Goal: Task Accomplishment & Management: Manage account settings

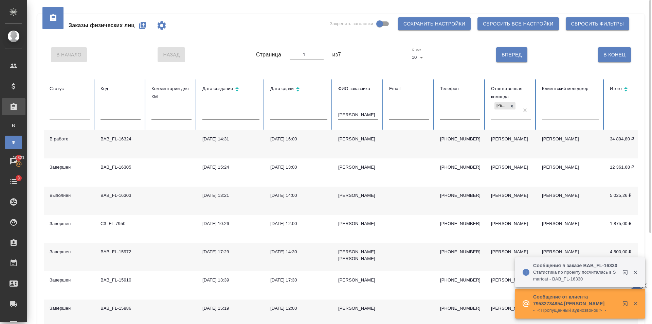
click at [142, 26] on icon "button" at bounding box center [142, 25] width 7 height 7
click at [511, 105] on icon at bounding box center [512, 106] width 2 height 2
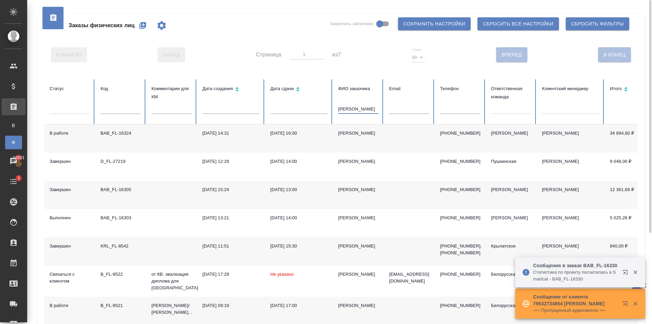
click at [368, 110] on input "[PERSON_NAME]" at bounding box center [358, 109] width 40 height 10
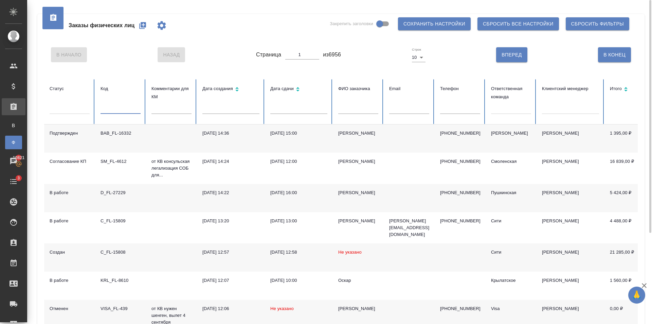
click at [116, 112] on input "text" at bounding box center [120, 109] width 40 height 10
paste input "V_FL-768"
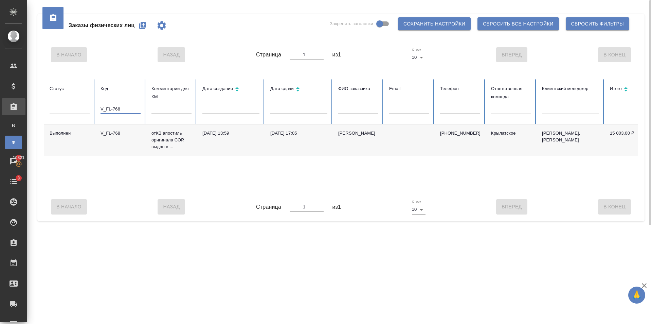
type input "V_FL-768"
click at [462, 149] on td "[PHONE_NUMBER]" at bounding box center [460, 139] width 51 height 31
click at [144, 22] on icon "button" at bounding box center [143, 25] width 8 height 8
drag, startPoint x: 123, startPoint y: 108, endPoint x: 166, endPoint y: 145, distance: 57.1
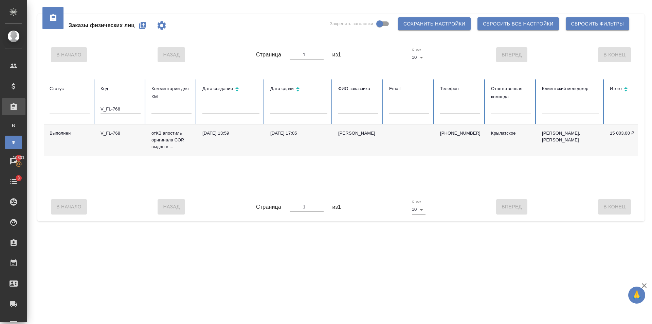
click at [63, 112] on tr "Статус Код V_FL-768 Комментарии для КМ Дата создания Дата сдачи ФИО заказчика E…" at bounding box center [426, 101] width 764 height 45
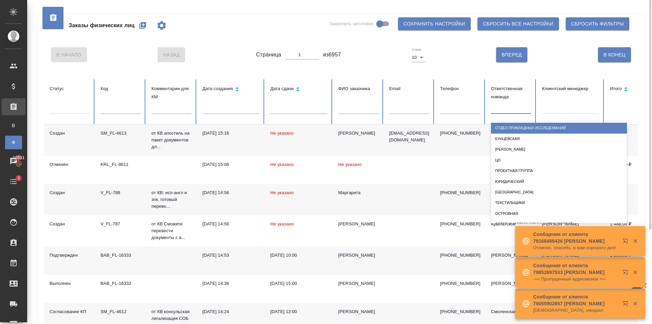
click at [503, 113] on div at bounding box center [511, 107] width 40 height 13
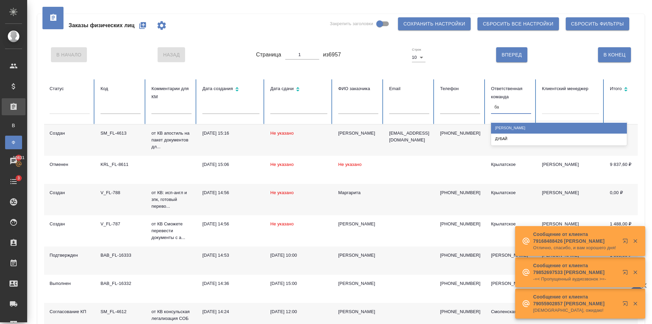
type input "баб"
click at [506, 124] on div "Бабушкинская" at bounding box center [559, 128] width 136 height 11
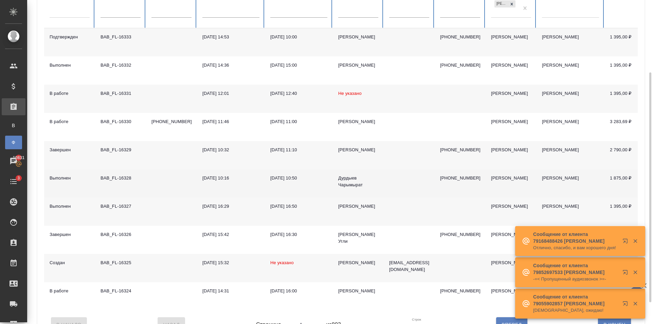
scroll to position [132, 0]
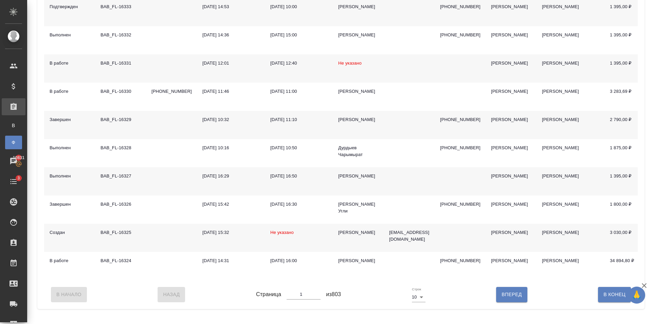
click at [222, 234] on td "13.08.2025, 15:32" at bounding box center [231, 237] width 68 height 28
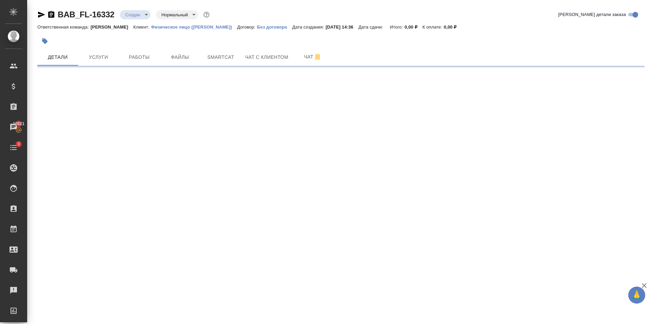
select select "RU"
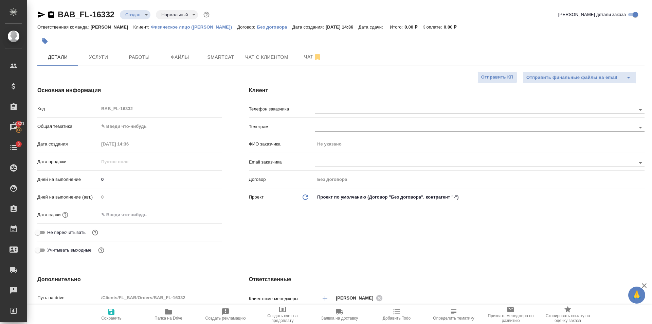
type textarea "x"
click at [143, 120] on div "Код BAB_FL-16332" at bounding box center [129, 112] width 184 height 18
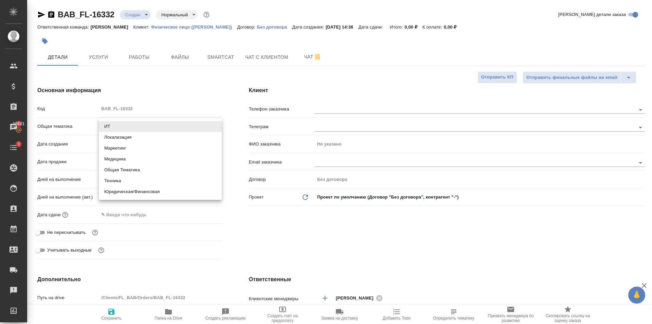
click at [144, 124] on body "🙏 .cls-1 fill:#fff; AWATERA Golubev Dmitry Клиенты Спецификации Заказы 10821 Ча…" at bounding box center [326, 162] width 652 height 324
click at [152, 194] on li "Юридическая/Финансовая" at bounding box center [160, 191] width 123 height 11
type input "yr-fn"
type textarea "x"
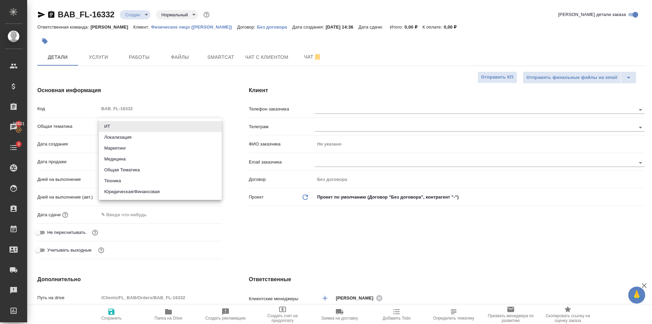
type textarea "x"
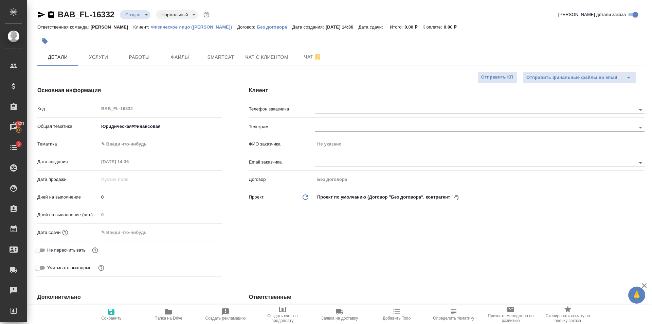
click at [139, 143] on body "🙏 .cls-1 fill:#fff; AWATERA Golubev Dmitry Клиенты Спецификации Заказы 10821 Ча…" at bounding box center [326, 162] width 652 height 324
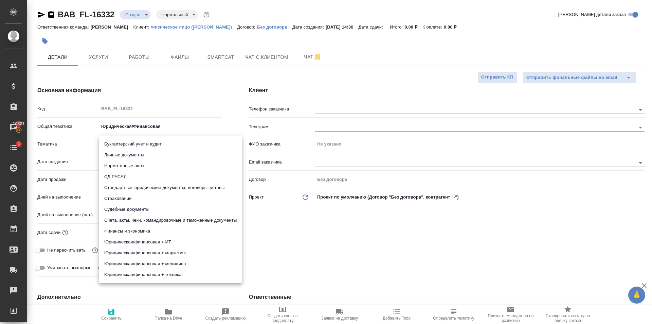
click at [141, 152] on li "Личные документы" at bounding box center [170, 154] width 143 height 11
type textarea "x"
type input "5a8b8b956a9677013d343cfe"
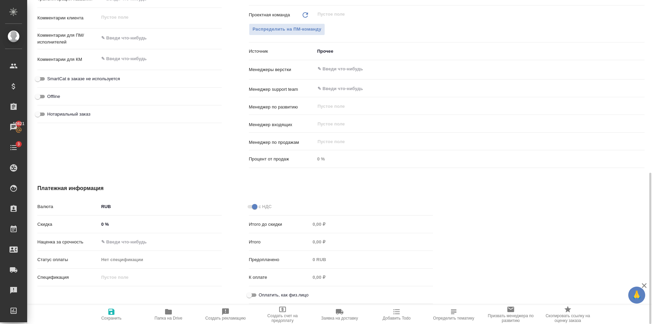
click at [249, 297] on input "Оплатить, как физ.лицо" at bounding box center [249, 295] width 24 height 8
checkbox input "true"
type textarea "x"
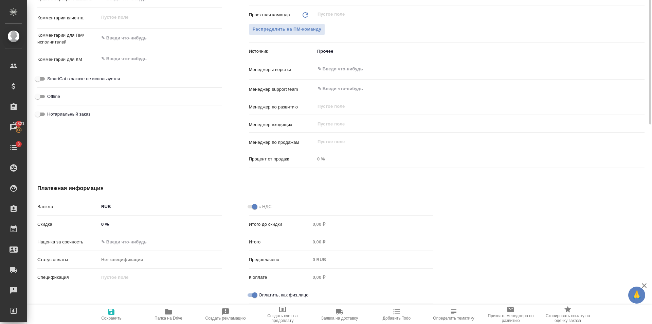
scroll to position [233, 0]
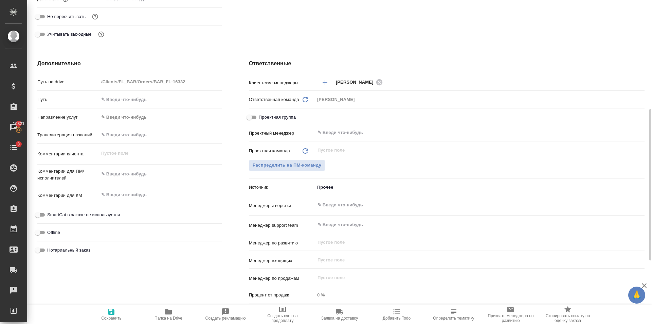
type textarea "x"
click at [119, 168] on textarea at bounding box center [160, 174] width 122 height 12
type textarea "x"
type textarea "С"
type textarea "x"
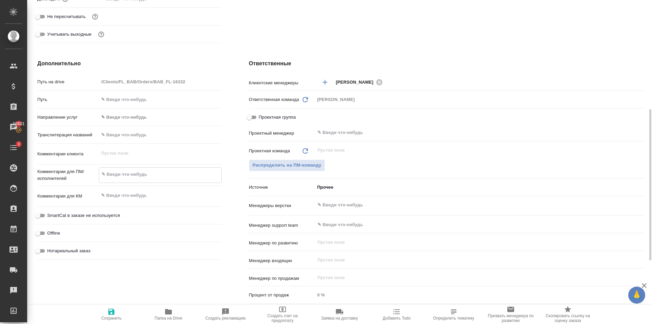
type textarea "x"
type textarea "Са"
type textarea "x"
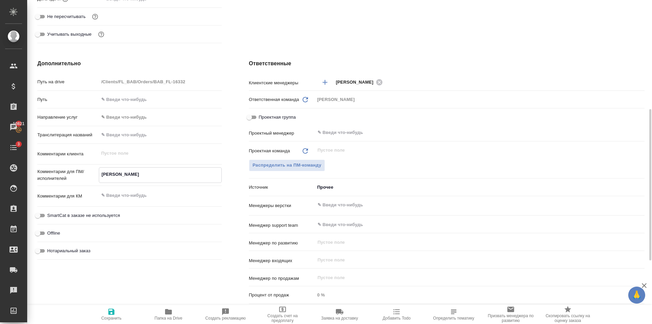
type textarea "x"
type textarea "Сах"
type textarea "x"
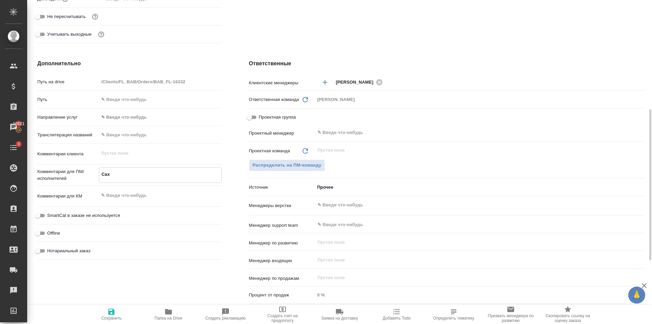
type textarea "Саха"
type textarea "x"
type textarea "Сахар"
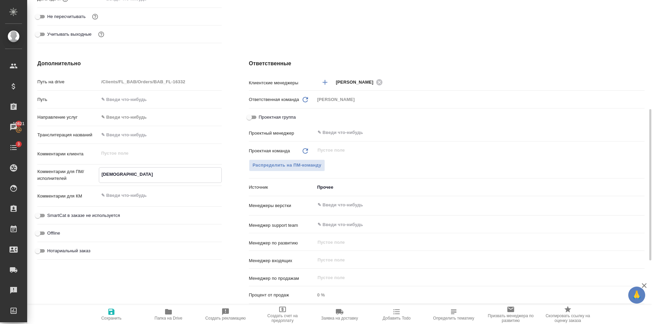
type textarea "x"
type textarea "Сахаро"
type textarea "x"
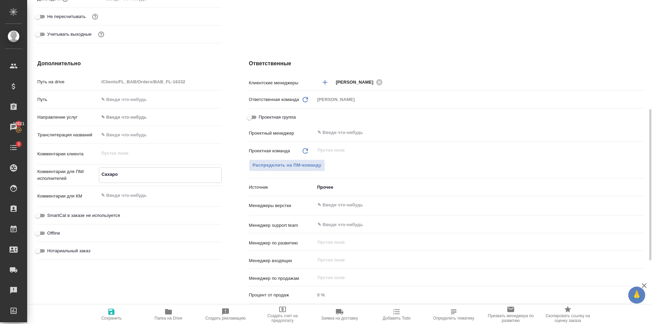
type textarea "x"
type textarea "Сахарово"
type textarea "x"
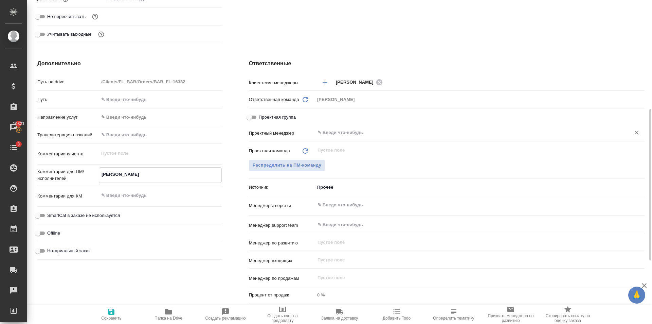
click at [351, 137] on div "​" at bounding box center [480, 132] width 330 height 12
type textarea "Сахарово"
type textarea "x"
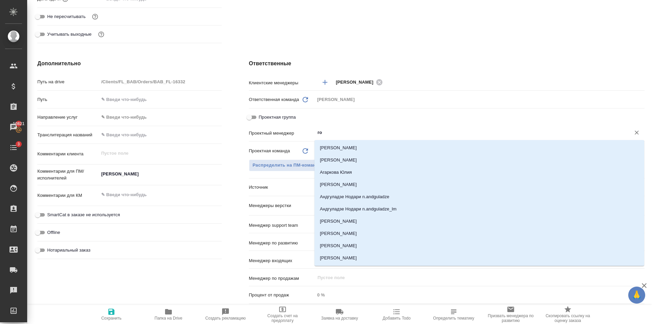
type input "гол"
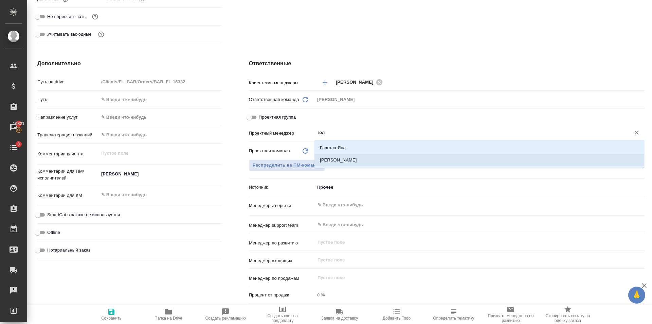
drag, startPoint x: 359, startPoint y: 160, endPoint x: 206, endPoint y: 147, distance: 153.6
click at [357, 159] on li "[PERSON_NAME]" at bounding box center [479, 160] width 330 height 12
type textarea "x"
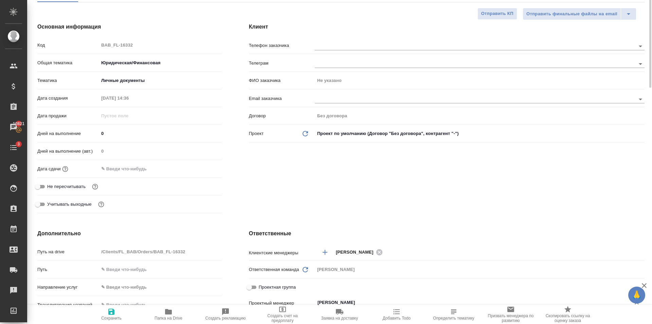
scroll to position [0, 0]
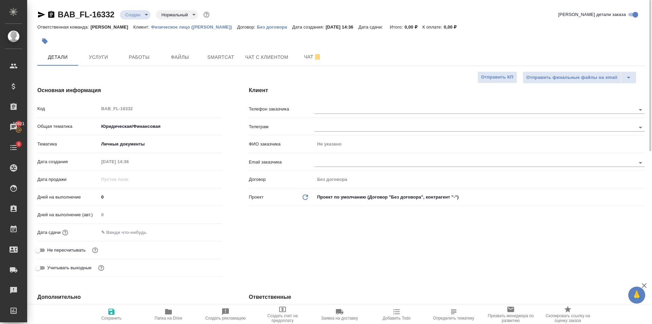
type input "[PERSON_NAME]"
click at [108, 316] on span "Сохранить" at bounding box center [111, 317] width 20 height 5
type textarea "x"
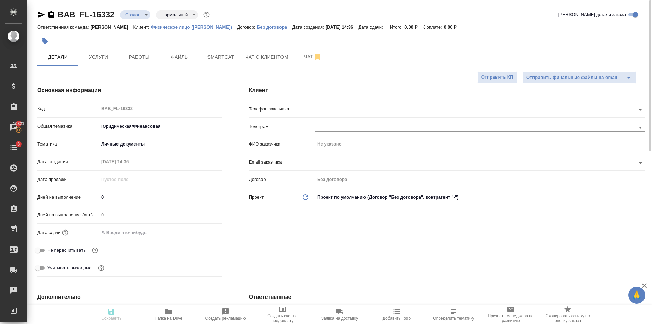
type textarea "x"
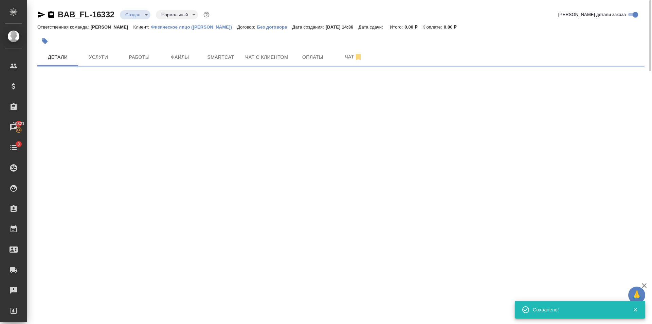
select select "RU"
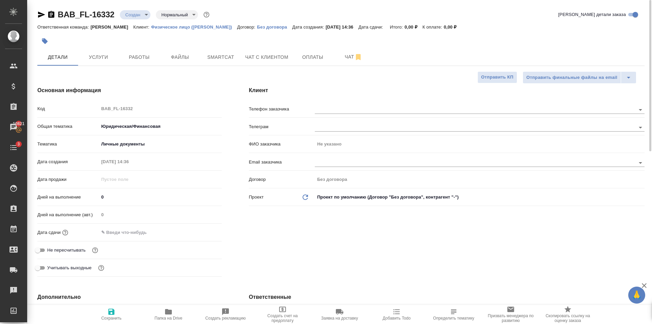
type textarea "x"
click at [355, 99] on div "Клиент Телефон заказчика Телеграм ФИО заказчика Не указано Email заказчика Дого…" at bounding box center [446, 183] width 423 height 220
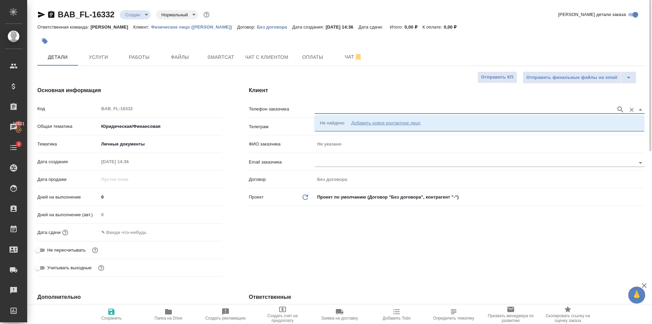
click at [357, 113] on input "text" at bounding box center [464, 109] width 298 height 8
click at [367, 125] on div "Добавить новое контактное лицо" at bounding box center [385, 122] width 69 height 7
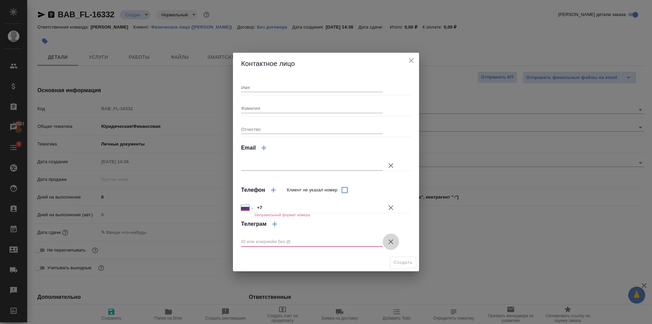
drag, startPoint x: 391, startPoint y: 242, endPoint x: 292, endPoint y: 104, distance: 170.3
click at [390, 240] on icon "button" at bounding box center [391, 241] width 8 height 8
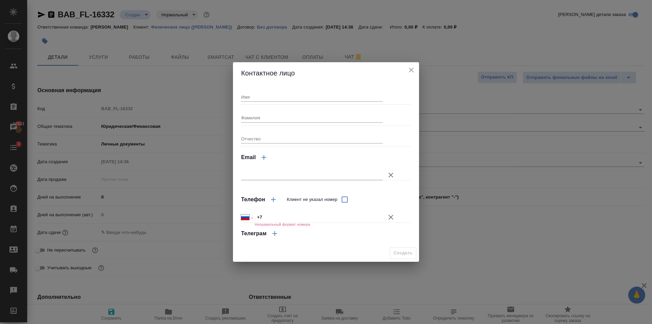
click at [292, 119] on input "Фамилия" at bounding box center [312, 118] width 142 height 10
type input "Эрланов"
click at [287, 98] on input "Имя" at bounding box center [312, 97] width 142 height 10
type input "Н"
click at [275, 218] on input "+7" at bounding box center [318, 217] width 127 height 10
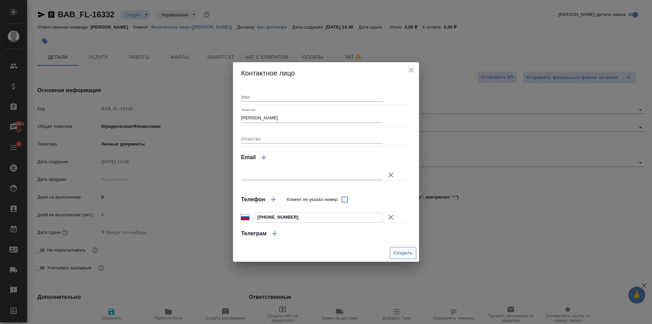
type input "+7 929 351 20 03"
click at [402, 254] on span "Создать" at bounding box center [402, 253] width 19 height 8
type input "Эрланов"
type textarea "x"
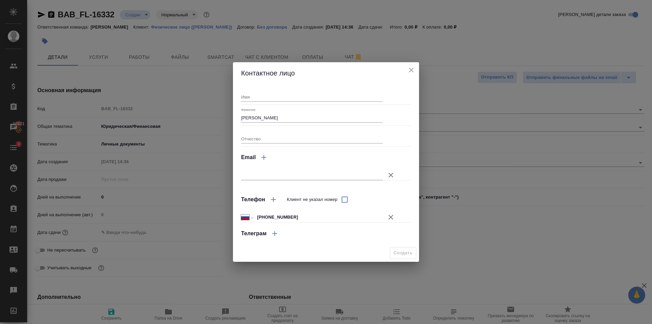
type textarea "x"
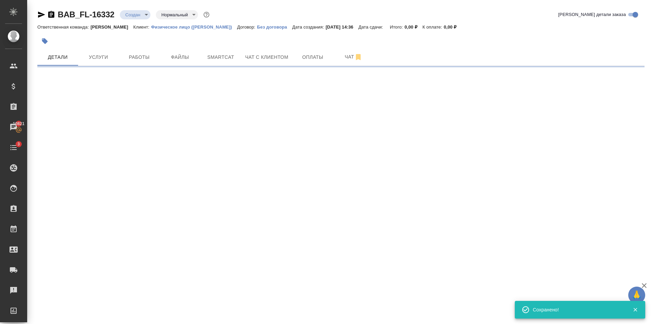
type input "holyTrinity"
click at [91, 62] on button "Услуги" at bounding box center [98, 57] width 41 height 17
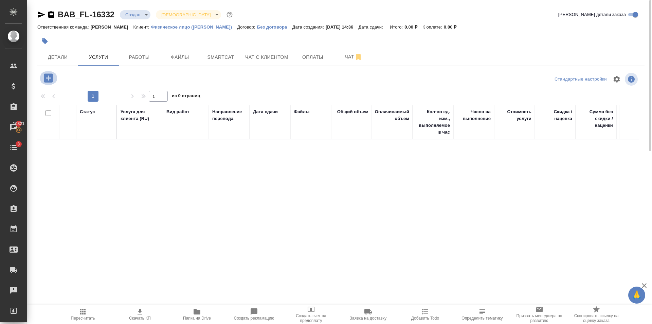
click at [55, 78] on button "button" at bounding box center [48, 78] width 19 height 14
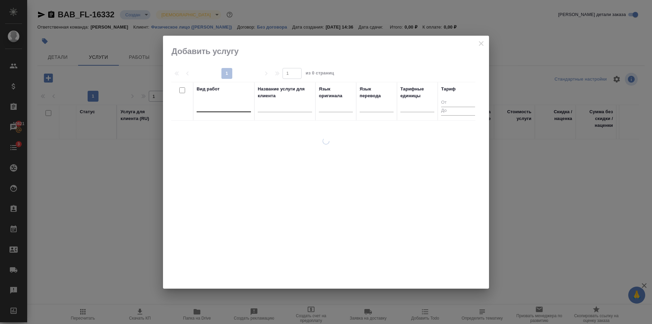
click at [230, 102] on div at bounding box center [224, 105] width 54 height 10
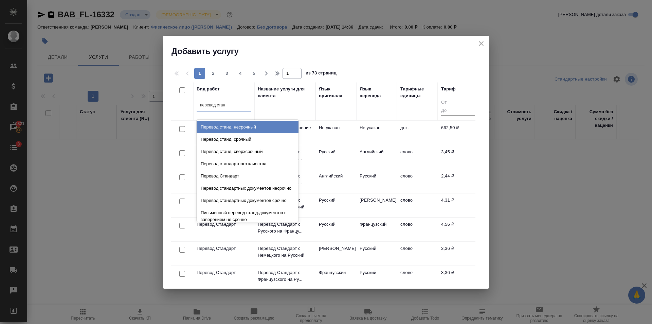
type input "перевод станд"
click at [259, 129] on div "Перевод станд. несрочный" at bounding box center [248, 127] width 102 height 12
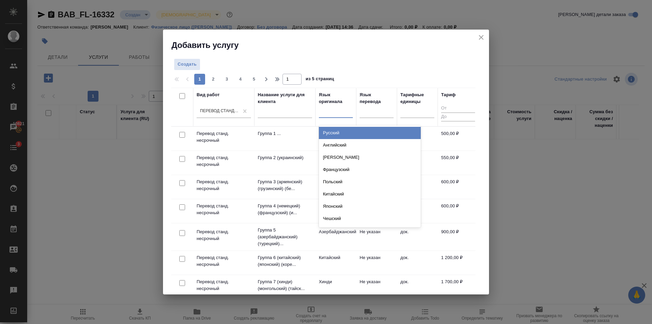
click at [319, 111] on div at bounding box center [336, 111] width 34 height 10
type input "кирг"
click at [336, 133] on div "Киргизский" at bounding box center [370, 133] width 102 height 12
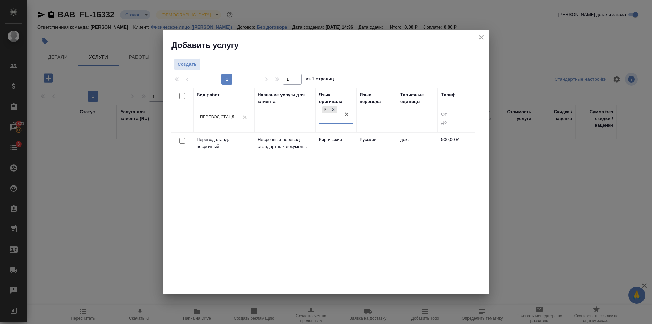
click at [339, 141] on td "Киргизский" at bounding box center [335, 145] width 41 height 24
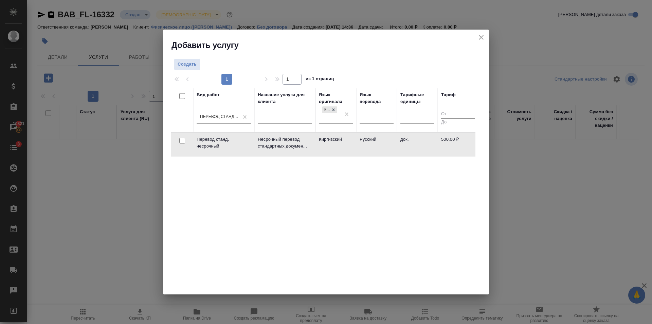
click at [339, 141] on td "Киргизский" at bounding box center [335, 144] width 41 height 24
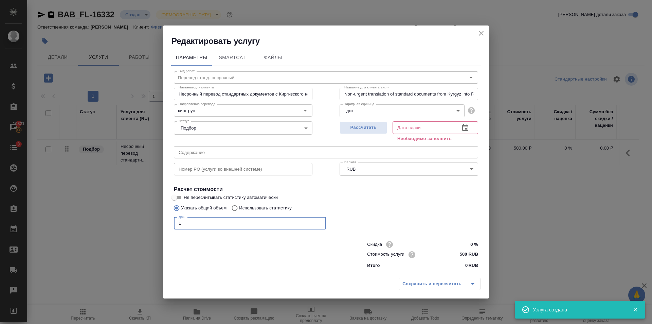
type input "1"
click at [319, 222] on input "1" at bounding box center [250, 223] width 152 height 12
click at [375, 127] on span "Рассчитать" at bounding box center [363, 128] width 40 height 8
type input "14.08.2025 14:38"
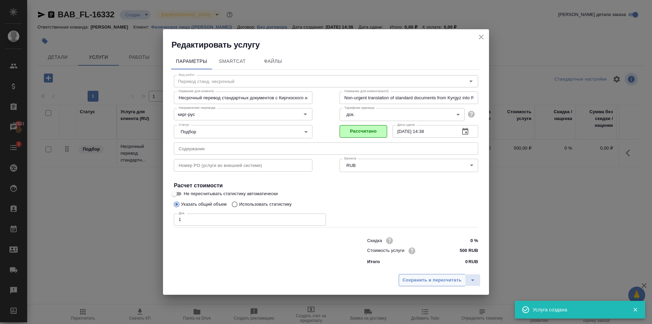
click at [424, 279] on span "Сохранить и пересчитать" at bounding box center [431, 280] width 59 height 8
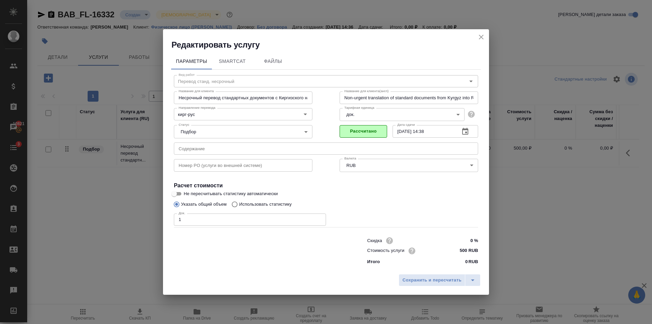
click at [408, 273] on div "Сохранить и пересчитать" at bounding box center [326, 282] width 326 height 24
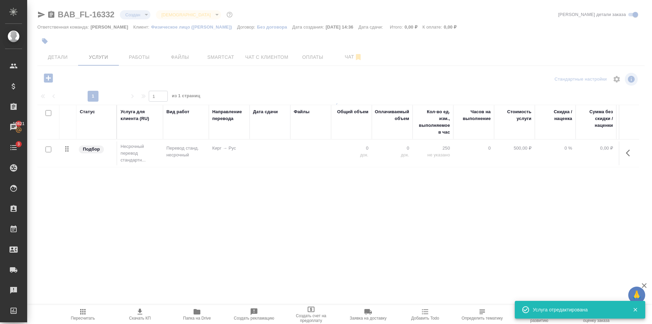
click at [411, 277] on div ".cls-1 fill:#fff; AWATERA Golubev Dmitry Клиенты Спецификации Заказы 10821 Чаты…" at bounding box center [326, 162] width 652 height 324
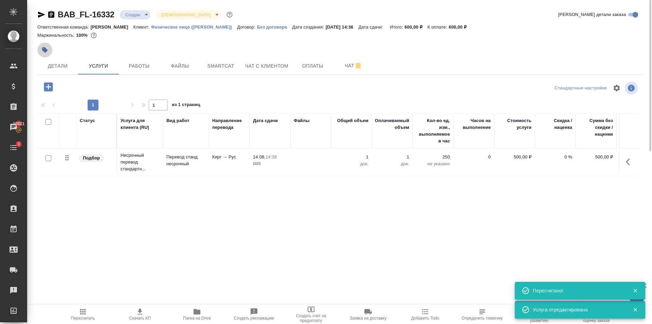
click at [44, 43] on button "button" at bounding box center [44, 49] width 15 height 15
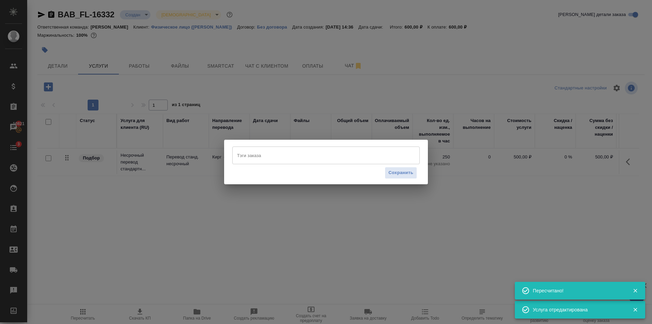
click at [287, 165] on div "Сохранить" at bounding box center [325, 172] width 187 height 17
click at [287, 149] on input "Тэги заказа" at bounding box center [319, 155] width 168 height 12
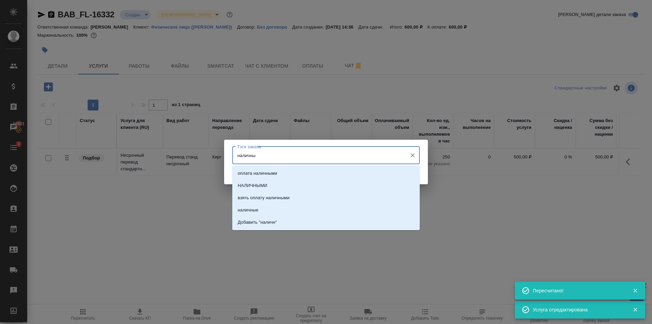
type input "наличные"
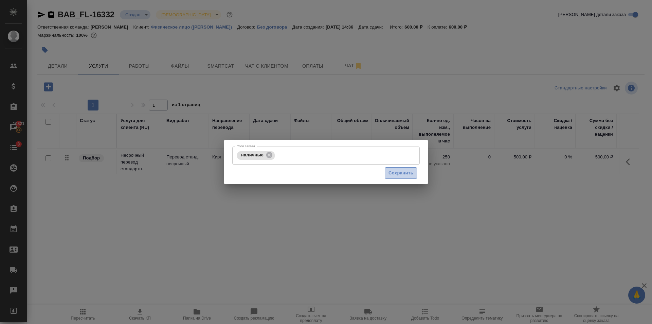
click at [405, 175] on span "Сохранить" at bounding box center [400, 173] width 25 height 8
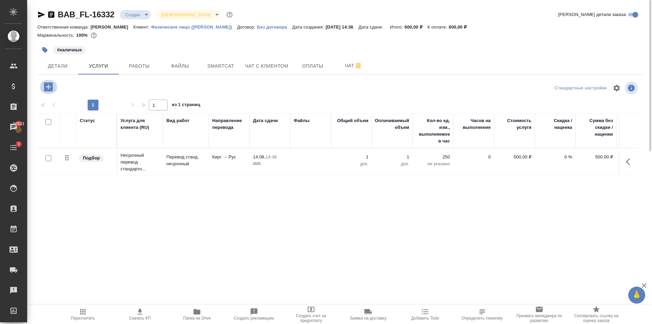
click at [52, 85] on icon "button" at bounding box center [48, 86] width 9 height 9
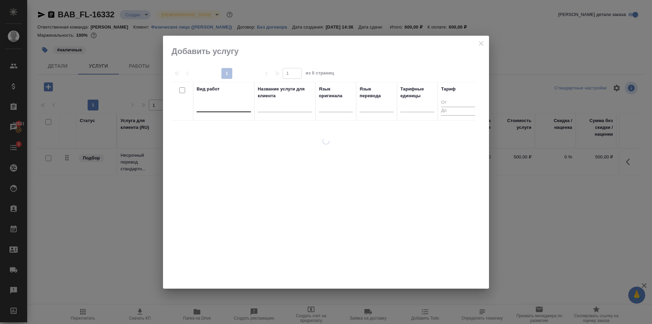
click at [236, 103] on div at bounding box center [224, 105] width 54 height 10
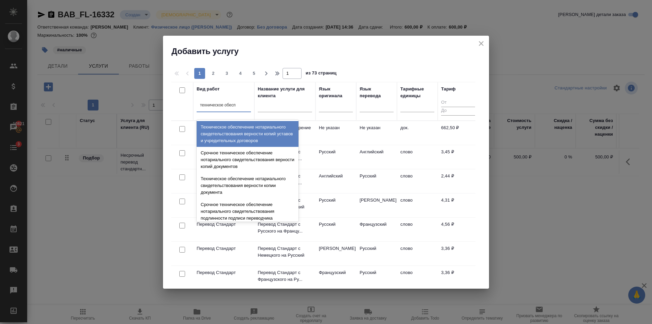
type input "техническое обеспе"
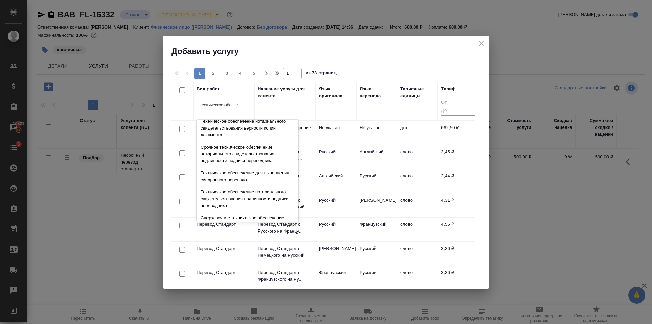
scroll to position [68, 0]
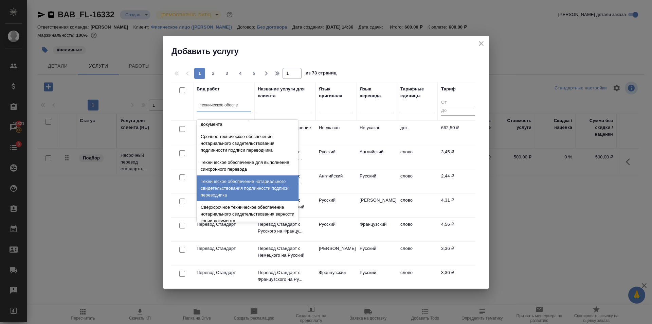
click at [243, 192] on div "Техническое обеспечение нотариального свидетельствования подлинности подписи пе…" at bounding box center [248, 188] width 102 height 26
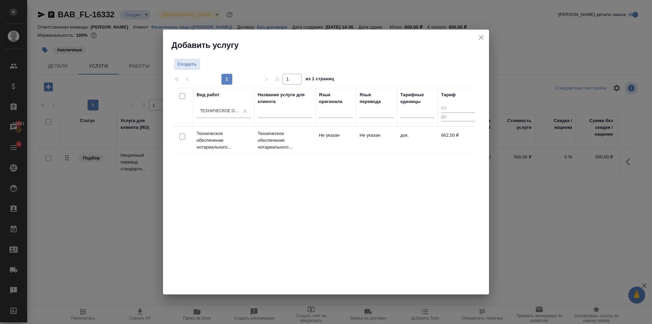
click at [293, 151] on td "Техническое обеспечение нотариального..." at bounding box center [284, 140] width 61 height 27
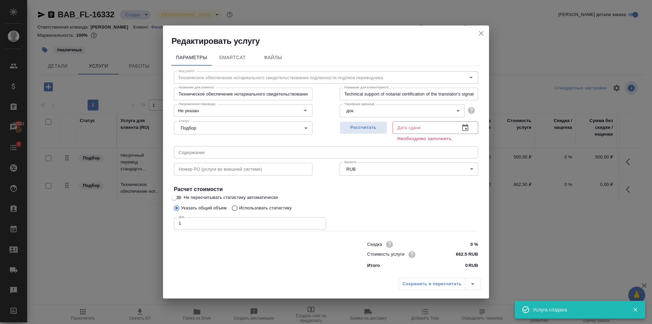
type input "1"
click at [318, 221] on input "1" at bounding box center [250, 223] width 152 height 12
click at [381, 130] on span "Рассчитать" at bounding box center [363, 128] width 40 height 8
type input "14.08.2025 14:51"
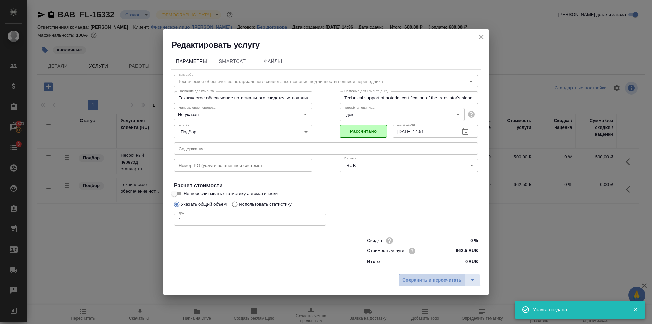
click at [420, 279] on span "Сохранить и пересчитать" at bounding box center [431, 280] width 59 height 8
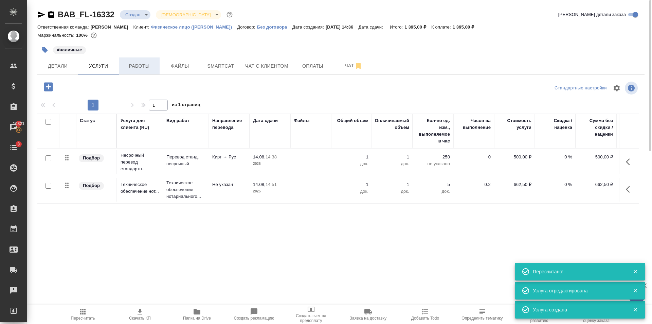
click at [143, 68] on span "Работы" at bounding box center [139, 66] width 33 height 8
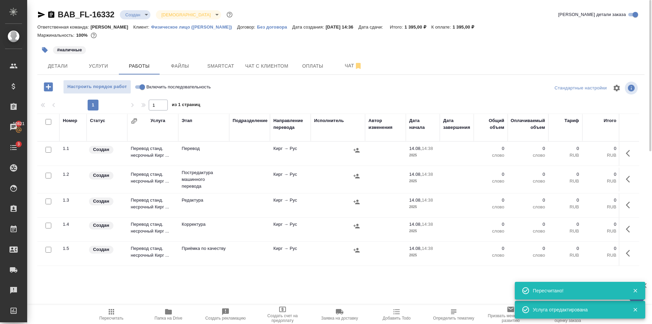
click at [150, 80] on label "Включить последовательность" at bounding box center [172, 87] width 78 height 14
click at [150, 83] on input "Включить последовательность" at bounding box center [142, 87] width 24 height 8
checkbox input "true"
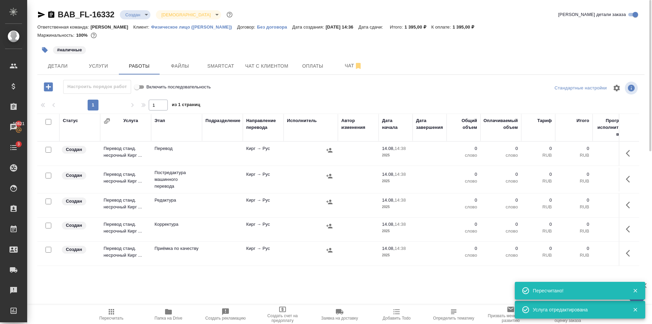
click at [48, 176] on input "checkbox" at bounding box center [48, 175] width 6 height 6
checkbox input "true"
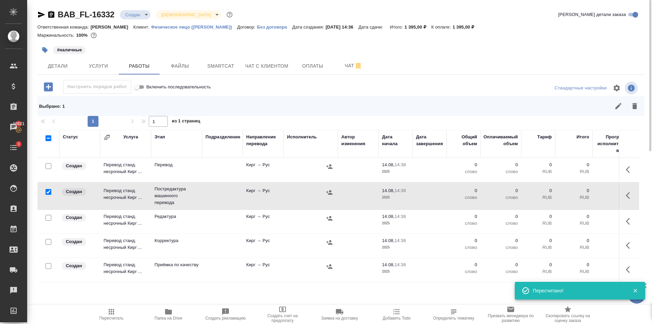
click at [48, 215] on input "checkbox" at bounding box center [48, 218] width 6 height 6
checkbox input "true"
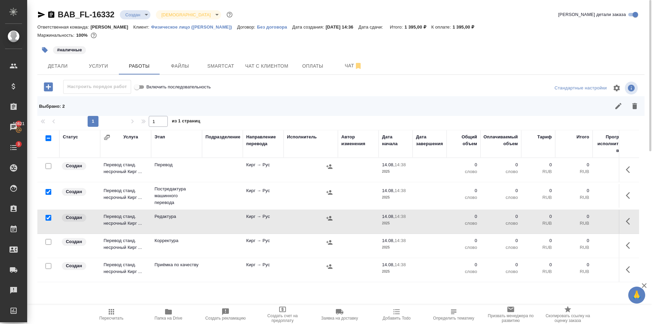
click at [50, 240] on input "checkbox" at bounding box center [48, 242] width 6 height 6
checkbox input "true"
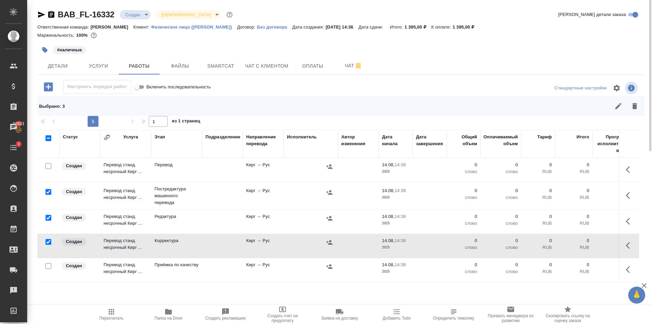
click at [49, 264] on input "checkbox" at bounding box center [48, 266] width 6 height 6
checkbox input "true"
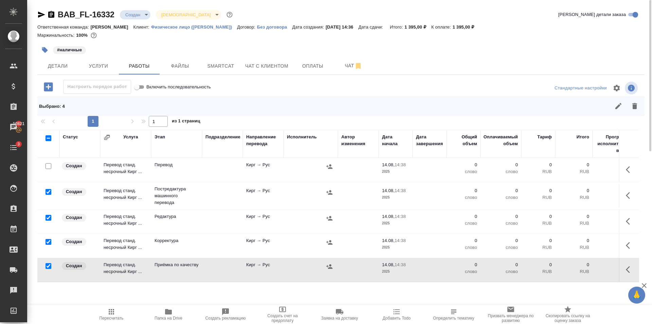
click at [636, 107] on icon "button" at bounding box center [634, 106] width 5 height 6
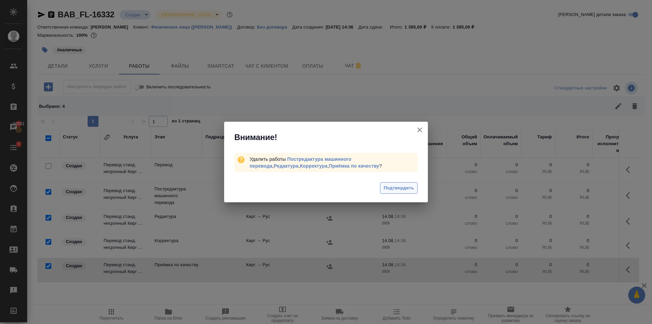
click at [402, 188] on span "Подтвердить" at bounding box center [399, 188] width 30 height 8
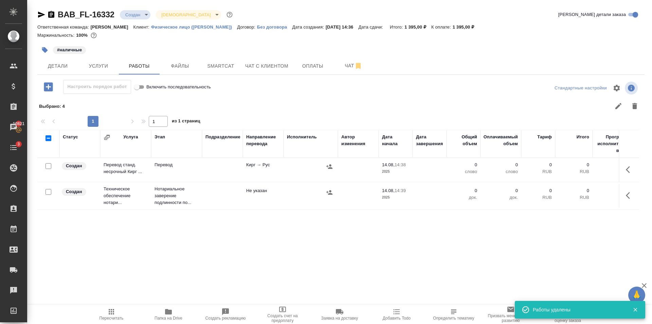
click at [186, 62] on span "Файлы" at bounding box center [180, 66] width 33 height 8
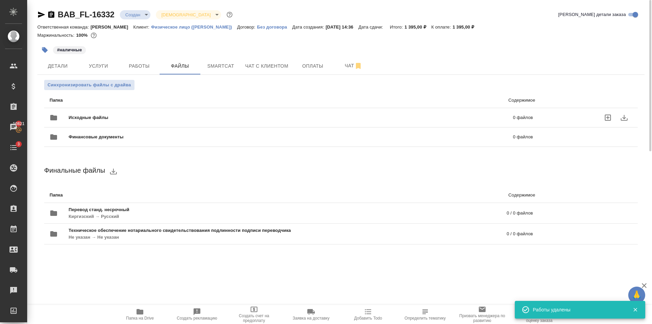
click at [142, 108] on div "Исходные файлы 0 файлов" at bounding box center [291, 118] width 497 height 30
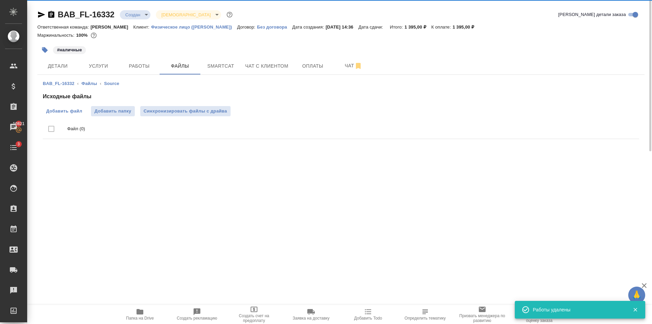
click at [71, 109] on span "Добавить файл" at bounding box center [64, 111] width 36 height 7
click at [0, 0] on input "Добавить файл" at bounding box center [0, 0] width 0 height 0
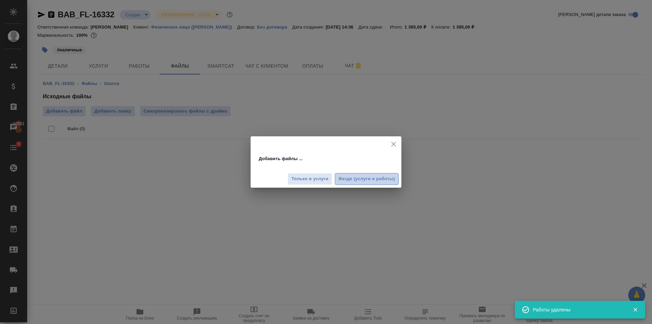
click at [350, 174] on button "Везде (услуги и работы)" at bounding box center [367, 179] width 64 height 12
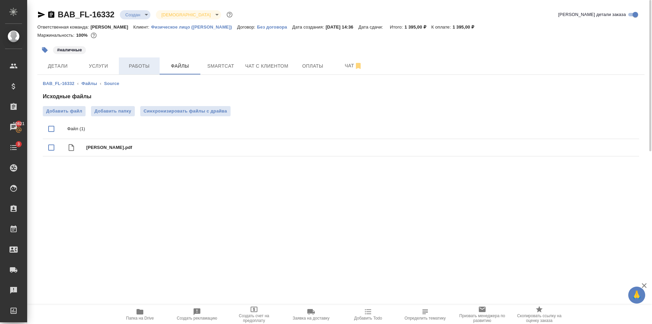
click at [132, 64] on span "Работы" at bounding box center [139, 66] width 33 height 8
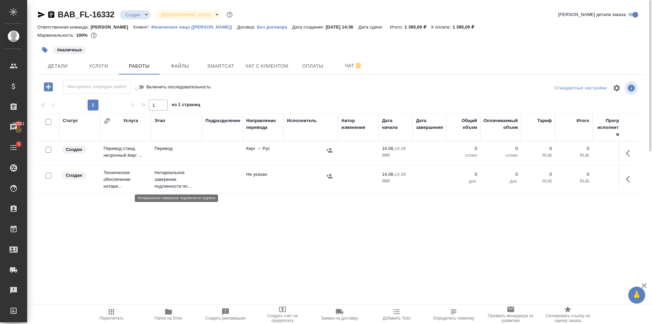
click at [191, 182] on p "Нотариальное заверение подлинности по..." at bounding box center [176, 179] width 44 height 20
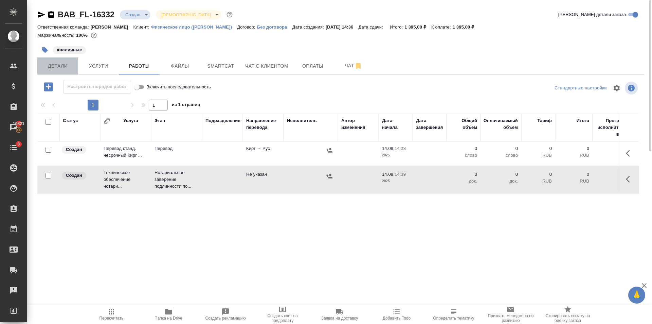
click at [64, 67] on span "Детали" at bounding box center [57, 66] width 33 height 8
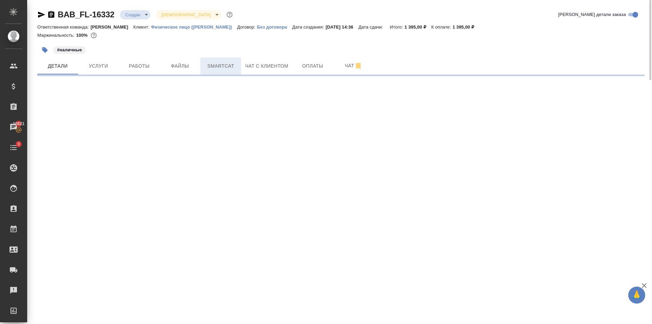
select select "RU"
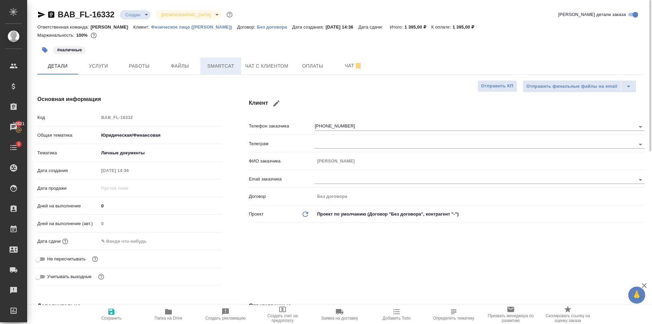
type textarea "x"
click at [129, 232] on div "Дней на выполнение (авт.) 0" at bounding box center [129, 226] width 184 height 18
click at [132, 237] on input "text" at bounding box center [128, 241] width 59 height 10
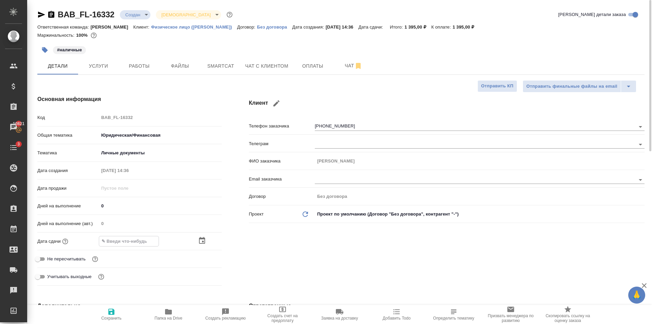
click at [205, 239] on icon "button" at bounding box center [202, 240] width 8 height 8
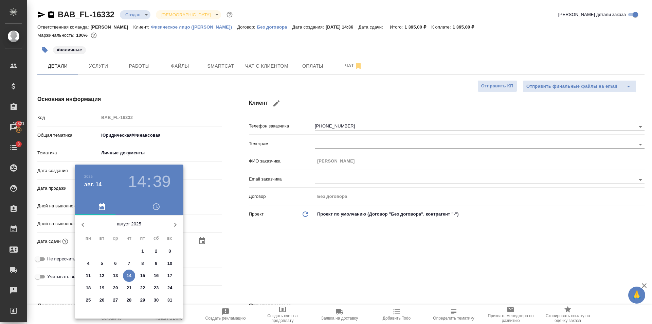
click at [164, 181] on h3 "39" at bounding box center [162, 181] width 18 height 19
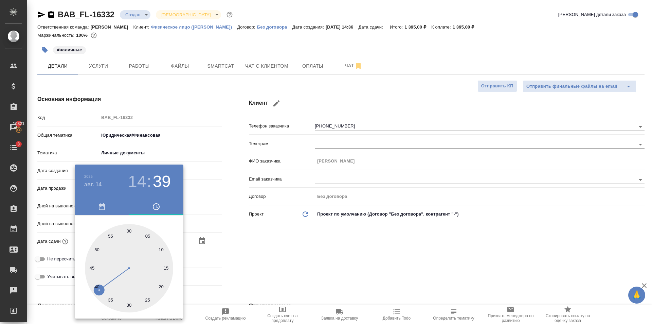
click at [129, 233] on div at bounding box center [129, 268] width 88 height 88
type input "14.08.2025 14:00"
type textarea "x"
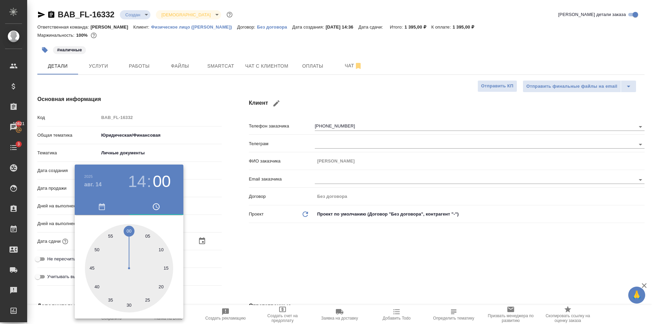
click at [165, 266] on div at bounding box center [129, 268] width 88 height 88
type input "14.08.2025 14:15"
type textarea "x"
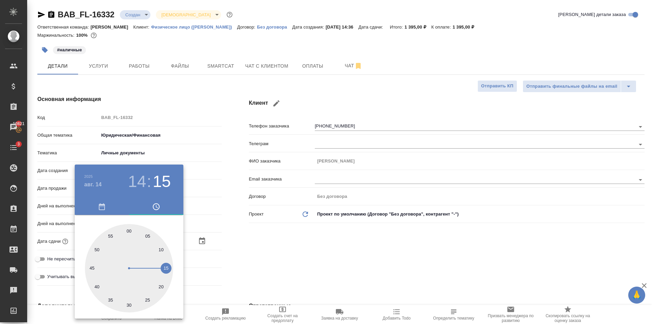
click at [140, 180] on h3 "14" at bounding box center [137, 181] width 18 height 19
click at [156, 269] on div at bounding box center [129, 268] width 88 height 88
type input "14.08.2025 15:15"
type textarea "x"
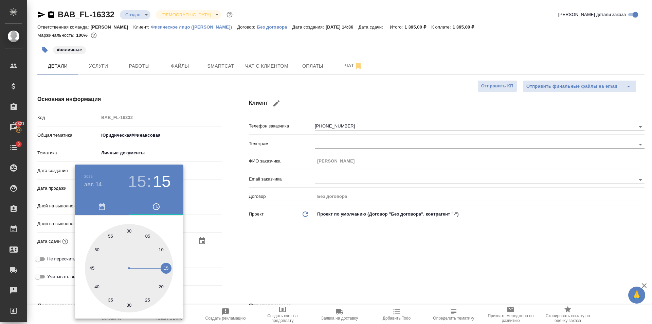
type textarea "x"
click at [130, 234] on div at bounding box center [129, 268] width 88 height 88
type input "14.08.2025 15:00"
type textarea "x"
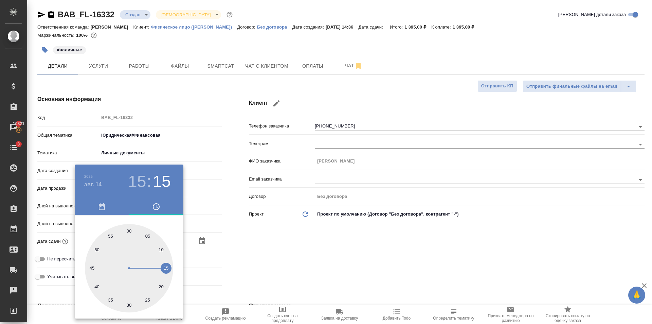
type textarea "x"
click at [259, 244] on div at bounding box center [326, 162] width 652 height 324
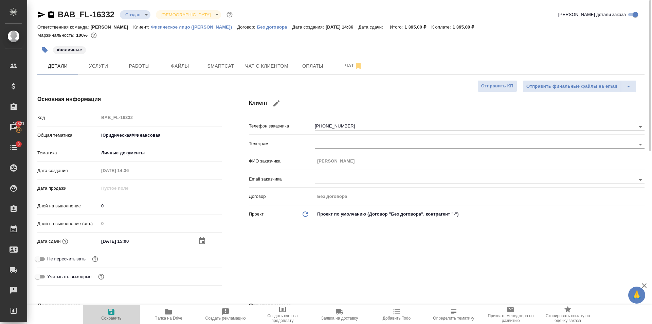
click at [108, 308] on icon "button" at bounding box center [111, 311] width 8 height 8
type textarea "x"
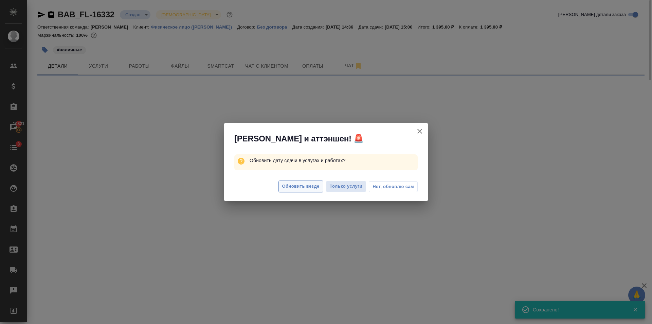
click at [299, 187] on span "Обновить везде" at bounding box center [300, 186] width 37 height 8
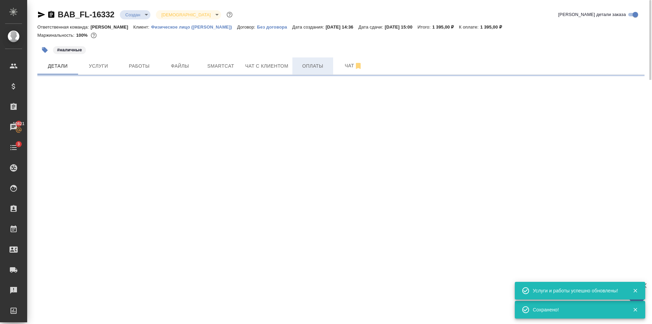
select select "RU"
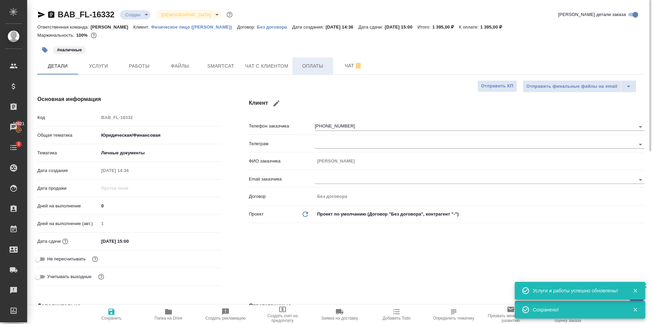
type textarea "x"
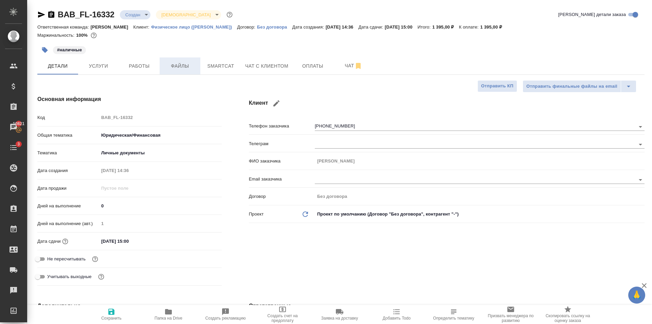
click at [174, 67] on span "Файлы" at bounding box center [180, 66] width 33 height 8
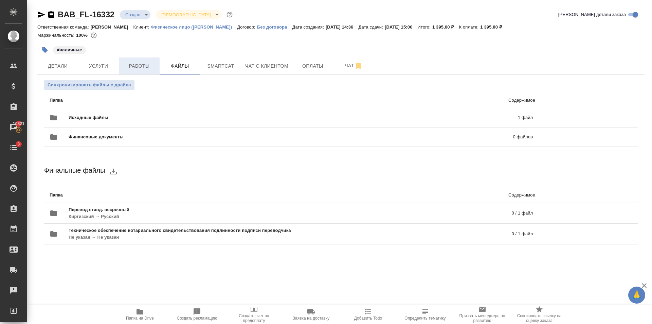
click at [143, 69] on span "Работы" at bounding box center [139, 66] width 33 height 8
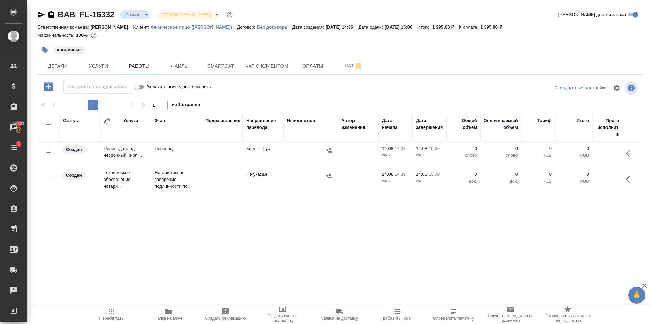
click at [110, 315] on span "Пересчитать" at bounding box center [111, 317] width 24 height 5
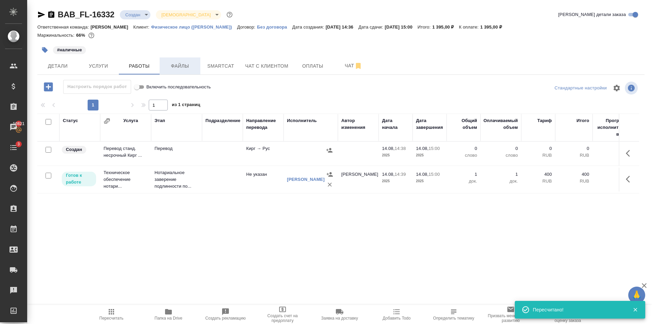
click at [171, 66] on span "Файлы" at bounding box center [180, 66] width 33 height 8
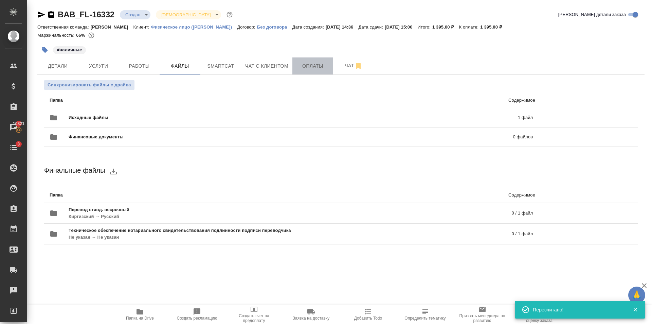
click at [314, 67] on span "Оплаты" at bounding box center [312, 66] width 33 height 8
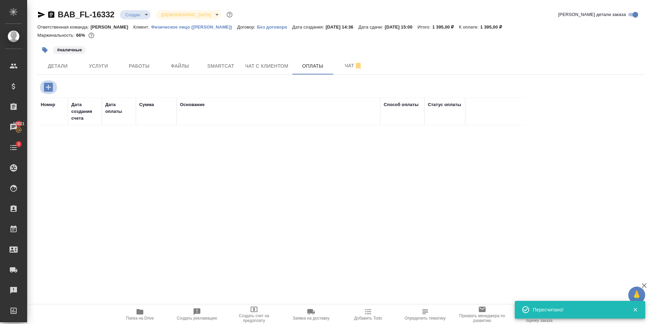
click at [42, 86] on button "button" at bounding box center [48, 87] width 19 height 14
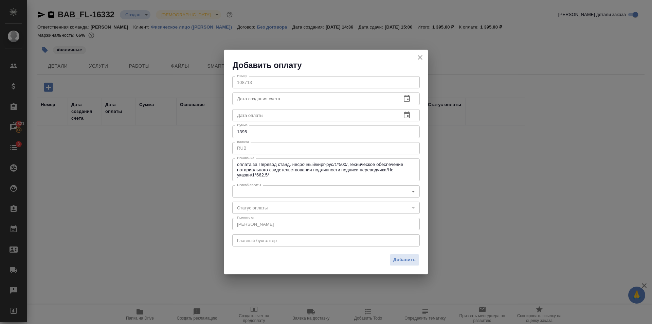
click at [279, 192] on body "🙏 .cls-1 fill:#fff; AWATERA Golubev Dmitry Клиенты Спецификации Заказы 10821 Ча…" at bounding box center [326, 162] width 652 height 324
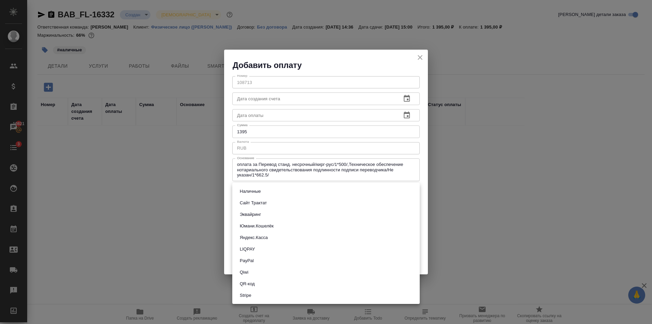
click at [277, 186] on li "Наличные" at bounding box center [325, 191] width 187 height 12
type input "cash"
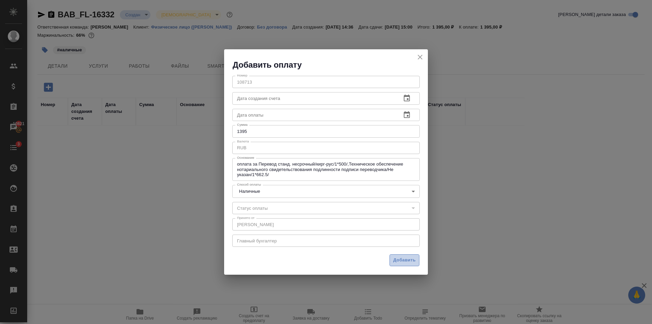
click at [404, 263] on span "Добавить" at bounding box center [404, 260] width 22 height 8
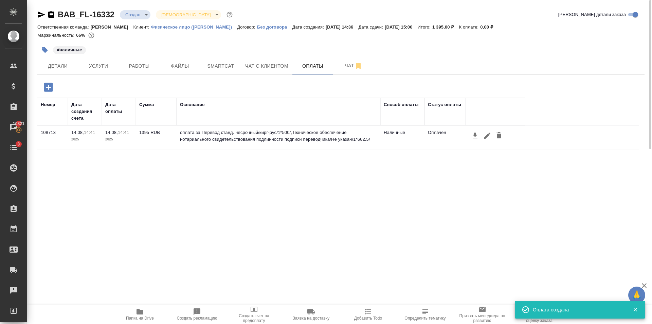
click at [131, 14] on body "🙏 .cls-1 fill:#fff; AWATERA Golubev Dmitry Клиенты Спецификации Заказы 10821 Ча…" at bounding box center [326, 162] width 652 height 324
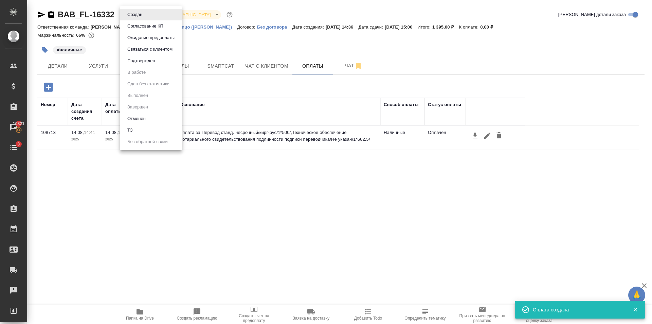
click at [144, 18] on button "Подтвержден" at bounding box center [134, 14] width 19 height 7
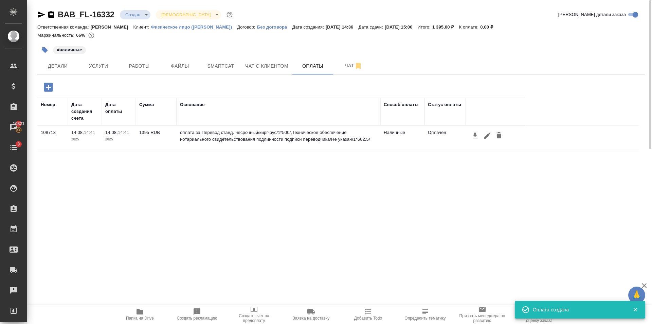
click at [41, 15] on icon "button" at bounding box center [41, 15] width 8 height 8
click at [135, 67] on span "Работы" at bounding box center [139, 66] width 33 height 8
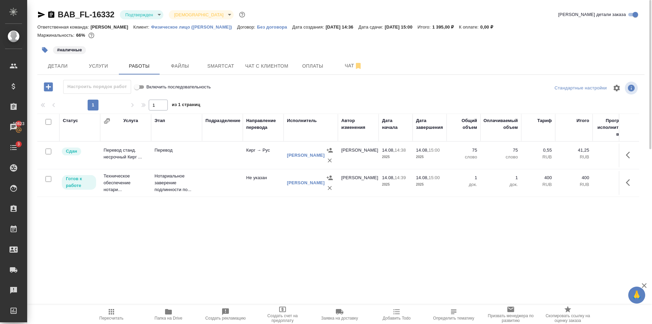
click at [146, 18] on body "🙏 .cls-1 fill:#fff; AWATERA Golubev Dmitry Клиенты Спецификации Заказы 10823 Ча…" at bounding box center [326, 162] width 652 height 324
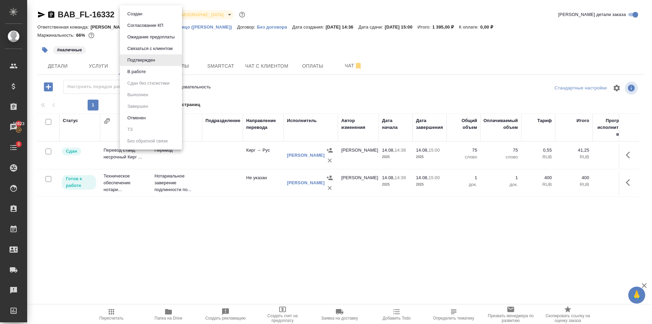
click at [166, 69] on li "В работе" at bounding box center [151, 72] width 62 height 12
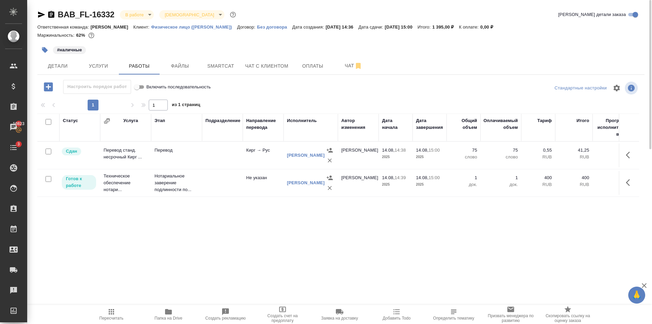
click at [142, 17] on body "🙏 .cls-1 fill:#fff; AWATERA Golubev Dmitry Клиенты Спецификации Заказы 10823 Ча…" at bounding box center [326, 162] width 652 height 324
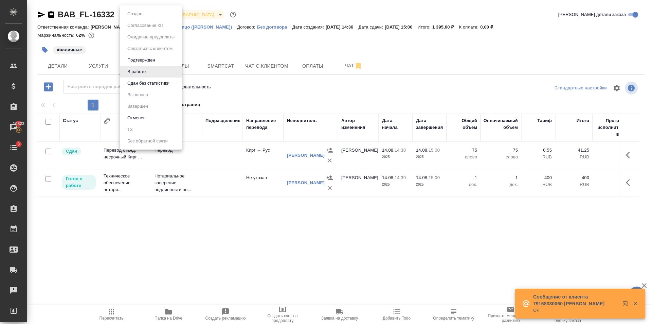
click at [144, 18] on button "Сдан без статистики" at bounding box center [134, 13] width 19 height 7
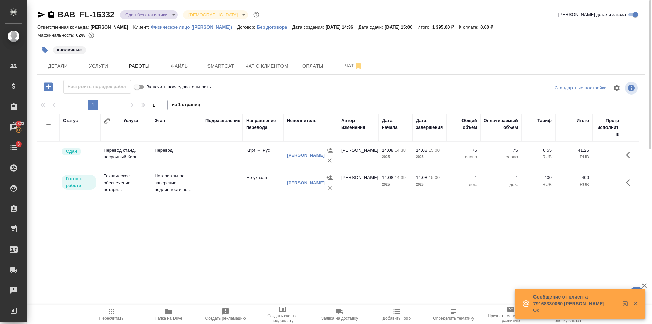
click at [144, 16] on body "🙏 .cls-1 fill:#fff; AWATERA Golubev Dmitry Клиенты Спецификации Заказы 10823 Ча…" at bounding box center [326, 162] width 652 height 324
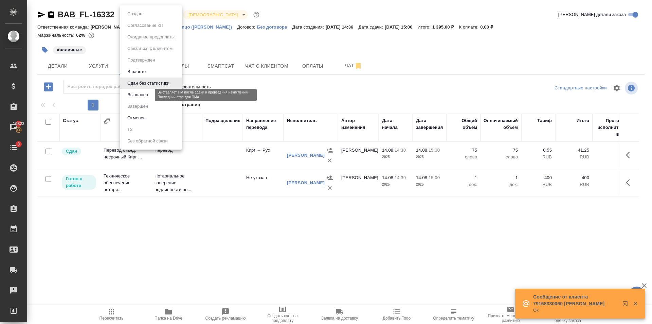
click at [149, 95] on button "Выполнен" at bounding box center [137, 94] width 25 height 7
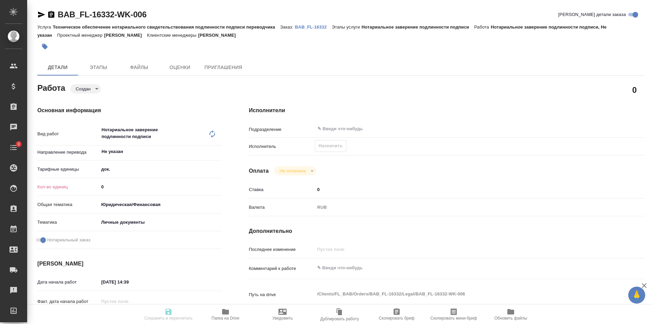
type textarea "x"
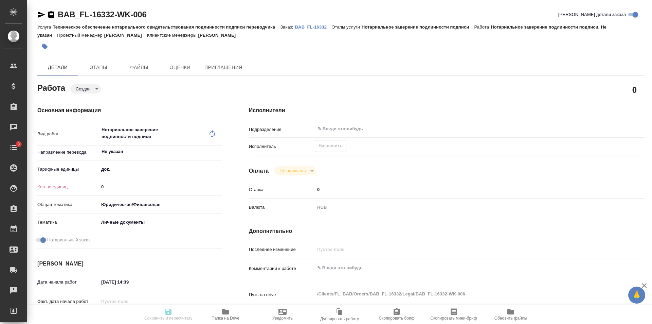
type textarea "x"
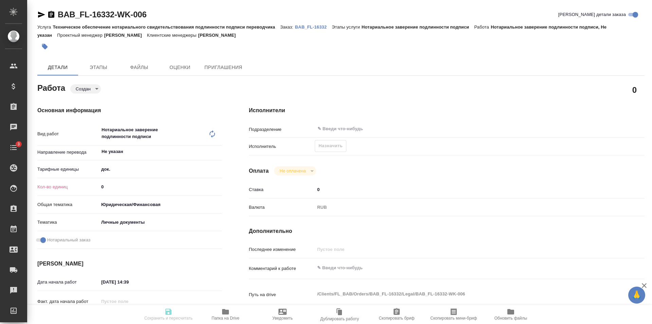
type textarea "x"
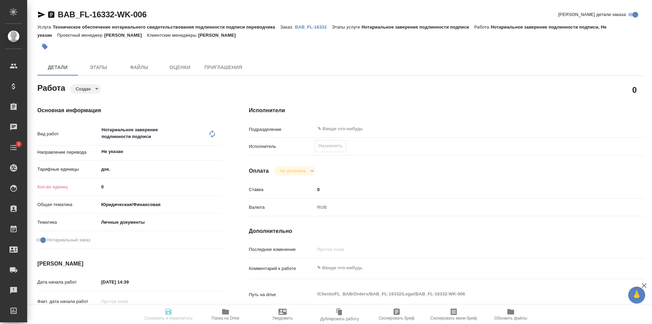
type textarea "x"
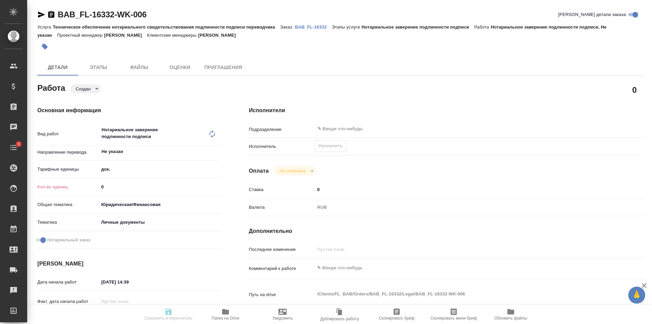
type textarea "x"
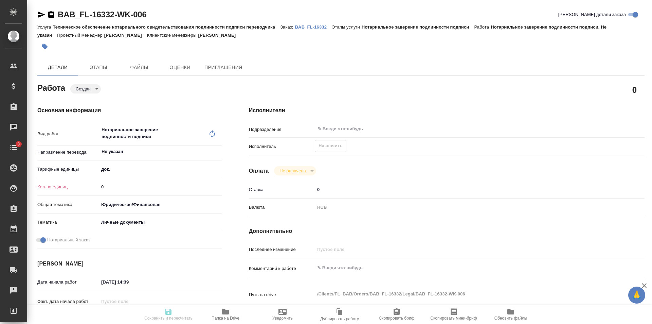
type textarea "x"
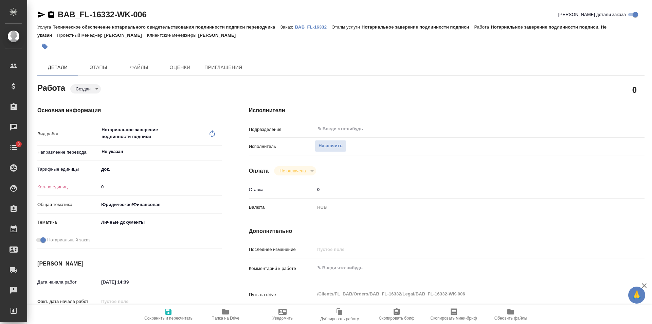
type textarea "x"
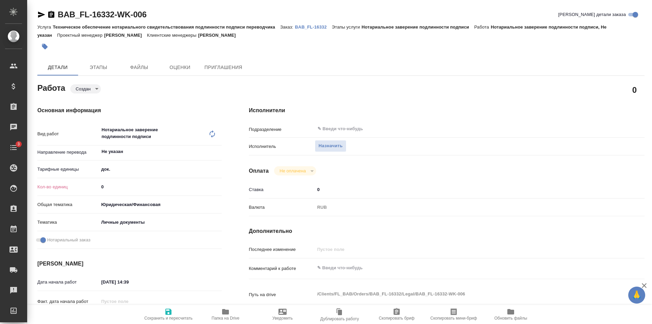
type textarea "x"
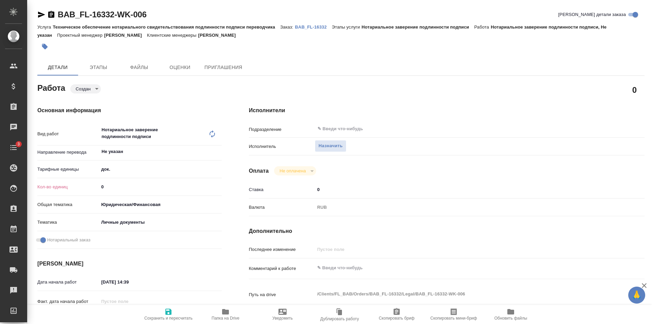
type textarea "x"
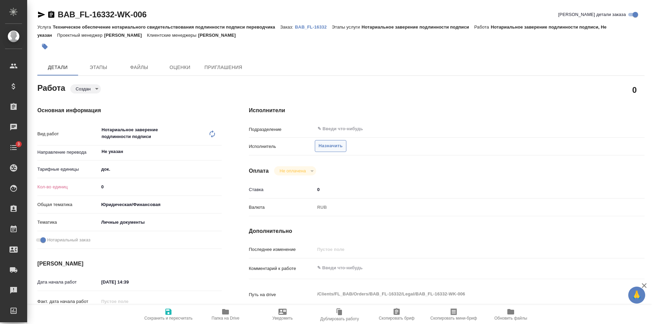
click at [342, 145] on span "Назначить" at bounding box center [330, 146] width 24 height 8
type textarea "x"
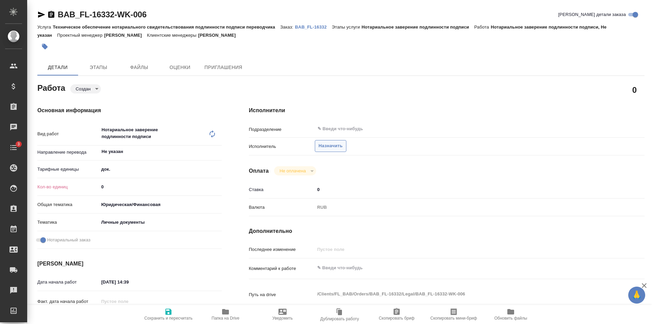
type textarea "x"
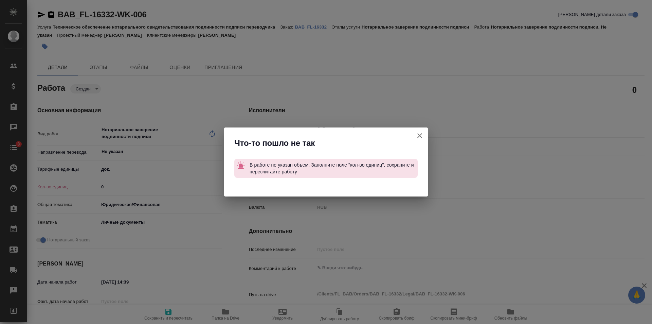
type textarea "x"
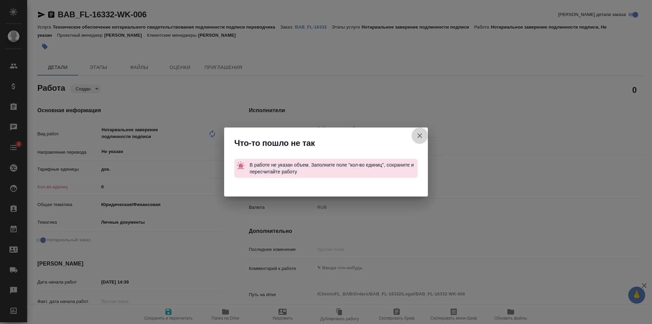
click at [422, 136] on icon "button" at bounding box center [420, 135] width 8 height 8
type textarea "x"
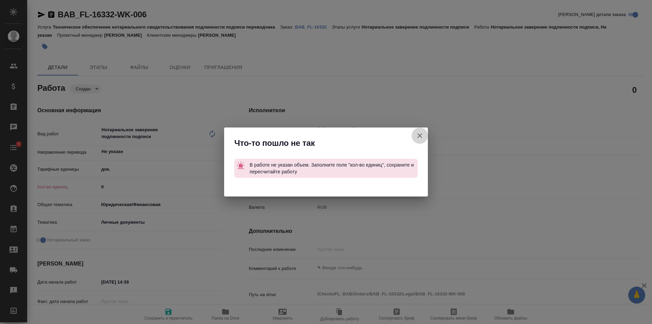
type textarea "x"
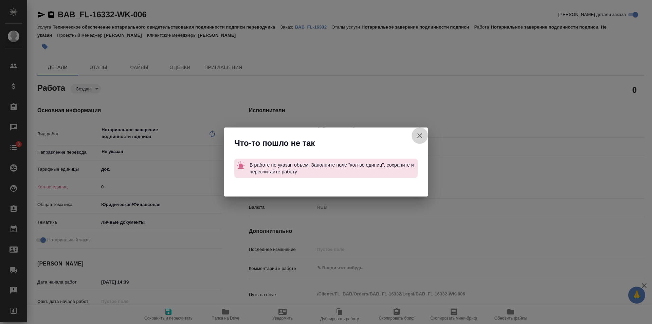
type textarea "x"
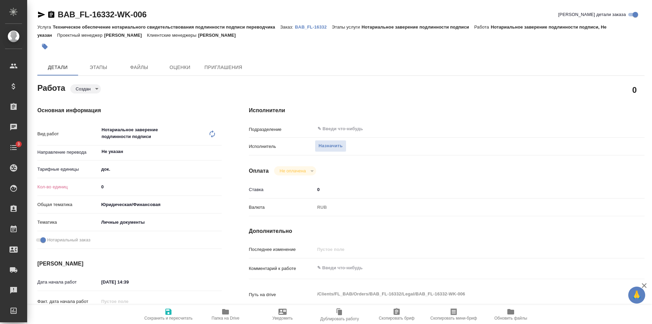
type textarea "x"
type input "1"
type textarea "x"
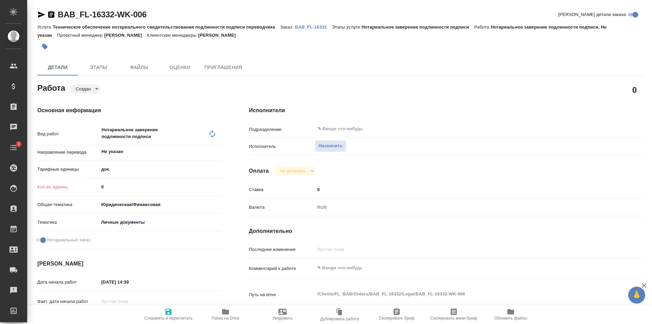
type textarea "x"
type input "1"
click at [216, 186] on input "1" at bounding box center [160, 187] width 123 height 10
click at [176, 313] on span "Сохранить и пересчитать" at bounding box center [168, 313] width 49 height 13
type textarea "x"
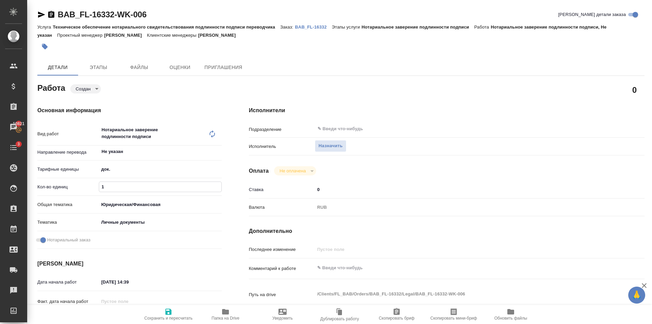
type textarea "x"
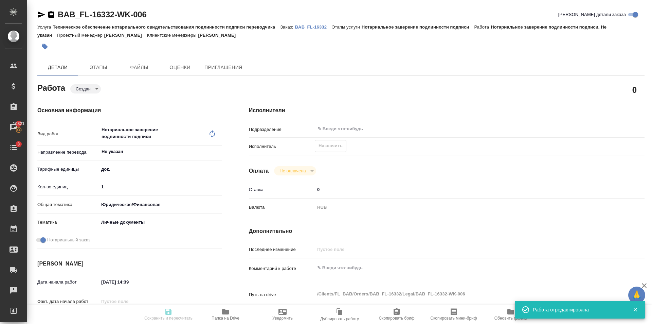
type textarea "x"
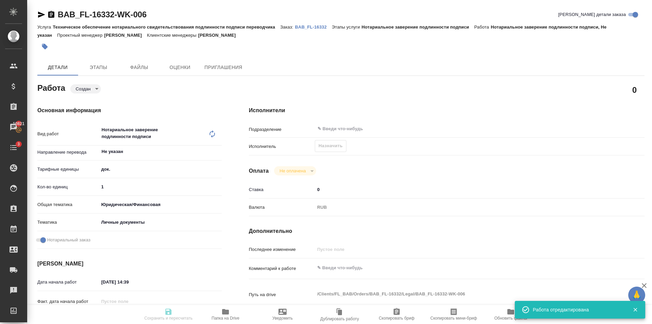
type input "created"
type textarea "Нотариальное заверение подлинности подписи"
type textarea "x"
type input "Не указан"
type input "5a8b1489cc6b4906c91bfd8b"
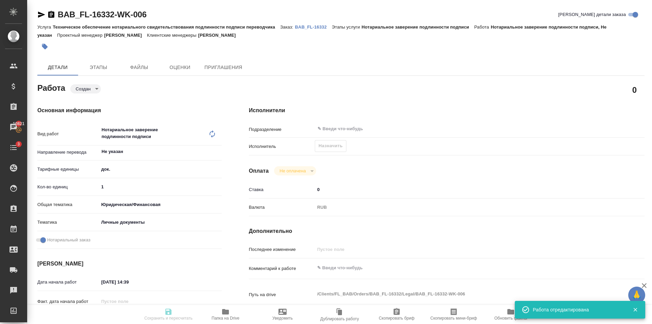
type input "1"
type input "yr-fn"
type input "5a8b8b956a9677013d343cfe"
checkbox input "true"
type input "14.08.2025 14:39"
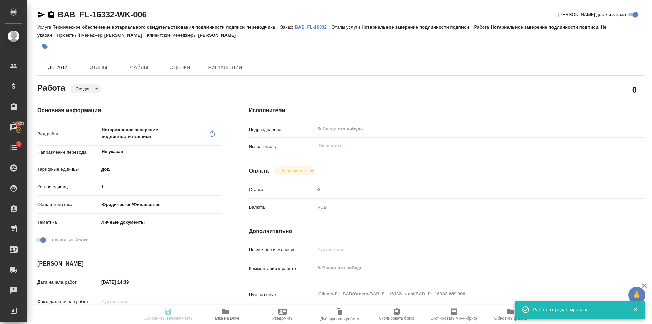
type input "14.08.2025 15:00"
type input "notPayed"
type input "0"
type input "RUB"
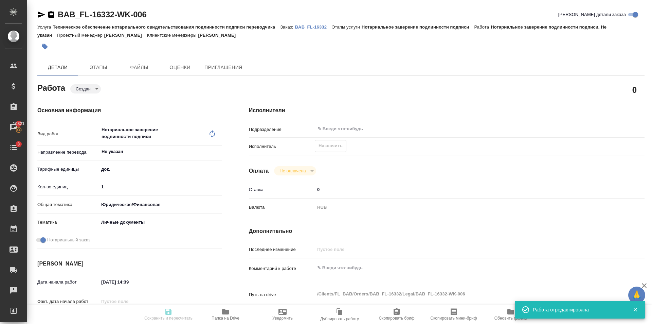
type input "[PERSON_NAME]"
type textarea "x"
type textarea "/Clients/FL_BAB/Orders/BAB_FL-16332/Legal/BAB_FL-16332-WK-006"
type textarea "x"
type input "BAB_FL-16332"
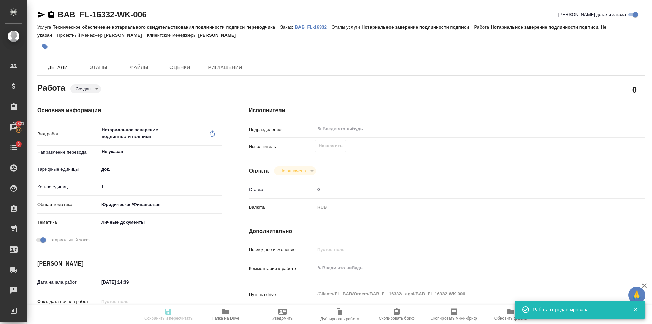
type input "Техническое обеспечение нотариального свидетельствования подлинности подписи пе…"
type input "Нотариальное заверение подлинности подписи"
type input "[PERSON_NAME]"
type input "/Clients/FL_BAB/Orders/BAB_FL-16332"
type textarea "x"
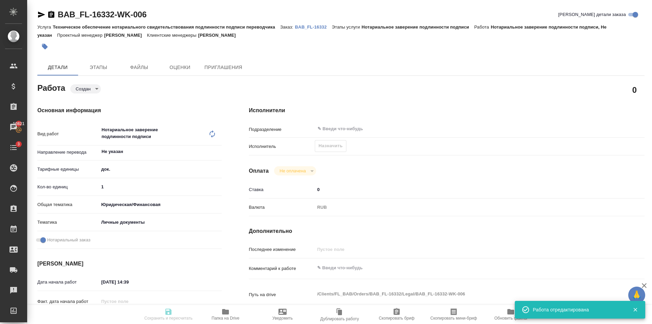
type textarea "Сахарово"
type textarea "x"
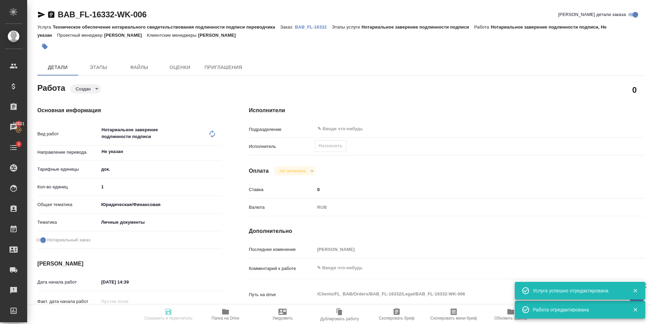
type textarea "x"
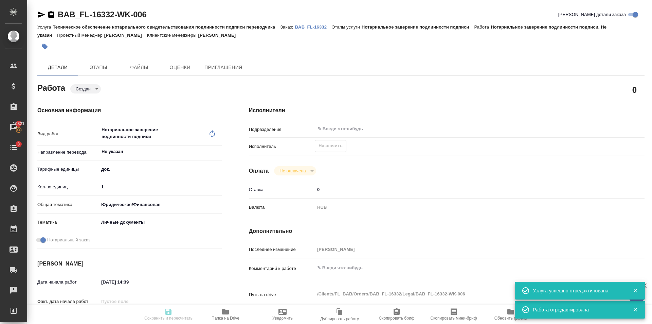
type textarea "x"
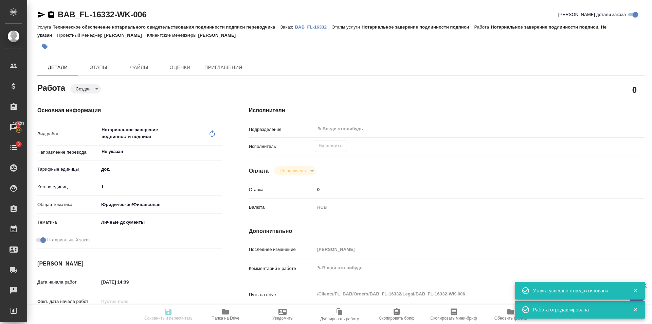
type textarea "x"
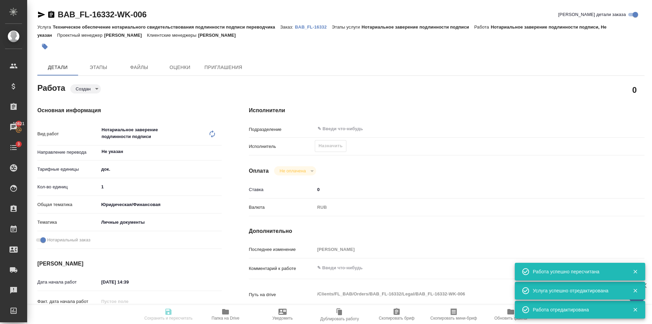
type input "created"
type textarea "Нотариальное заверение подлинности подписи"
type textarea "x"
type input "Не указан"
type input "5a8b1489cc6b4906c91bfd8b"
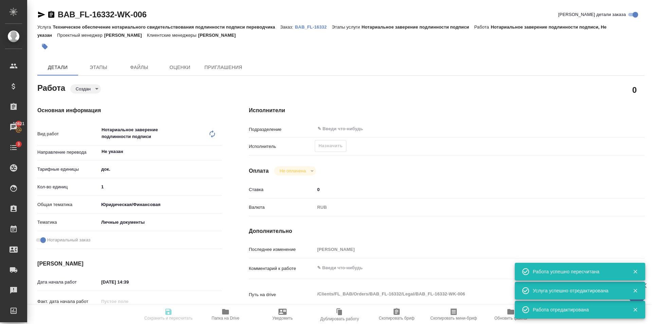
type input "1"
type input "yr-fn"
type input "5a8b8b956a9677013d343cfe"
checkbox input "true"
type input "14.08.2025 14:39"
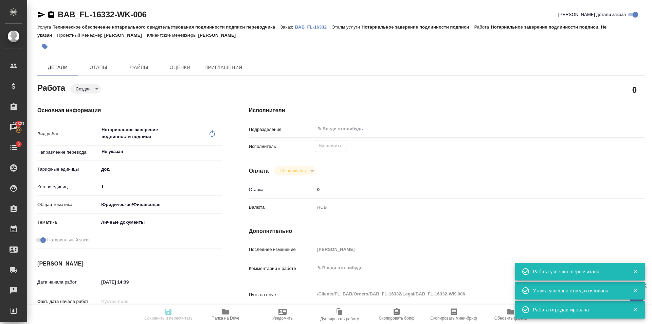
type input "14.08.2025 15:00"
type input "notPayed"
type input "0"
type input "RUB"
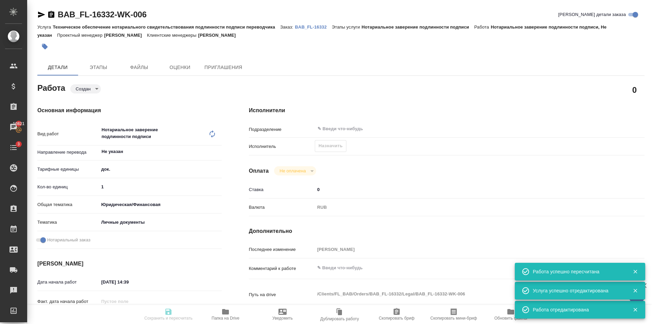
type input "[PERSON_NAME]"
type textarea "x"
type textarea "/Clients/FL_BAB/Orders/BAB_FL-16332/Legal/BAB_FL-16332-WK-006"
type textarea "x"
type input "BAB_FL-16332"
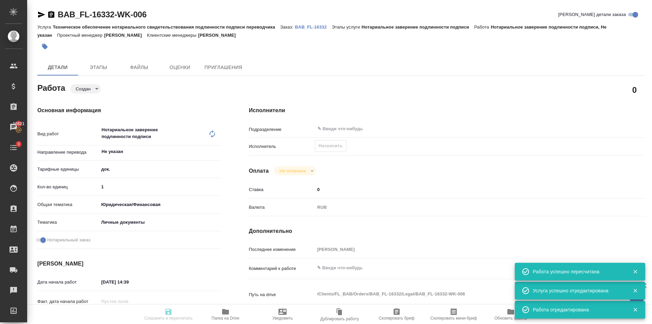
type input "Техническое обеспечение нотариального свидетельствования подлинности подписи пе…"
type input "Нотариальное заверение подлинности подписи"
type input "[PERSON_NAME]"
type input "/Clients/FL_BAB/Orders/BAB_FL-16332"
type textarea "x"
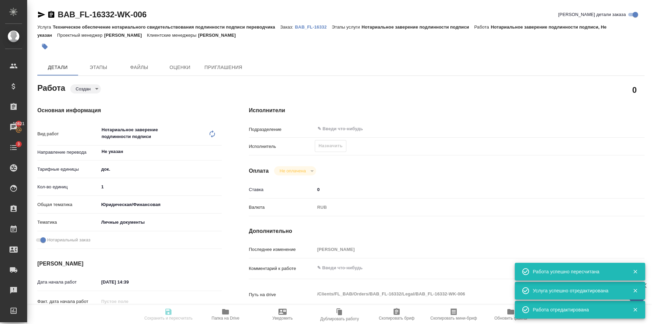
type textarea "Сахарово"
type textarea "x"
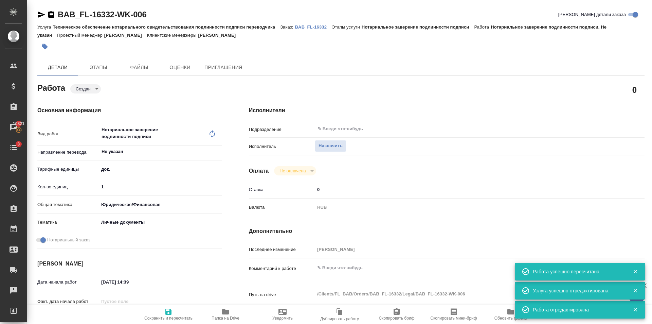
type textarea "x"
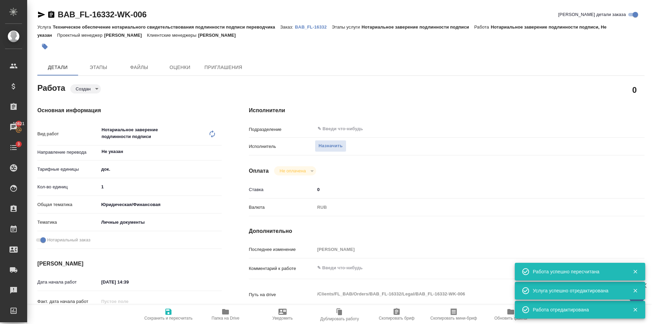
type textarea "x"
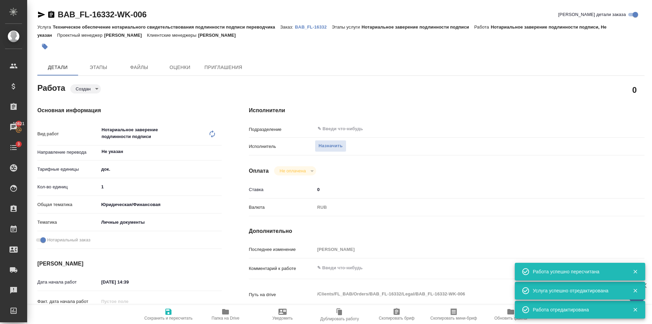
type textarea "x"
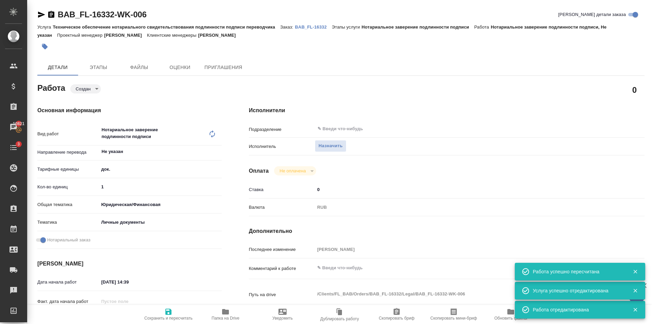
type textarea "x"
click at [334, 148] on span "Назначить" at bounding box center [330, 146] width 24 height 8
type textarea "x"
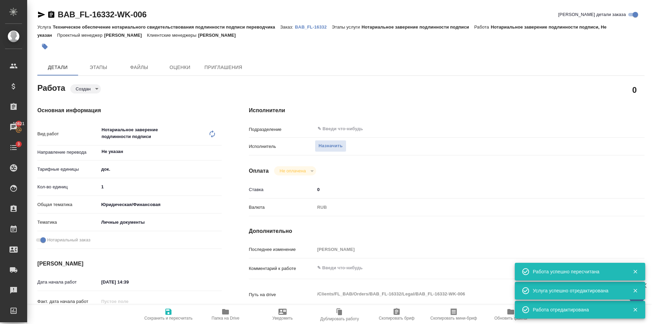
type textarea "x"
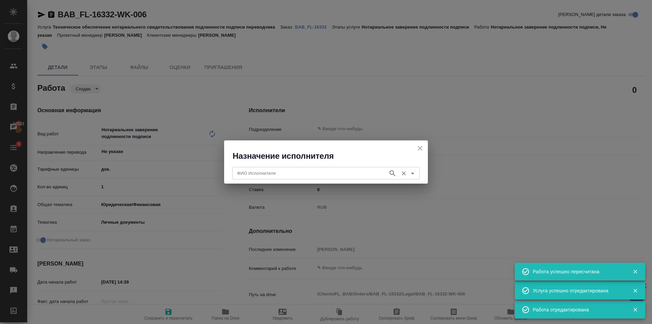
click at [307, 167] on div "ФИО Исполнителя" at bounding box center [325, 173] width 187 height 12
type textarea "x"
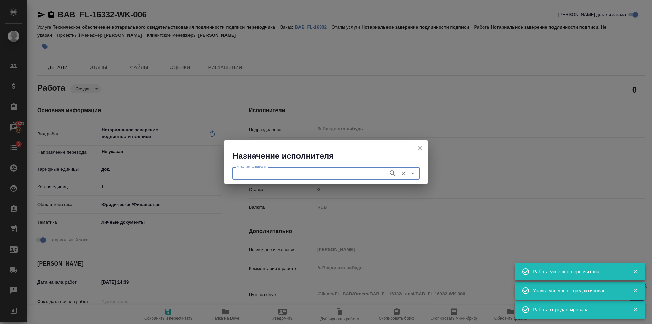
type textarea "x"
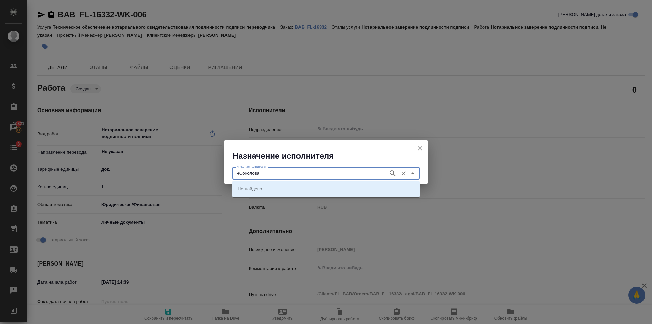
type input "Соколова"
click at [395, 169] on icon "button" at bounding box center [392, 173] width 8 height 8
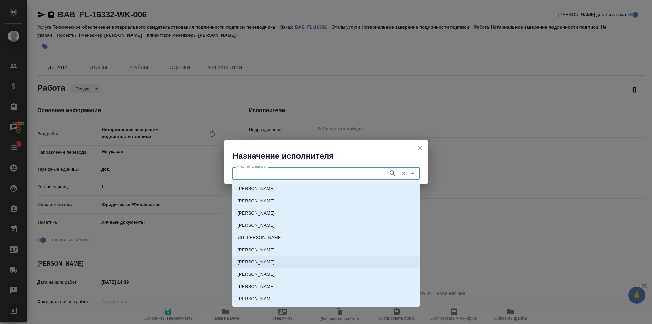
click at [271, 258] on li "НОТАРИУС Соколова Марина Валентиновна" at bounding box center [325, 262] width 187 height 12
type input "НОТАРИУС Соколова Марина Валентиновна"
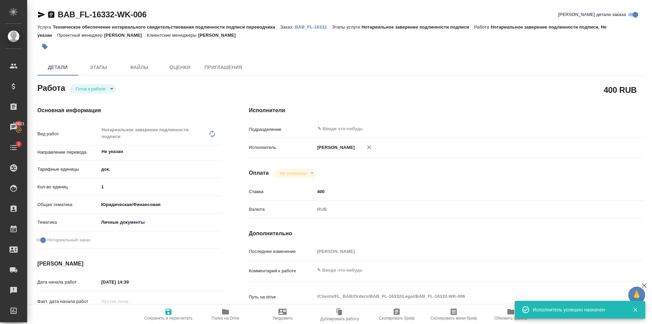
type textarea "x"
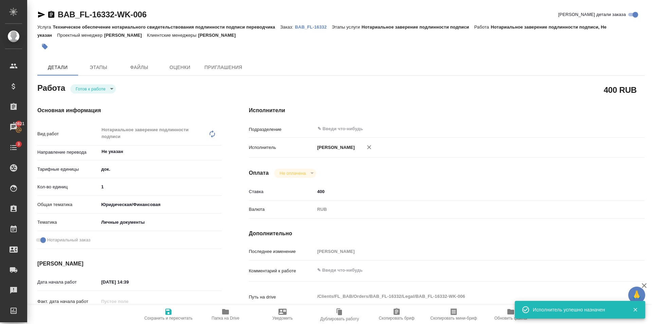
click at [177, 315] on span "Сохранить и пересчитать" at bounding box center [168, 313] width 49 height 13
type textarea "x"
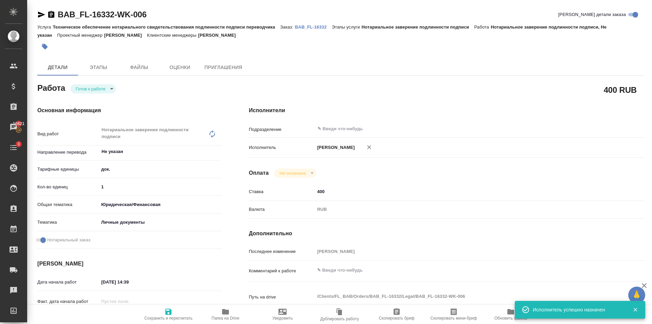
type textarea "x"
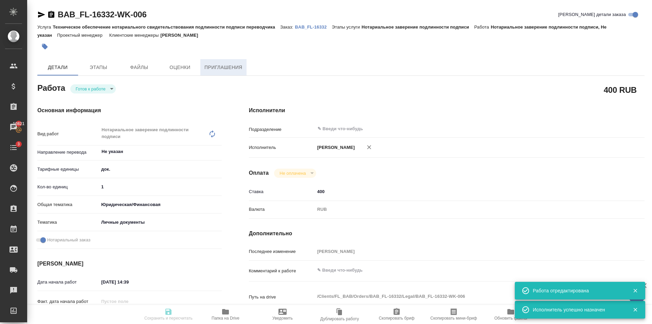
type textarea "x"
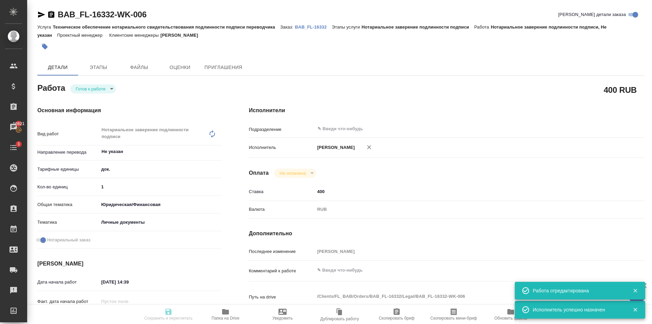
type textarea "x"
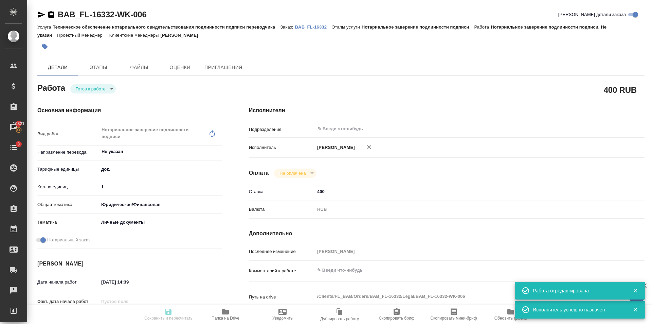
type input "readyForWork"
type textarea "Нотариальное заверение подлинности подписи"
type textarea "x"
type input "Не указан"
type input "5a8b1489cc6b4906c91bfd8b"
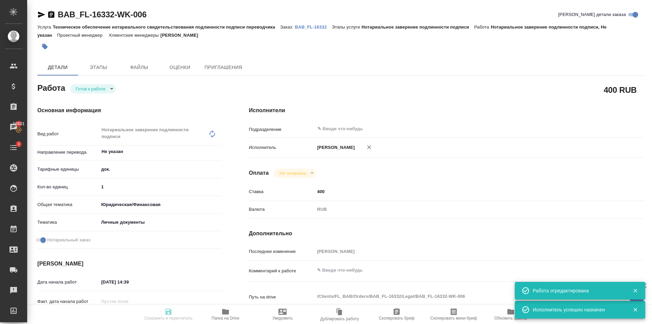
type input "1"
type input "yr-fn"
type input "5a8b8b956a9677013d343cfe"
checkbox input "true"
type input "14.08.2025 14:39"
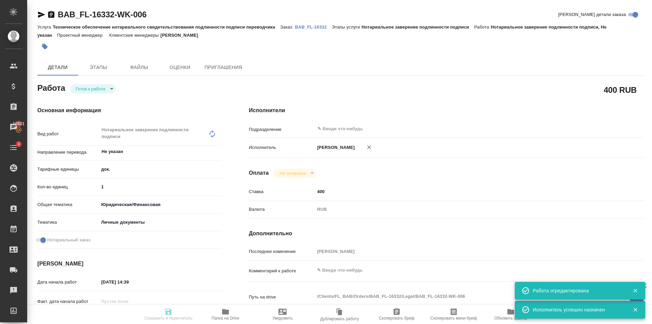
type input "14.08.2025 15:00"
type input "notPayed"
type input "400"
type input "RUB"
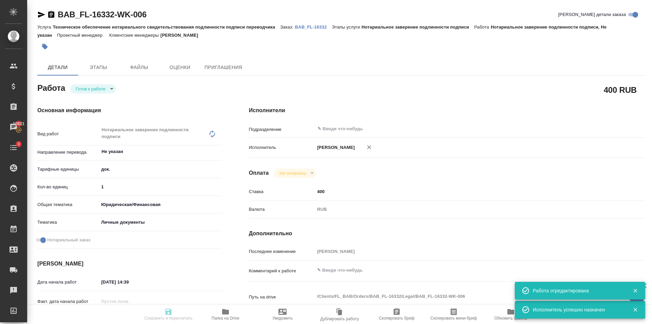
type input "[PERSON_NAME]"
type textarea "x"
type textarea "/Clients/FL_BAB/Orders/BAB_FL-16332/Legal/BAB_FL-16332-WK-006"
type textarea "x"
type input "BAB_FL-16332"
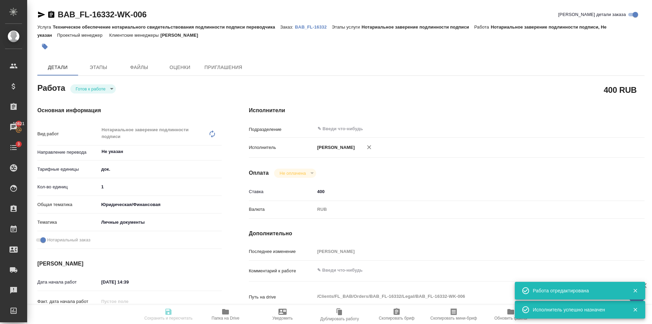
type input "Техническое обеспечение нотариального свидетельствования подлинности подписи пе…"
type input "Нотариальное заверение подлинности подписи"
type input "[PERSON_NAME]"
type input "/Clients/FL_BAB/Orders/BAB_FL-16332"
type textarea "x"
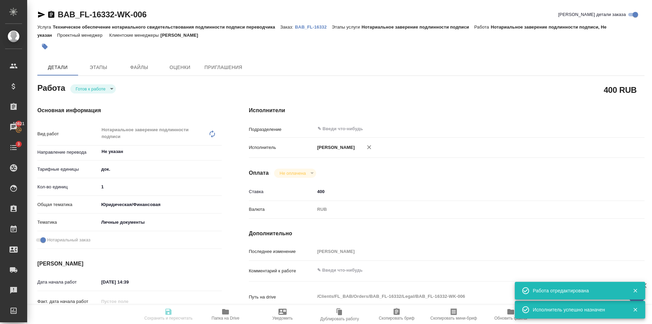
type textarea "[PERSON_NAME]"
type textarea "x"
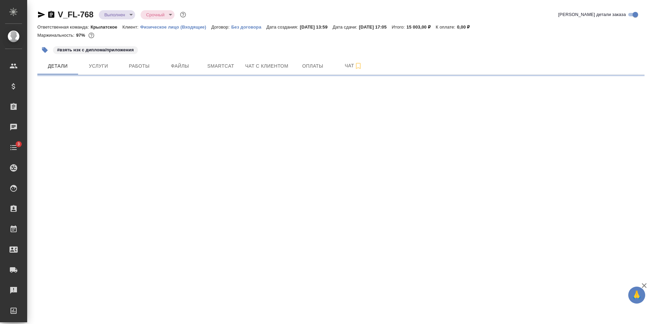
select select "RU"
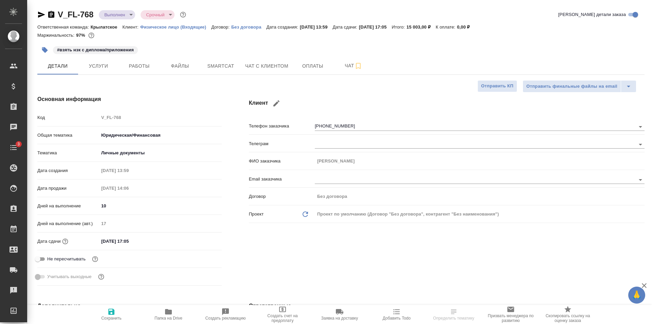
type textarea "x"
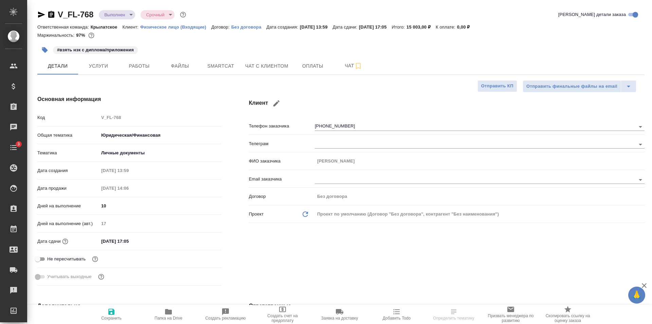
type textarea "x"
select select "RU"
type textarea "x"
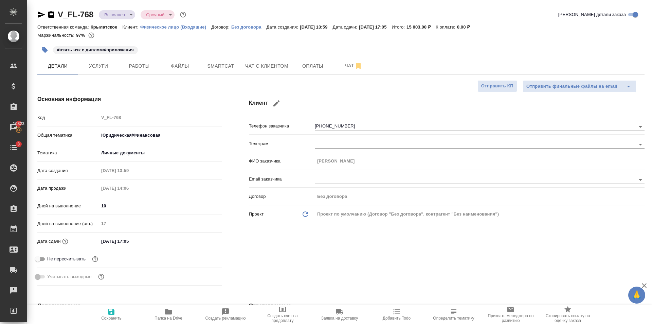
type textarea "x"
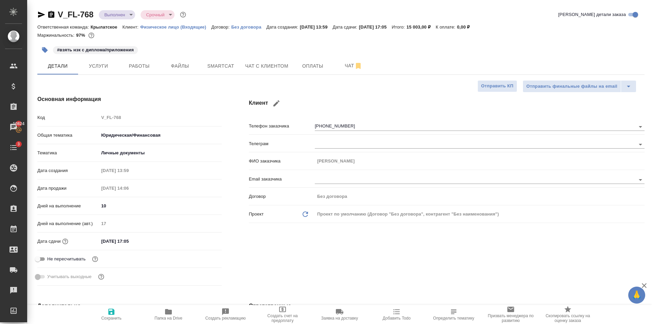
type textarea "x"
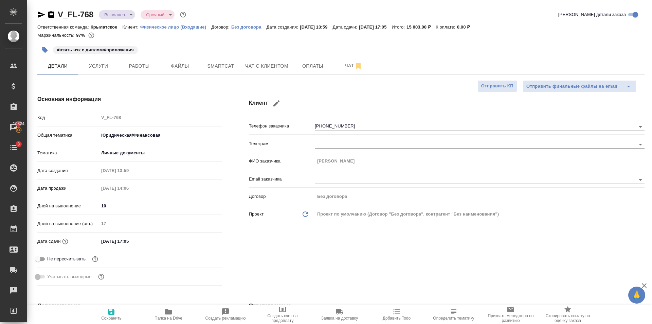
type textarea "x"
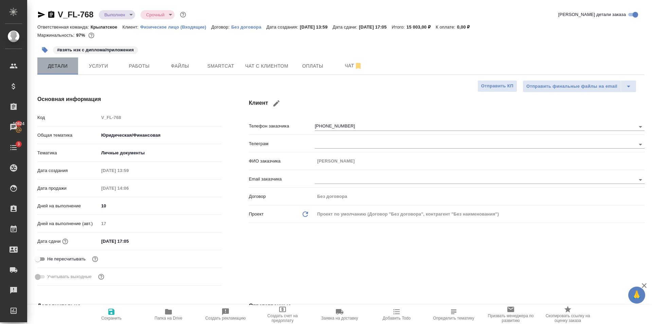
click at [64, 67] on span "Детали" at bounding box center [57, 66] width 33 height 8
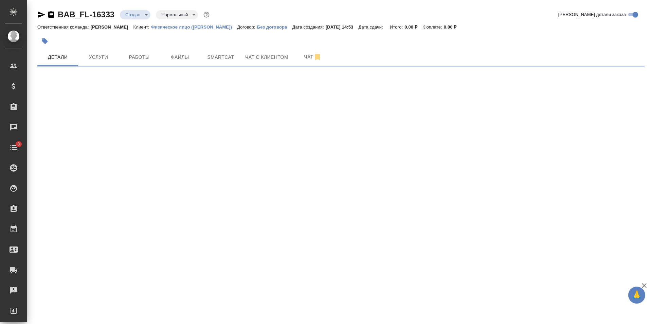
select select "RU"
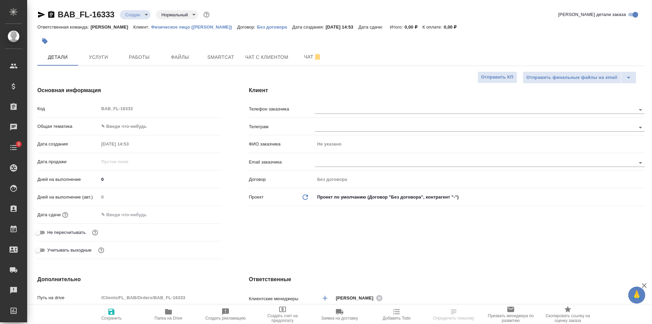
type textarea "x"
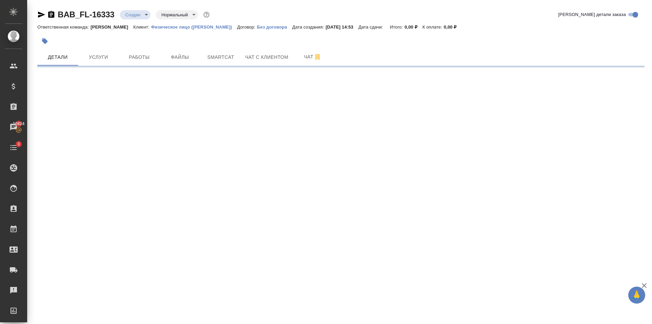
select select "RU"
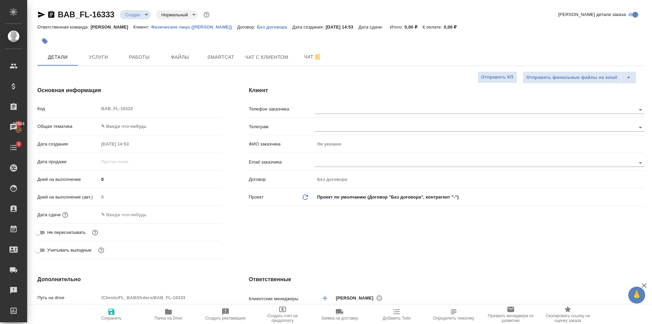
type textarea "x"
click at [145, 125] on body "🙏 .cls-1 fill:#fff; AWATERA Golubev Dmitry Клиенты Спецификации Заказы 10824 Ча…" at bounding box center [326, 162] width 652 height 324
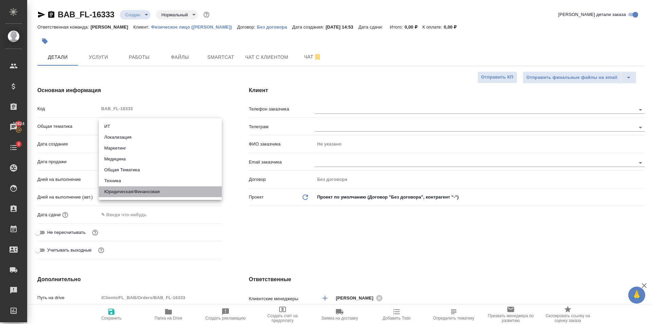
click at [149, 188] on li "Юридическая/Финансовая" at bounding box center [160, 191] width 123 height 11
type input "yr-fn"
type textarea "x"
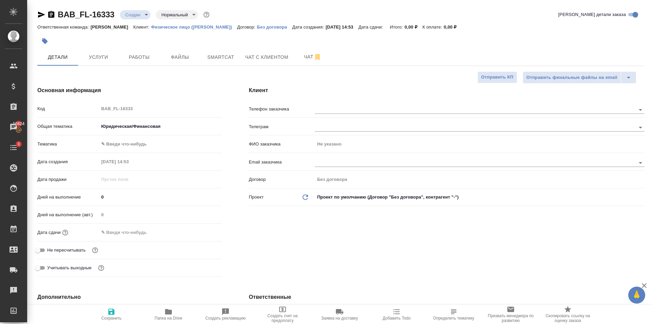
click at [143, 149] on body "🙏 .cls-1 fill:#fff; AWATERA Golubev Dmitry Клиенты Спецификации Заказы 10824 Ча…" at bounding box center [326, 162] width 652 height 324
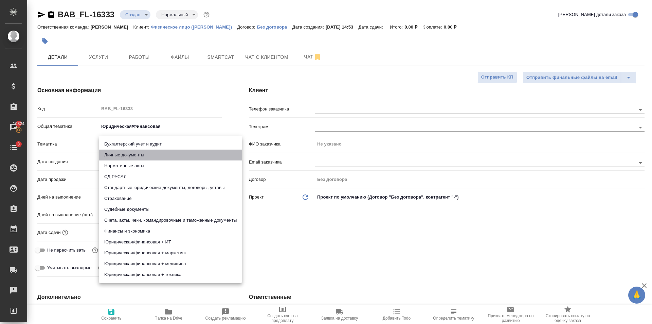
click at [145, 156] on li "Личные документы" at bounding box center [170, 154] width 143 height 11
type textarea "x"
type input "5a8b8b956a9677013d343cfe"
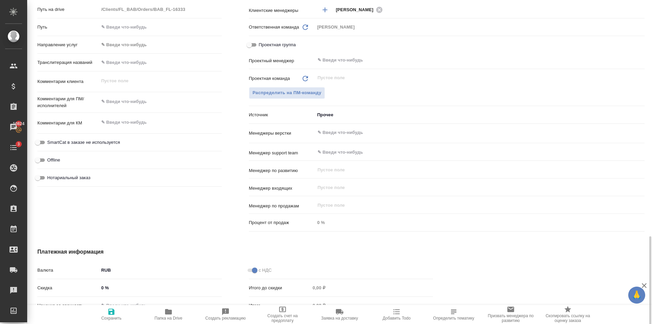
scroll to position [369, 0]
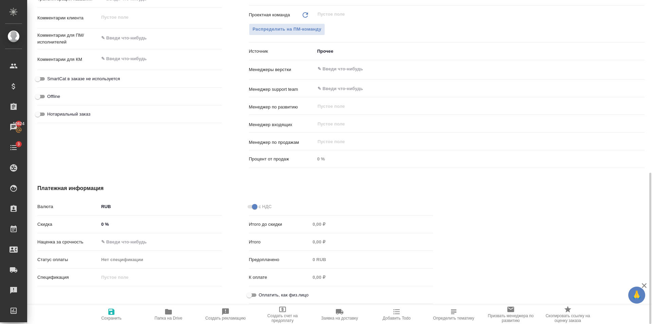
drag, startPoint x: 253, startPoint y: 290, endPoint x: 179, endPoint y: 301, distance: 75.1
click at [247, 292] on input "Оплатить, как физ.лицо" at bounding box center [249, 295] width 24 height 8
checkbox input "true"
type textarea "x"
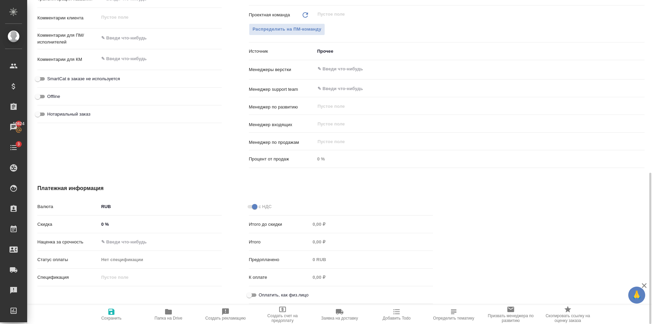
type textarea "x"
click at [112, 313] on icon "button" at bounding box center [111, 311] width 8 height 8
type textarea "x"
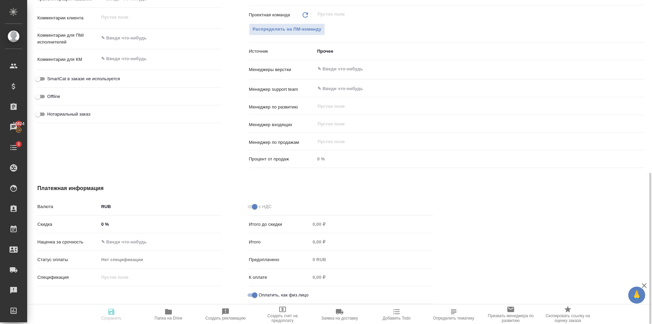
type textarea "x"
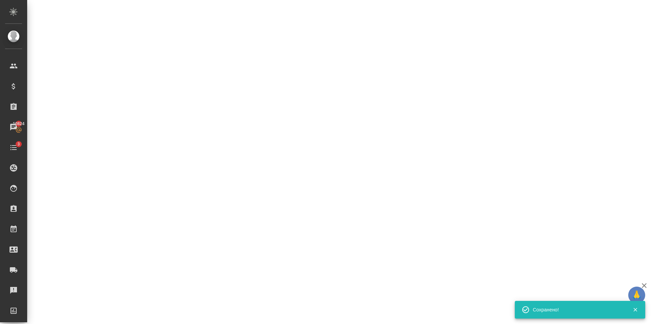
select select "RU"
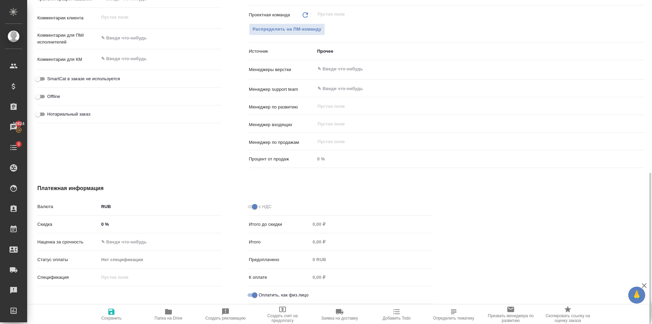
type textarea "x"
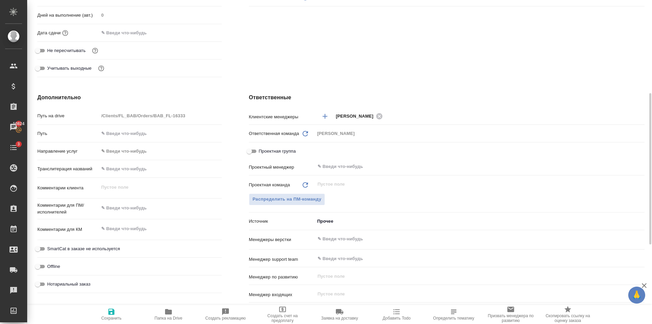
type textarea "x"
click at [144, 208] on textarea at bounding box center [160, 208] width 123 height 12
type textarea "x"
type textarea "\"
type textarea "x"
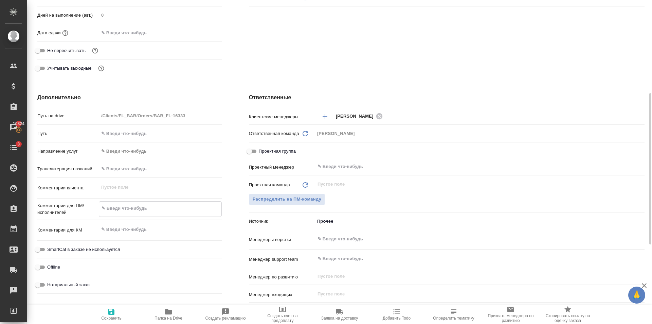
type textarea "x"
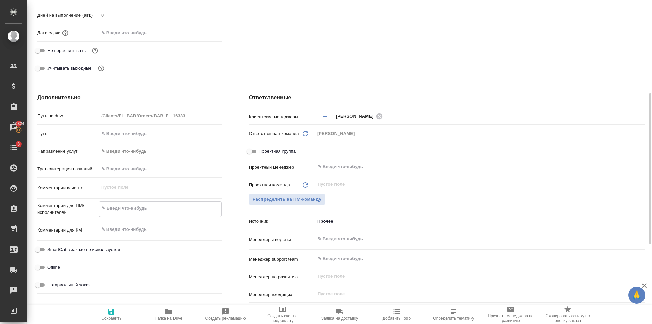
type textarea "С"
type textarea "x"
type textarea "Са"
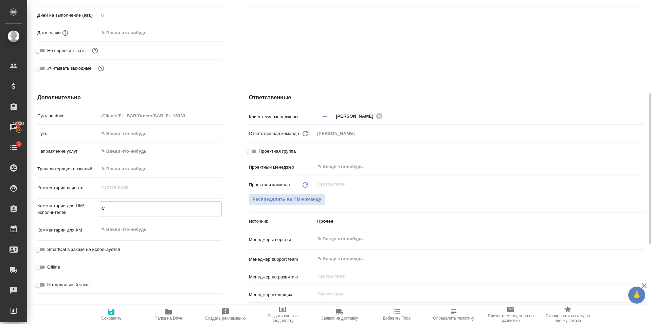
type textarea "x"
type textarea "Сах"
type textarea "x"
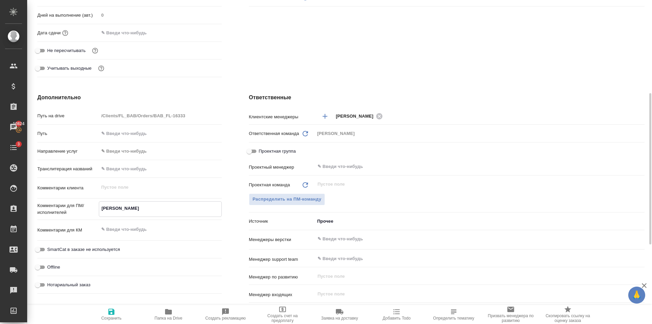
type textarea "x"
type textarea "Саха"
type textarea "x"
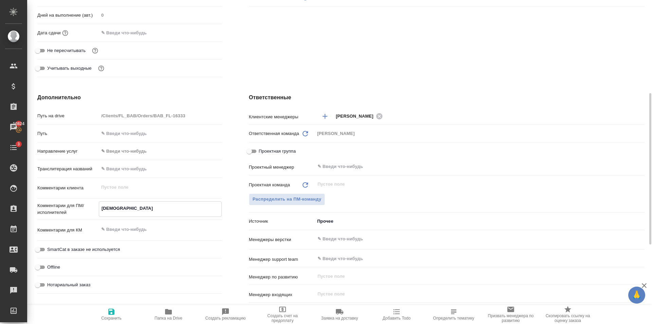
type textarea "x"
type textarea "Сахар"
type textarea "x"
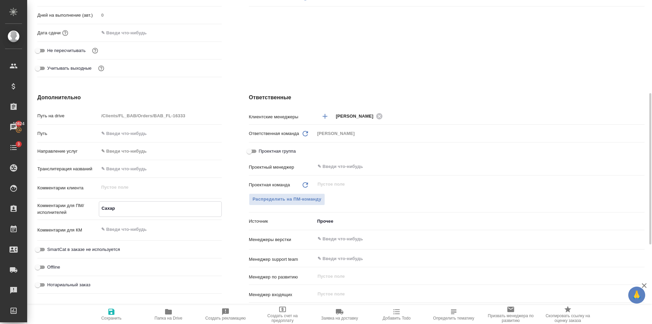
type textarea "Сахаро"
type textarea "x"
type textarea "Сахаров"
type textarea "x"
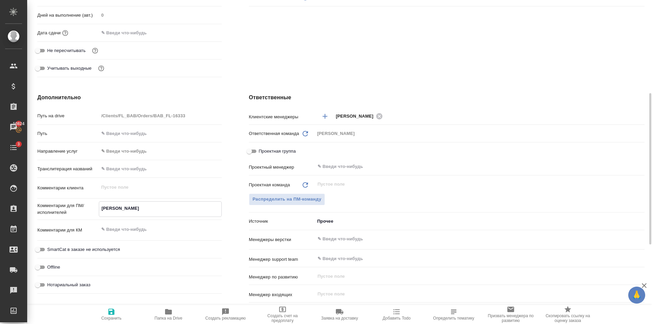
type textarea "x"
type textarea "Сахарово"
type textarea "x"
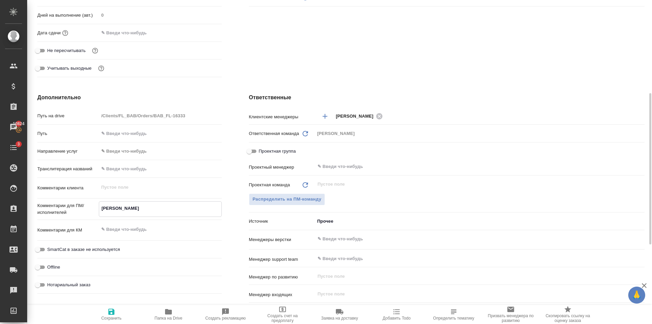
type textarea "x"
click at [345, 174] on div "​" at bounding box center [480, 167] width 330 height 14
type textarea "Сахарово"
type textarea "x"
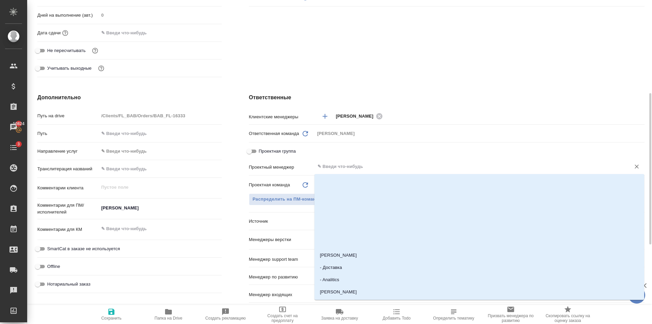
click at [348, 166] on input "text" at bounding box center [468, 166] width 303 height 8
type input "гол"
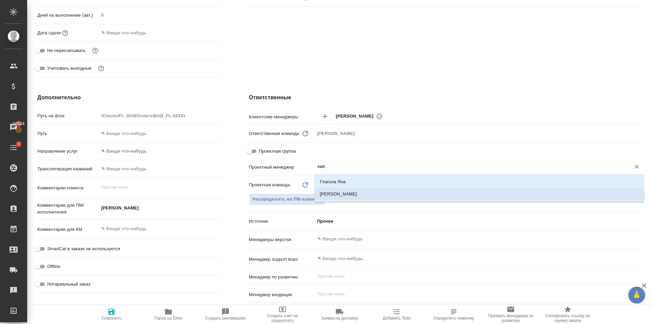
click at [346, 198] on li "[PERSON_NAME]" at bounding box center [479, 194] width 330 height 12
type textarea "x"
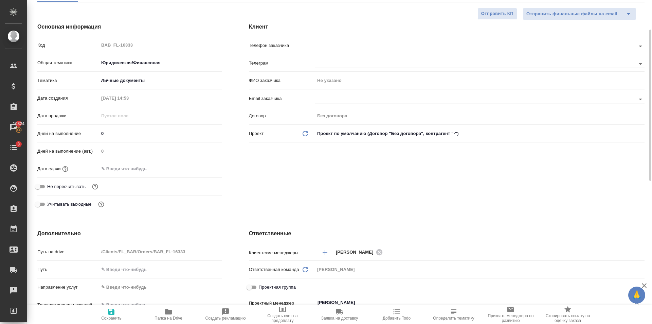
scroll to position [0, 0]
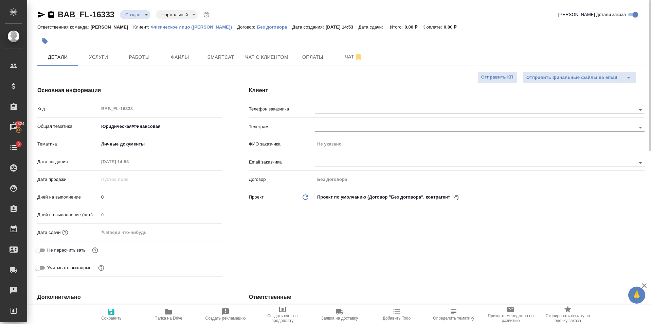
type input "[PERSON_NAME]"
click at [120, 313] on span "Сохранить" at bounding box center [111, 313] width 49 height 13
type textarea "x"
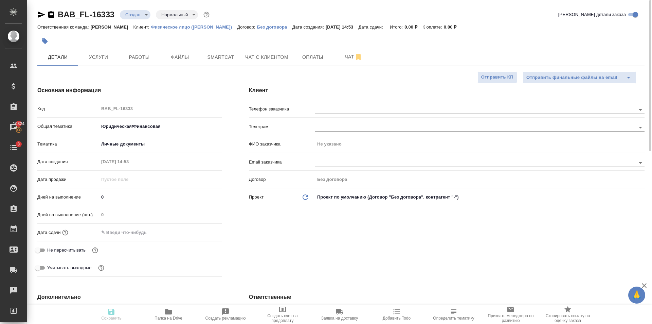
type textarea "x"
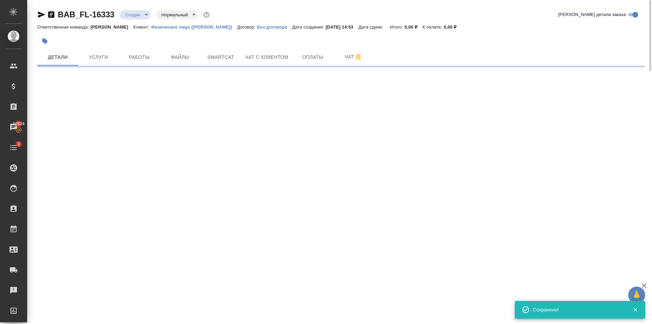
select select "RU"
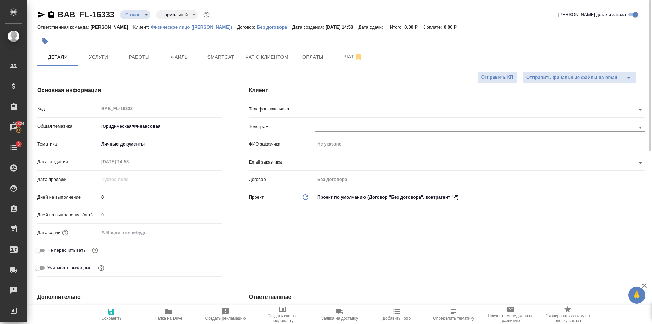
type textarea "x"
click at [139, 234] on input "text" at bounding box center [128, 232] width 59 height 10
click at [205, 232] on icon "button" at bounding box center [202, 231] width 6 height 7
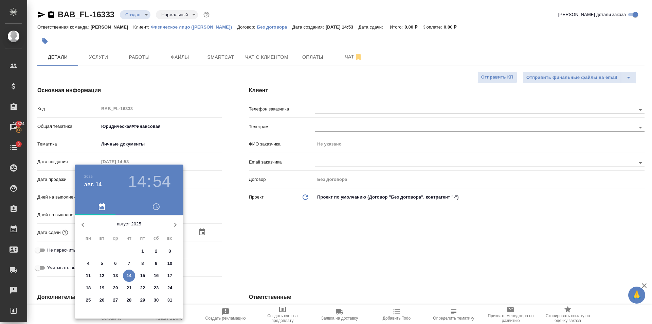
click at [144, 273] on p "15" at bounding box center [142, 275] width 5 height 7
type input "15.08.2025 14:54"
type textarea "x"
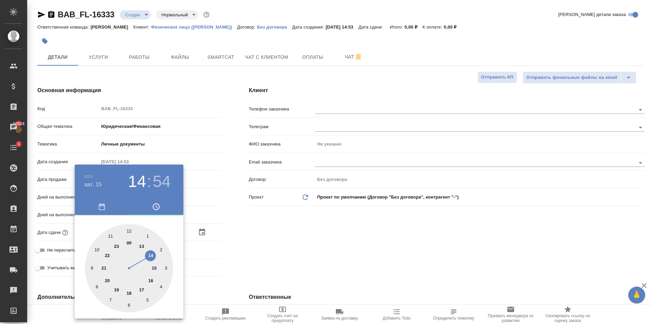
click at [98, 250] on div at bounding box center [129, 268] width 88 height 88
type input "15.08.2025 10:54"
type textarea "x"
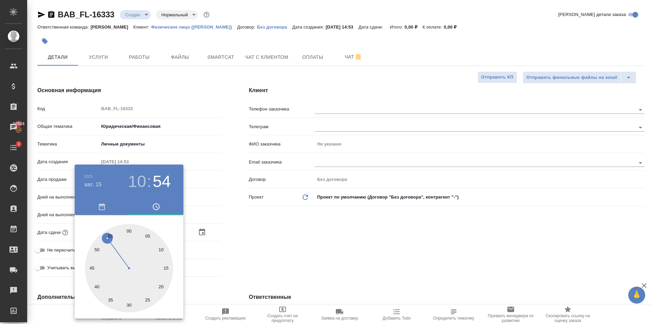
click at [131, 230] on div at bounding box center [129, 268] width 88 height 88
type input "15.08.2025 10:00"
type textarea "x"
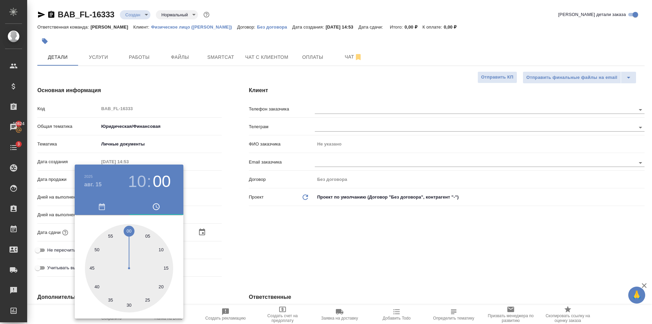
click at [242, 232] on div at bounding box center [326, 162] width 652 height 324
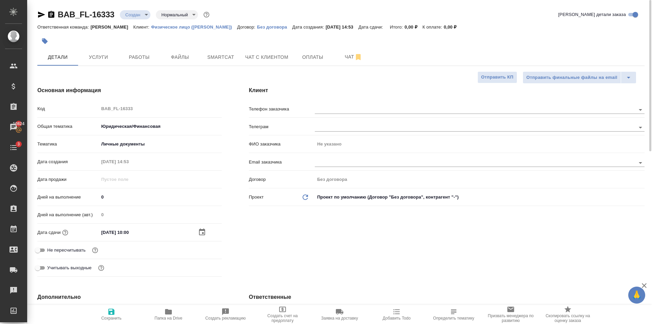
click at [122, 311] on span "Сохранить" at bounding box center [111, 313] width 49 height 13
type textarea "x"
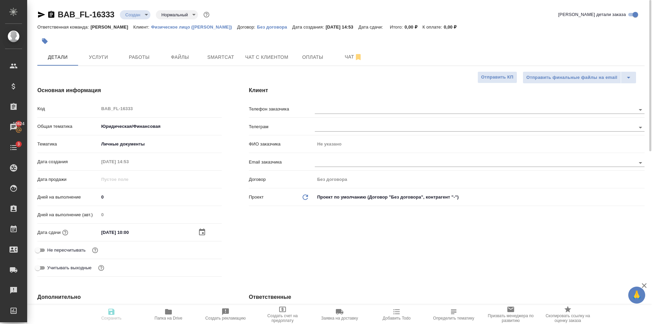
type textarea "x"
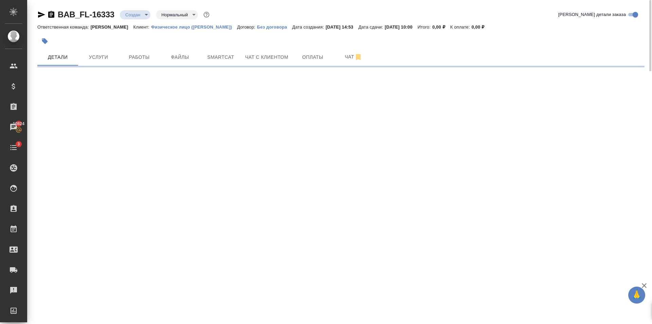
select select "RU"
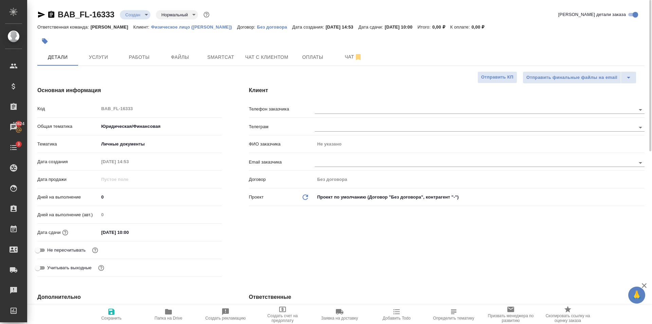
type textarea "x"
click at [406, 106] on input "text" at bounding box center [464, 109] width 298 height 8
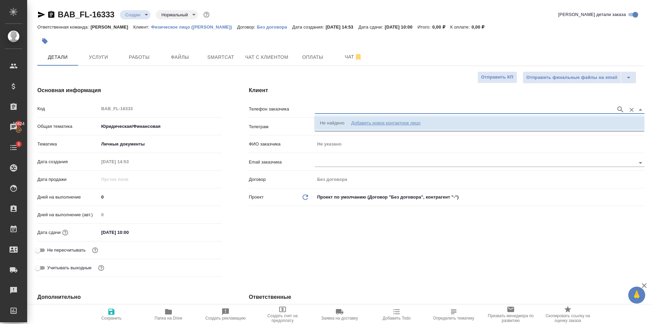
click at [403, 125] on div "Добавить новое контактное лицо" at bounding box center [385, 122] width 69 height 7
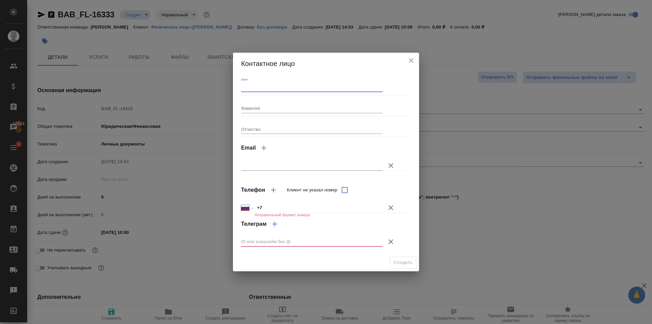
click at [269, 92] on input "Имя" at bounding box center [312, 87] width 142 height 10
click at [490, 135] on div "Контактное лицо Имя Фамилия Отчество Email Телефон Клиент не указал номер Между…" at bounding box center [326, 162] width 652 height 324
click at [414, 62] on icon "close" at bounding box center [411, 60] width 8 height 8
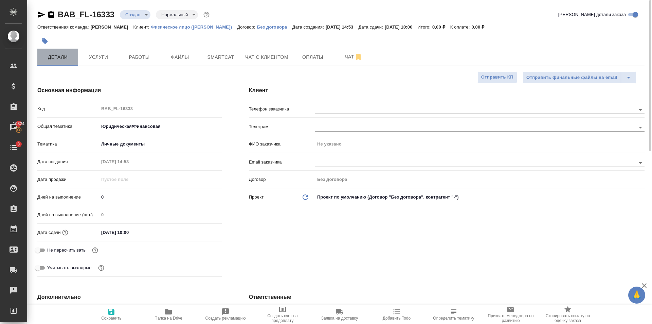
click at [73, 49] on button "Детали" at bounding box center [57, 57] width 41 height 17
click at [105, 60] on span "Услуги" at bounding box center [98, 57] width 33 height 8
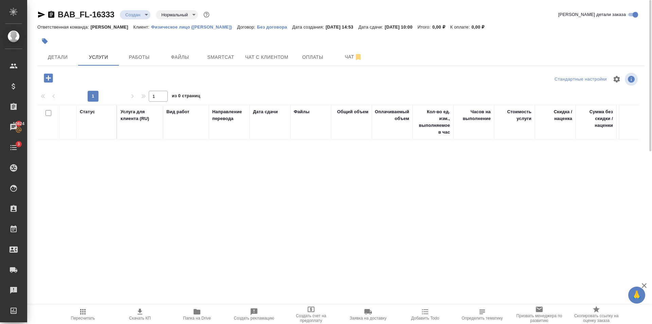
click at [43, 69] on div "BAB_FL-16333 Создан new Нормальный normal Кратко детали заказа Ответственная ко…" at bounding box center [341, 134] width 614 height 268
click at [51, 77] on icon "button" at bounding box center [48, 77] width 9 height 9
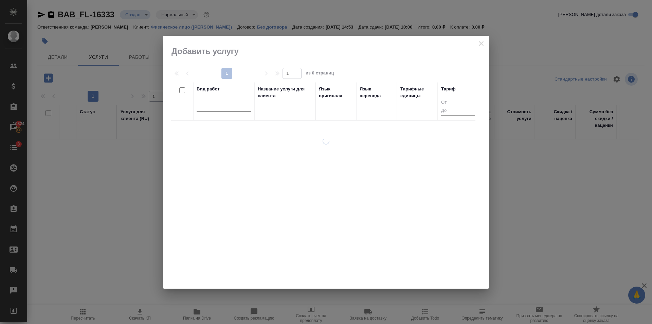
click at [225, 106] on div at bounding box center [224, 105] width 54 height 10
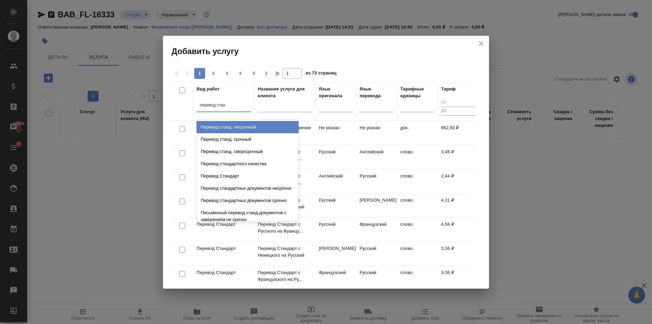
type input "перевод станд"
click at [245, 129] on div "Перевод станд. несрочный" at bounding box center [248, 127] width 102 height 12
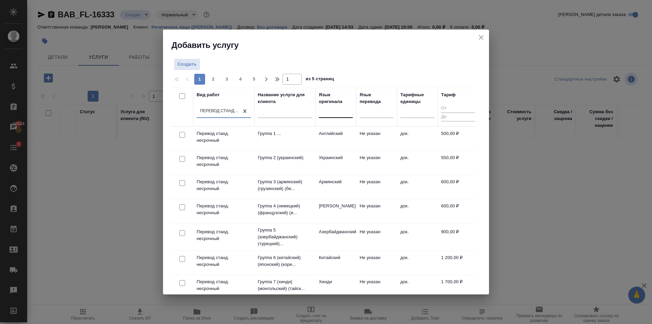
click at [331, 112] on div at bounding box center [336, 111] width 34 height 10
type input "тадж"
click at [342, 129] on div "Таджикский" at bounding box center [370, 133] width 102 height 12
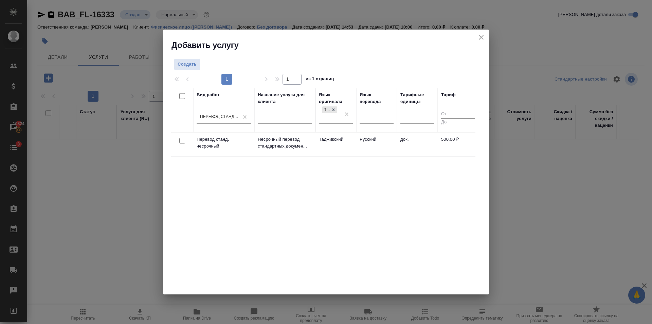
click at [371, 142] on td "Русский" at bounding box center [376, 144] width 41 height 24
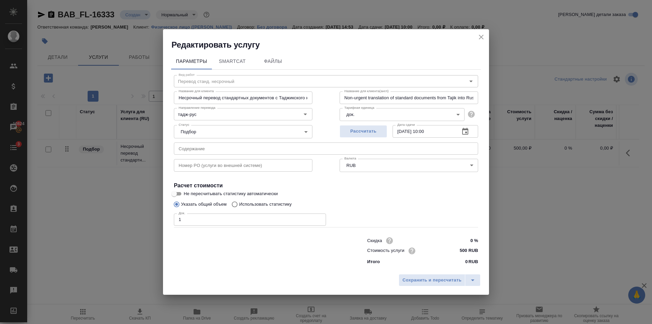
type input "1"
click at [317, 218] on input "1" at bounding box center [250, 219] width 152 height 12
click at [412, 274] on button "Сохранить и пересчитать" at bounding box center [432, 280] width 67 height 12
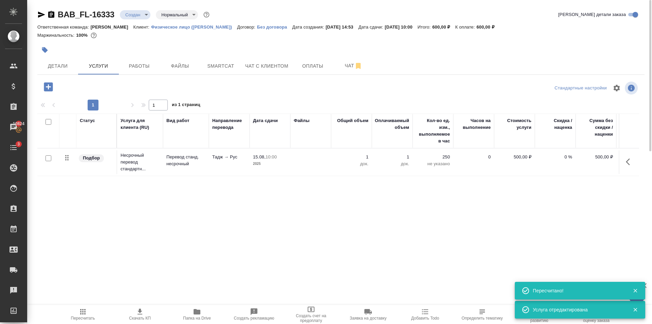
click at [51, 91] on icon "button" at bounding box center [48, 87] width 12 height 12
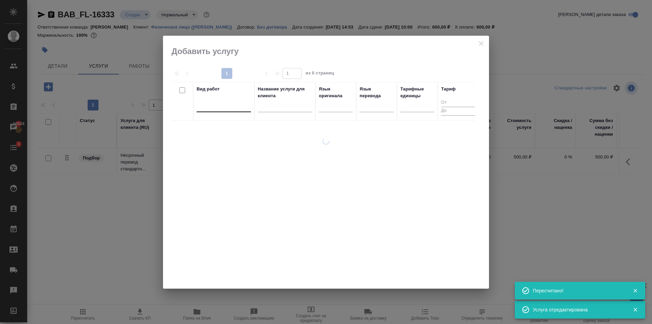
click at [221, 106] on div at bounding box center [224, 105] width 54 height 10
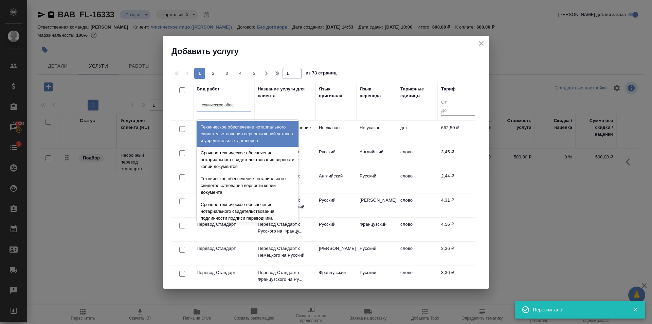
type input "техническое обеспе"
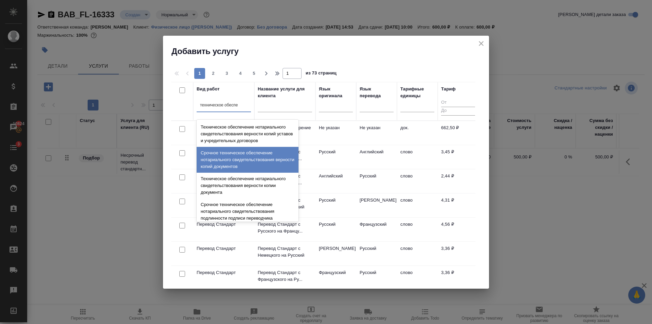
scroll to position [68, 0]
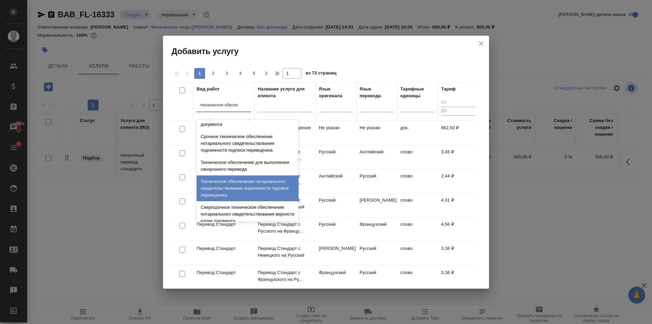
drag, startPoint x: 255, startPoint y: 180, endPoint x: 262, endPoint y: 174, distance: 8.7
click at [255, 180] on div "Техническое обеспечение нотариального свидетельствования подлинности подписи пе…" at bounding box center [248, 188] width 102 height 26
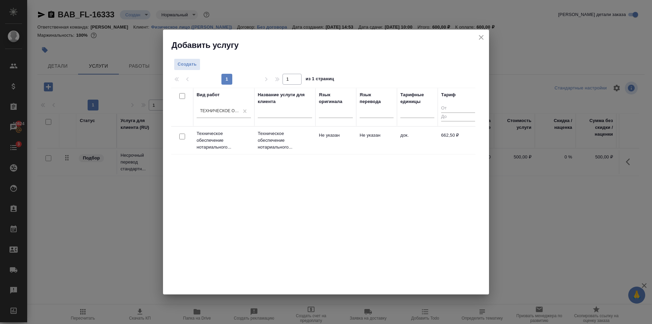
click at [324, 144] on td "Не указан" at bounding box center [335, 140] width 41 height 24
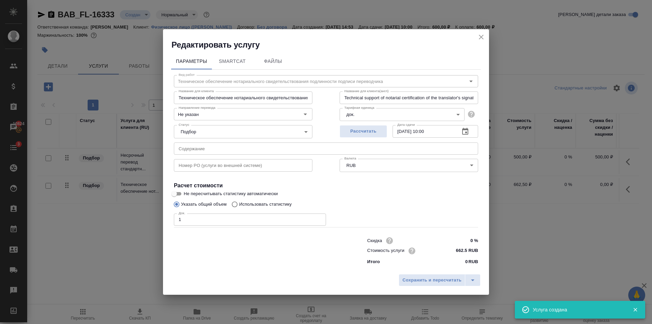
type input "1"
click at [320, 219] on input "1" at bounding box center [250, 219] width 152 height 12
click at [416, 281] on span "Сохранить и пересчитать" at bounding box center [431, 280] width 59 height 8
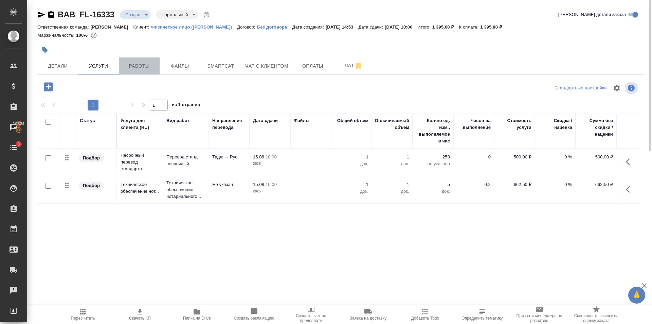
click at [131, 74] on button "Работы" at bounding box center [139, 65] width 41 height 17
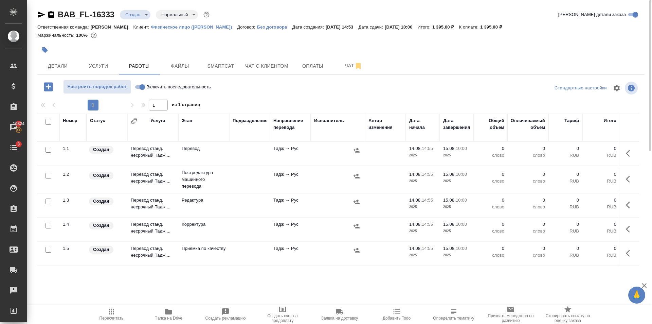
click at [142, 85] on input "Включить последовательность" at bounding box center [142, 87] width 24 height 8
checkbox input "true"
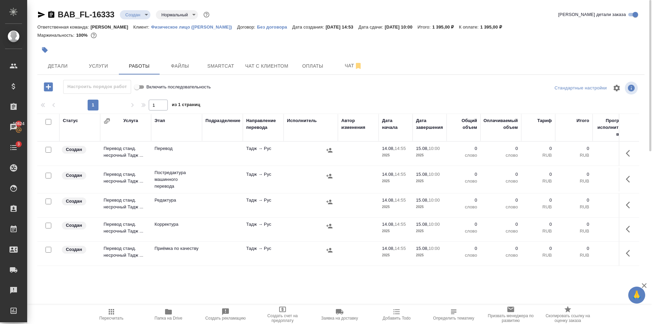
click at [48, 175] on input "checkbox" at bounding box center [48, 175] width 6 height 6
checkbox input "true"
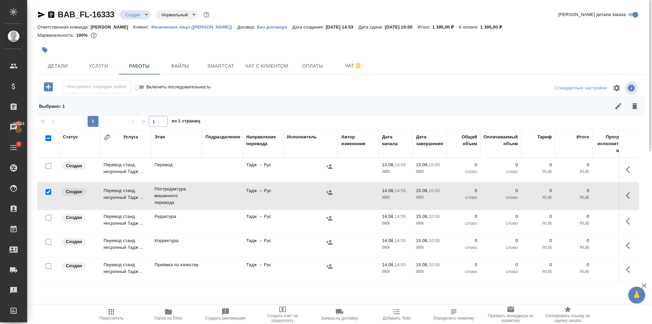
click at [47, 218] on input "checkbox" at bounding box center [48, 218] width 6 height 6
checkbox input "true"
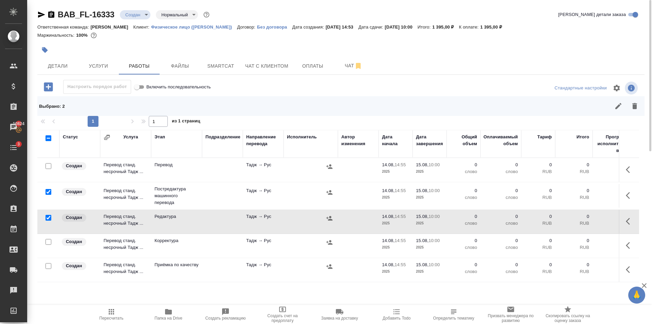
click at [48, 171] on div at bounding box center [48, 166] width 15 height 10
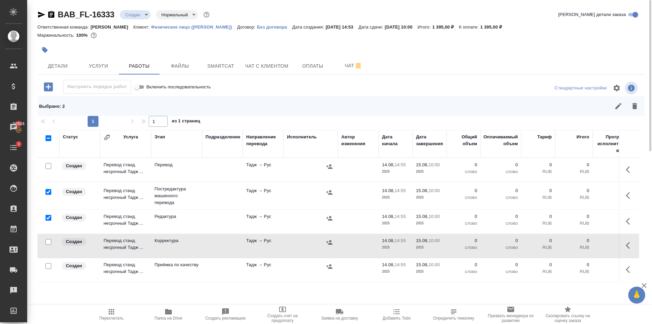
click at [50, 243] on input "checkbox" at bounding box center [48, 242] width 6 height 6
checkbox input "true"
click at [630, 100] on button "button" at bounding box center [634, 106] width 16 height 16
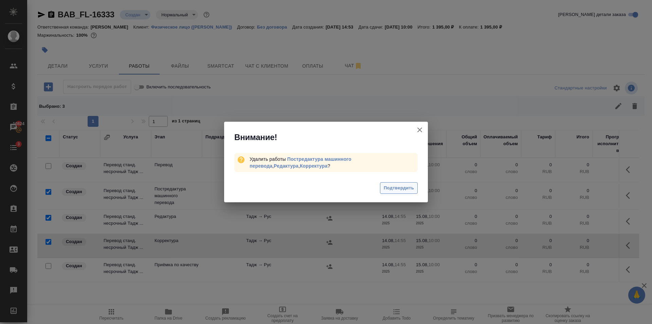
click at [399, 184] on span "Подтвердить" at bounding box center [399, 188] width 30 height 8
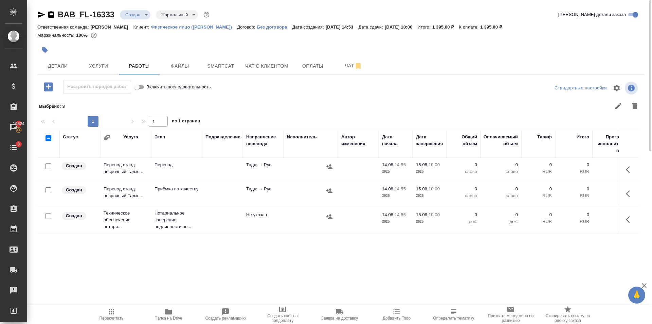
click at [220, 166] on td at bounding box center [222, 170] width 41 height 24
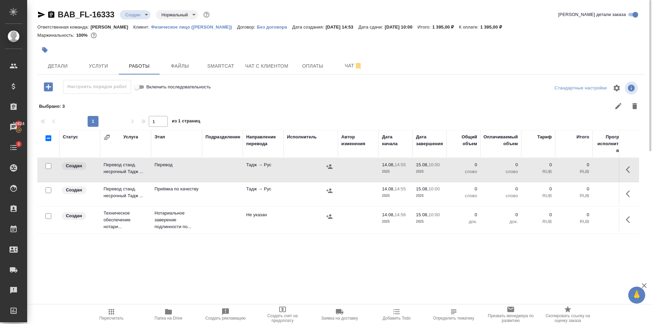
click at [220, 166] on td at bounding box center [222, 170] width 41 height 24
click at [113, 308] on icon "button" at bounding box center [111, 311] width 8 height 8
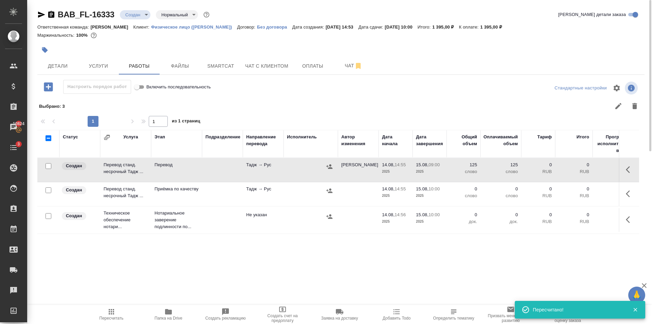
click at [197, 182] on td "Приёмка по качеству" at bounding box center [176, 170] width 51 height 24
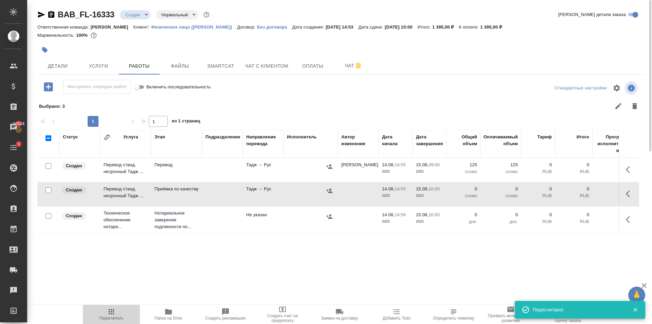
click at [115, 308] on icon "button" at bounding box center [111, 311] width 8 height 8
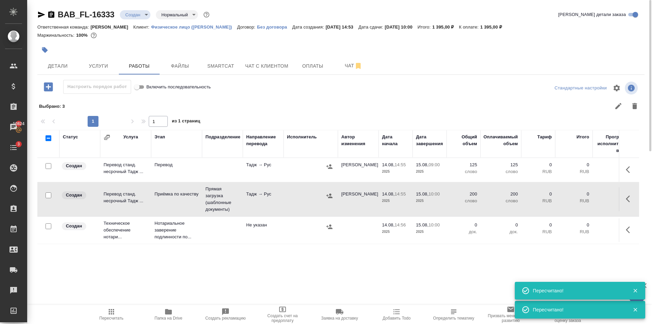
click at [222, 182] on td at bounding box center [222, 170] width 41 height 24
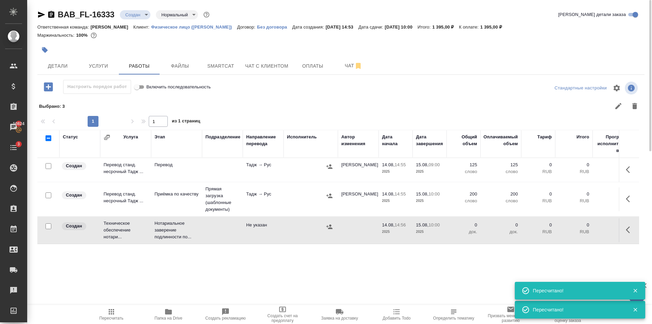
click at [222, 182] on td at bounding box center [222, 170] width 41 height 24
click at [114, 312] on icon "button" at bounding box center [111, 311] width 5 height 5
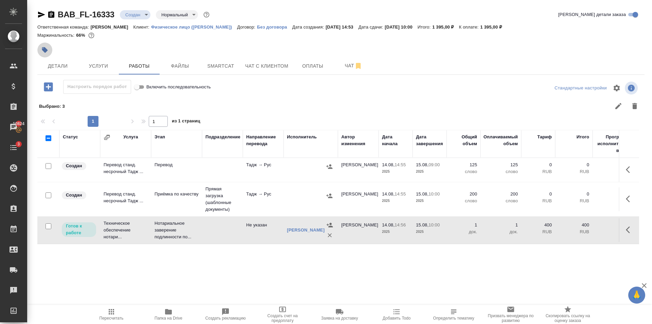
click at [45, 47] on icon "button" at bounding box center [44, 50] width 7 height 7
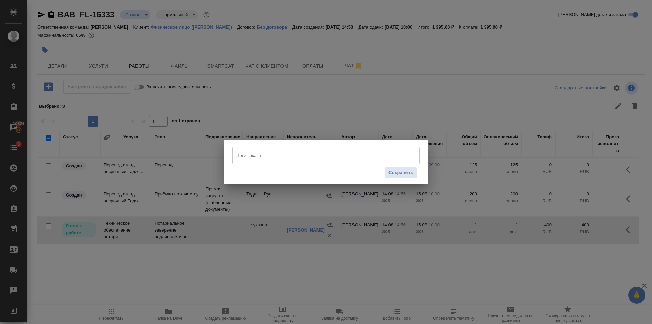
click at [261, 154] on input "Тэги заказа" at bounding box center [319, 155] width 168 height 12
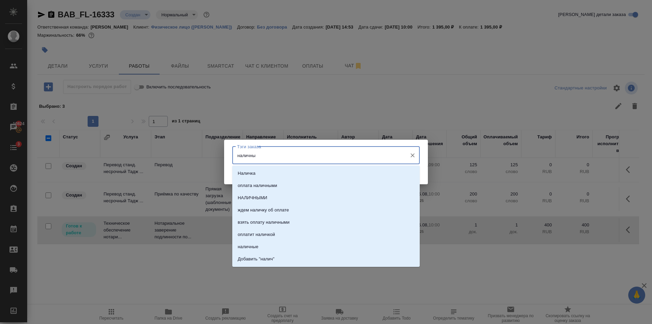
type input "наличные"
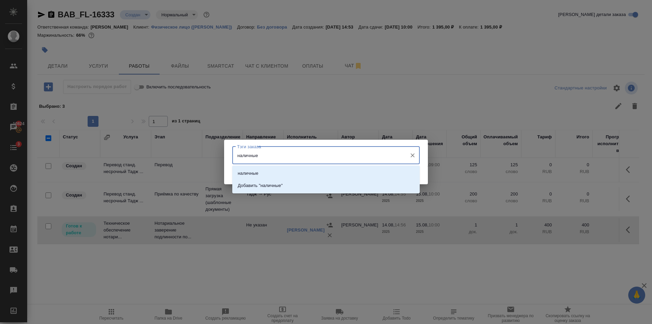
click at [289, 163] on div "наличные Тэги заказа" at bounding box center [325, 155] width 187 height 18
click at [294, 171] on li "наличные" at bounding box center [325, 173] width 187 height 12
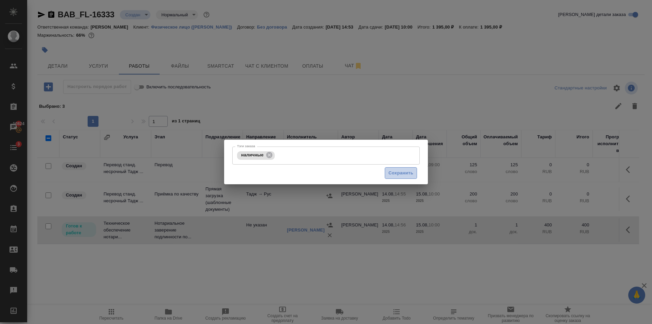
click at [390, 171] on span "Сохранить" at bounding box center [400, 173] width 25 height 8
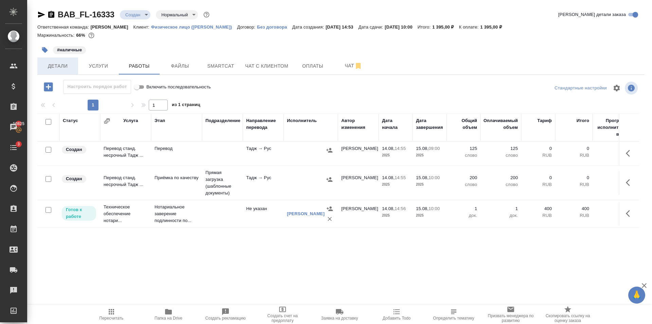
click at [51, 67] on span "Детали" at bounding box center [57, 66] width 33 height 8
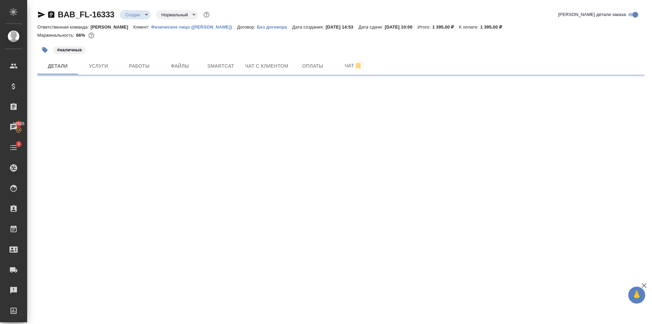
select select "RU"
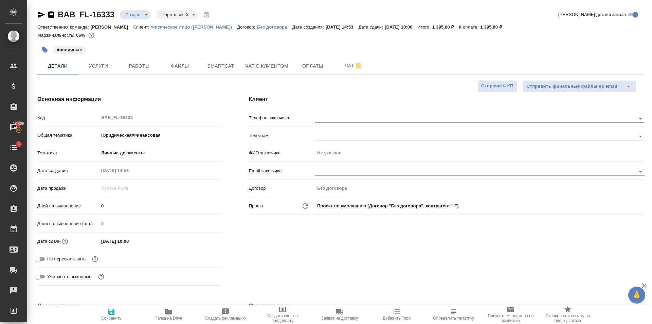
type textarea "x"
click at [370, 117] on input "text" at bounding box center [464, 118] width 298 height 8
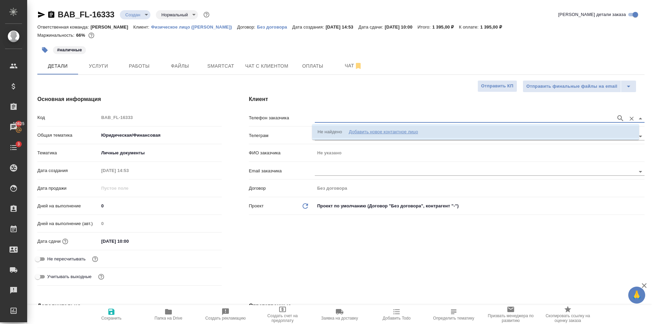
click at [373, 131] on div "Добавить новое контактное лицо" at bounding box center [383, 131] width 69 height 7
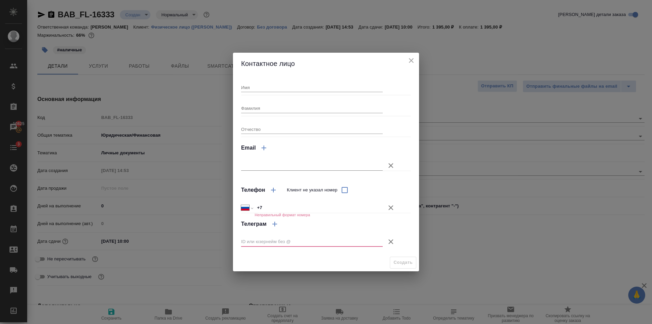
click at [395, 241] on button "Клиент не указал номер" at bounding box center [391, 241] width 16 height 16
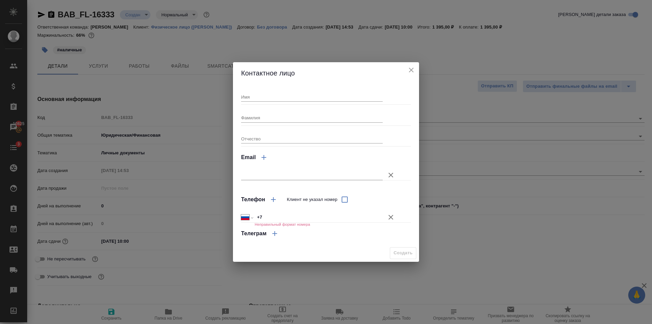
click at [288, 218] on input "+7" at bounding box center [319, 217] width 128 height 10
type input "+7 9"
type textarea "x"
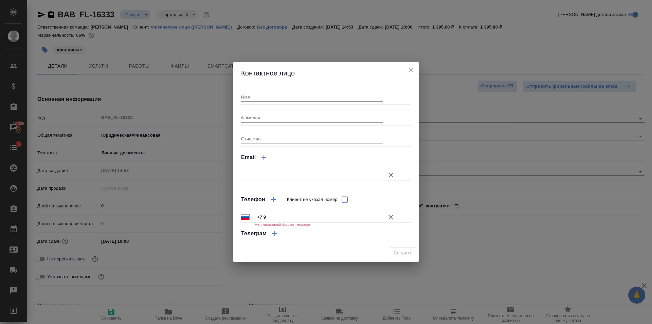
type textarea "x"
click at [274, 218] on input "+7 9" at bounding box center [318, 217] width 127 height 10
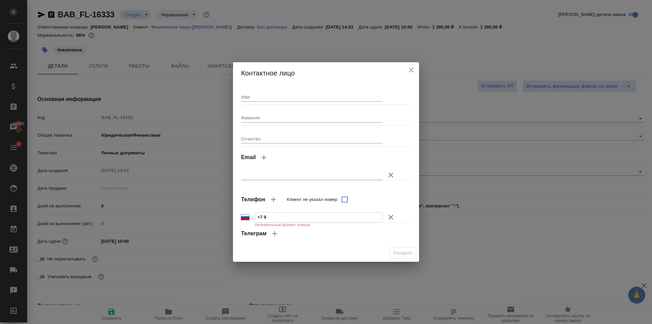
click at [256, 118] on input "Фамилия" at bounding box center [312, 118] width 142 height 10
type input "дультаев"
click at [317, 220] on input "+7 9" at bounding box center [319, 217] width 128 height 10
type input "+7 908 979 22 46"
click at [399, 254] on span "Создать" at bounding box center [402, 253] width 19 height 8
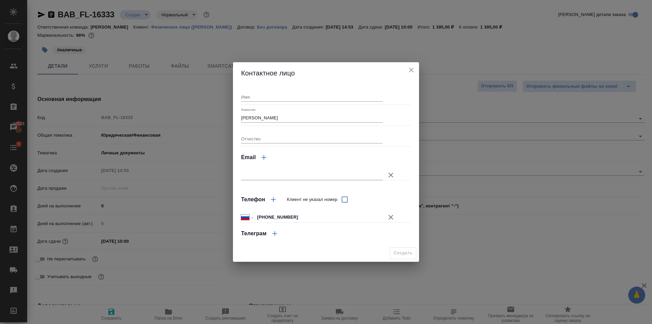
type input "дультаев"
type textarea "x"
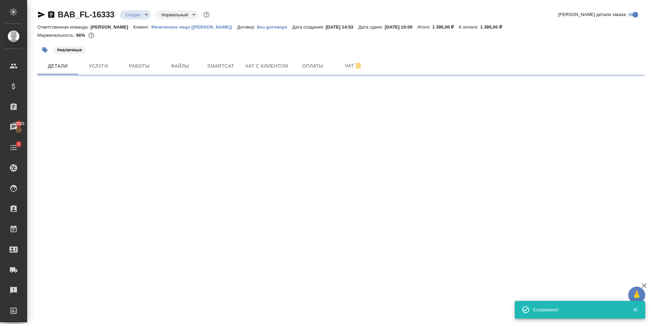
type input "holyTrinity"
select select "RU"
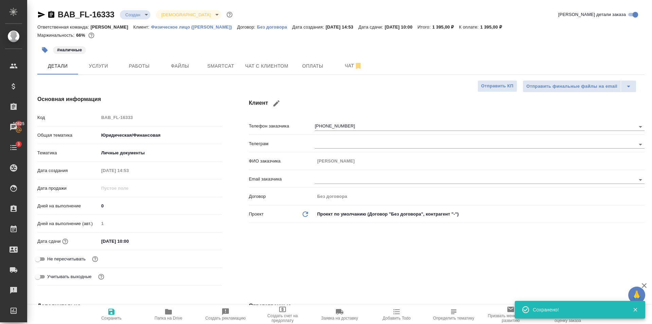
type textarea "x"
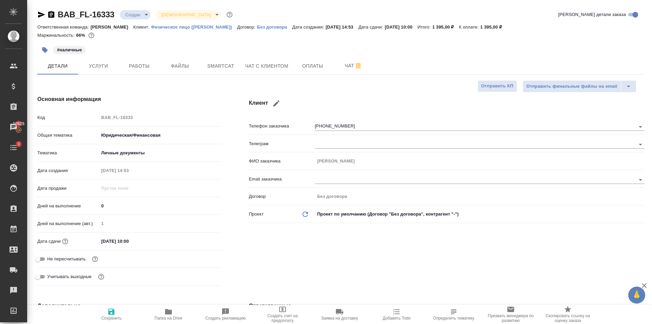
type textarea "x"
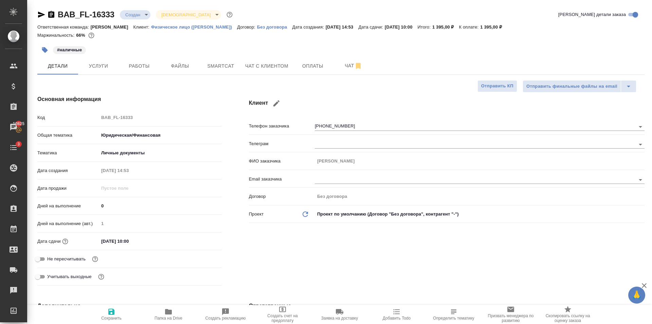
type textarea "x"
click at [413, 59] on div "Детали Услуги Работы Файлы Smartcat Чат с клиентом Оплаты Чат" at bounding box center [340, 65] width 607 height 17
click at [177, 65] on span "Файлы" at bounding box center [180, 66] width 33 height 8
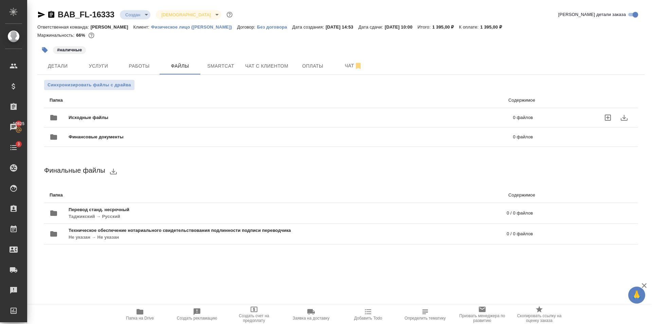
click at [149, 110] on div "Исходные файлы 0 файлов" at bounding box center [291, 117] width 483 height 16
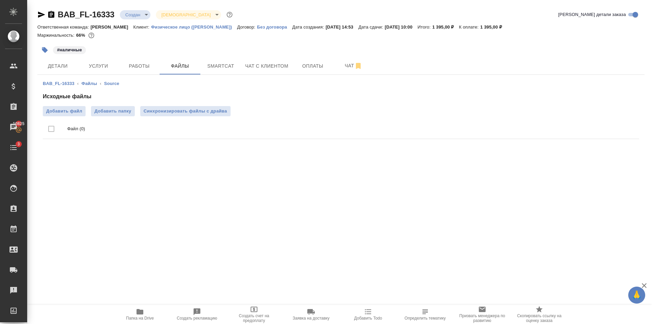
click at [70, 118] on ul "Файл (0)" at bounding box center [341, 128] width 596 height 25
click at [70, 112] on span "Добавить файл" at bounding box center [64, 111] width 36 height 7
click at [0, 0] on input "Добавить файл" at bounding box center [0, 0] width 0 height 0
click at [60, 113] on span "Добавить файл" at bounding box center [64, 111] width 36 height 7
click at [0, 0] on input "Добавить файл" at bounding box center [0, 0] width 0 height 0
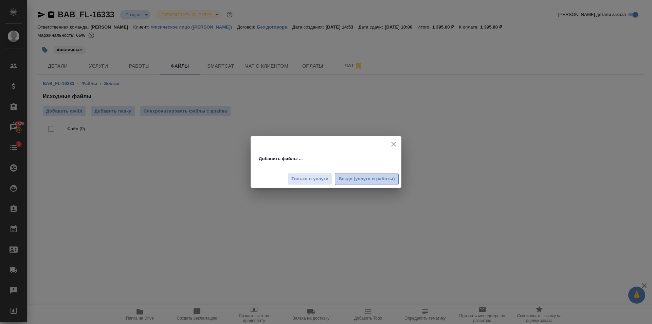
click at [389, 177] on span "Везде (услуги и работы)" at bounding box center [366, 179] width 56 height 8
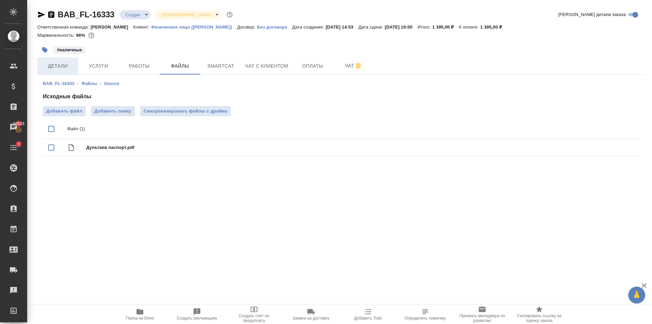
click at [63, 65] on span "Детали" at bounding box center [57, 66] width 33 height 8
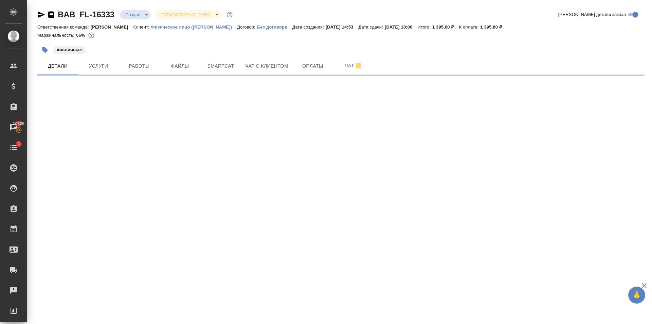
click at [138, 14] on body "🙏 .cls-1 fill:#fff; AWATERA Golubev Dmitry Клиенты Спецификации Заказы 10825 Ча…" at bounding box center [326, 162] width 652 height 324
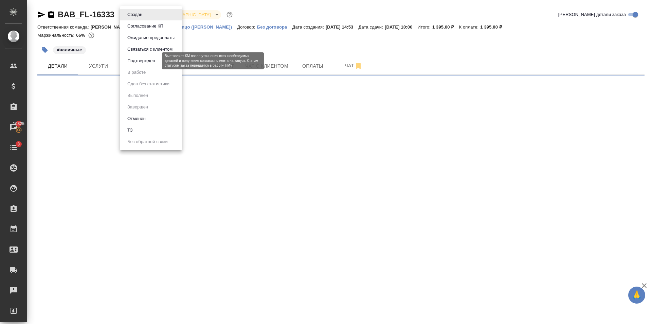
click at [151, 63] on button "Подтвержден" at bounding box center [141, 60] width 32 height 7
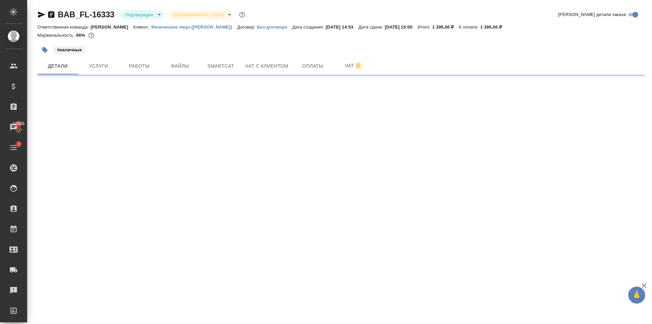
select select "RU"
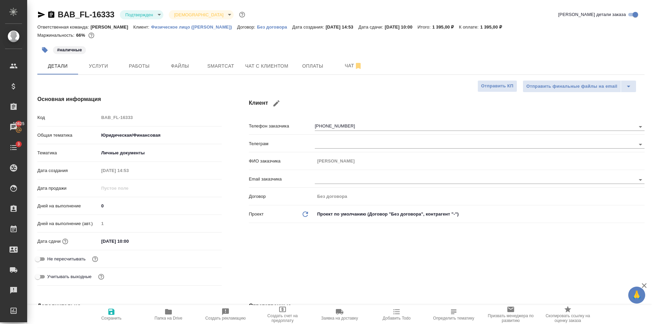
type textarea "x"
type input "14.08.2025 15:03"
type textarea "x"
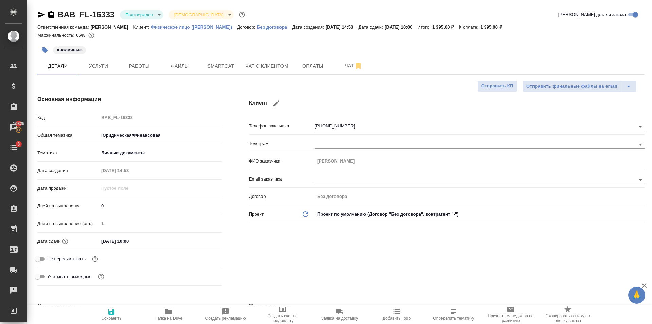
type textarea "x"
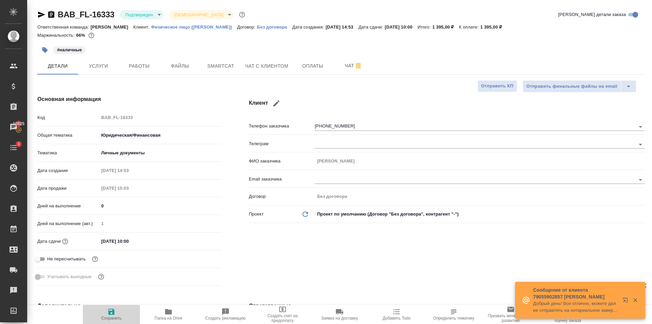
click at [100, 314] on span "Сохранить" at bounding box center [111, 313] width 49 height 13
type textarea "x"
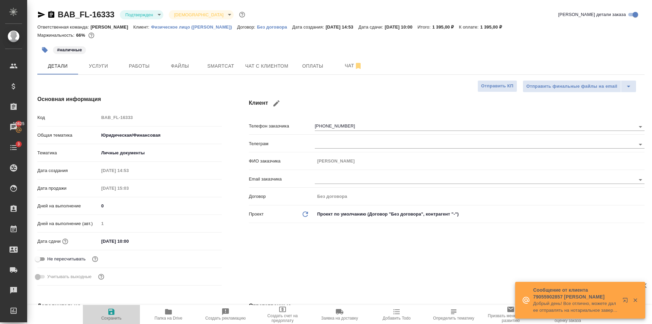
type textarea "x"
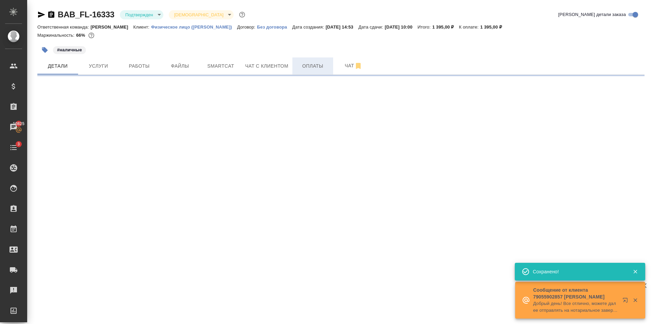
click at [322, 72] on button "Оплаты" at bounding box center [312, 65] width 41 height 17
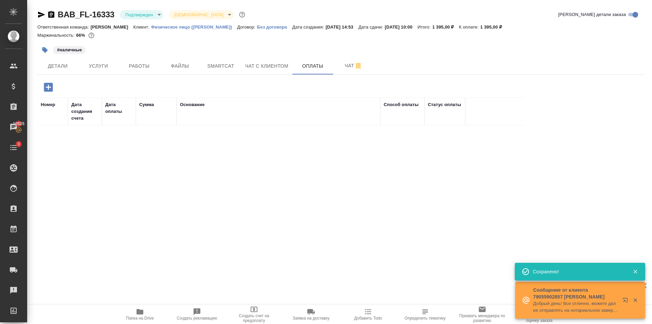
drag, startPoint x: 60, startPoint y: 86, endPoint x: 56, endPoint y: 86, distance: 4.8
click at [59, 86] on div at bounding box center [138, 87] width 202 height 14
click at [51, 85] on icon "button" at bounding box center [48, 86] width 9 height 9
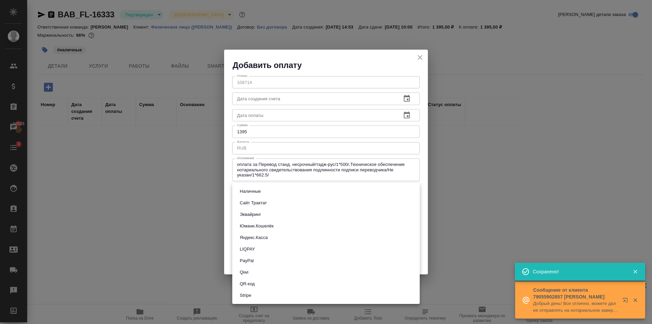
click at [250, 185] on body "🙏 .cls-1 fill:#fff; AWATERA Golubev Dmitry Клиенты Спецификации Заказы 10825 Ча…" at bounding box center [326, 162] width 652 height 324
click at [251, 187] on button "Наличные" at bounding box center [250, 190] width 25 height 7
type input "cash"
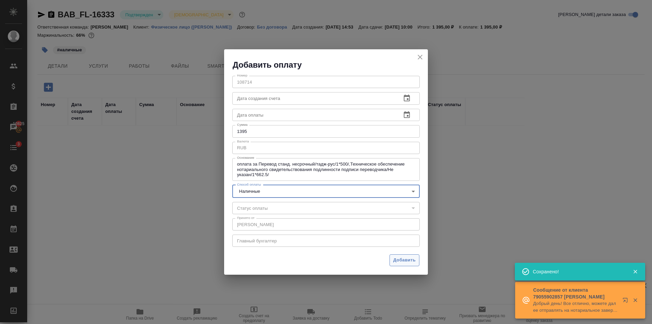
click at [409, 258] on span "Добавить" at bounding box center [404, 260] width 22 height 8
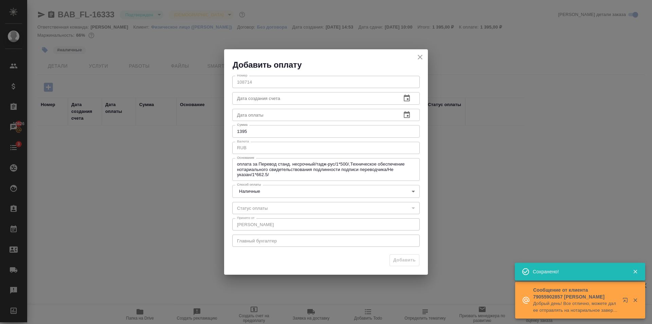
type input "0"
type input "auto-kassa"
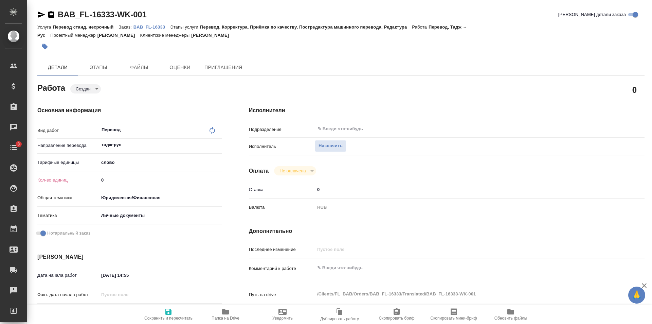
type textarea "x"
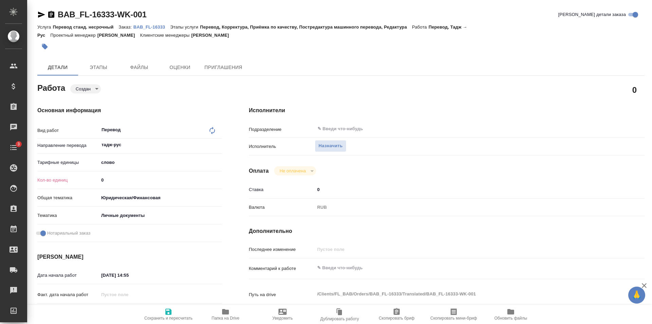
type textarea "x"
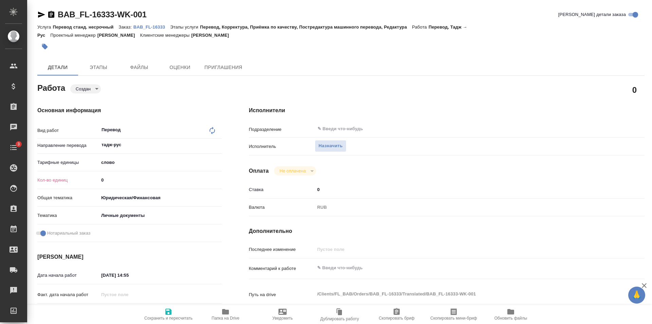
click at [119, 180] on input "0" at bounding box center [160, 180] width 123 height 10
type textarea "x"
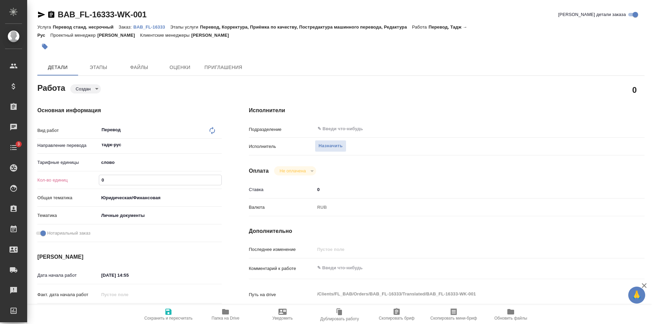
type textarea "x"
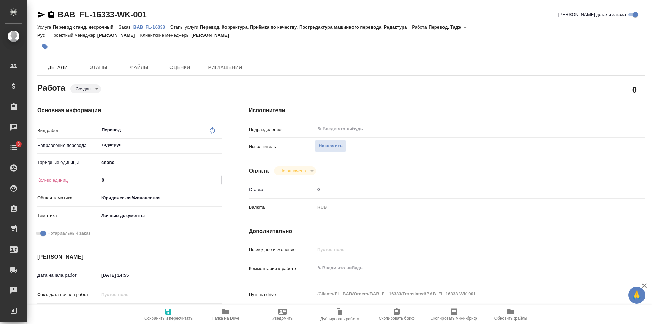
type textarea "x"
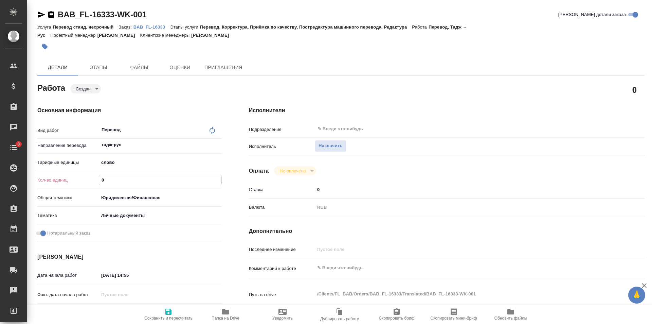
type textarea "x"
type input "1"
type textarea "x"
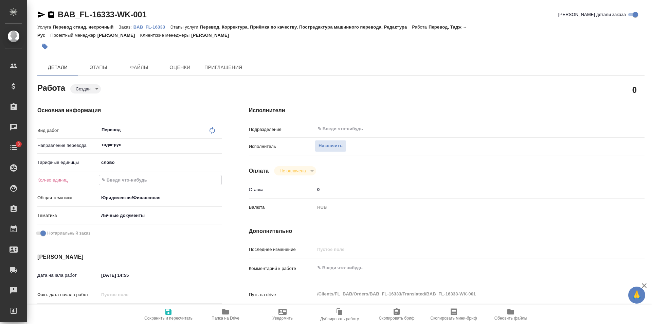
type textarea "x"
type input "12"
type textarea "x"
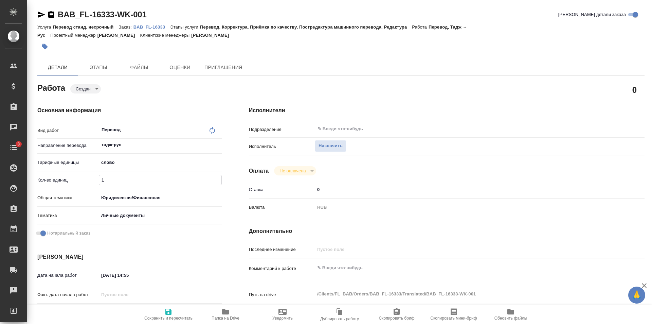
type textarea "x"
type input "125"
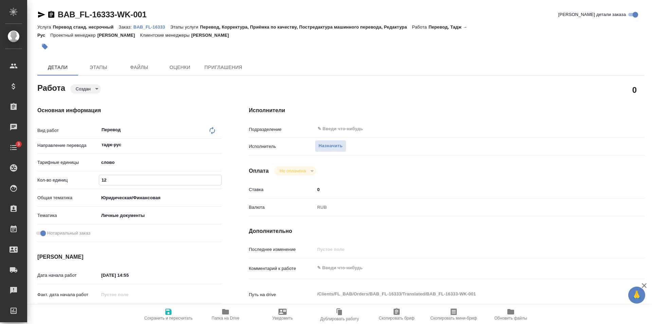
type textarea "x"
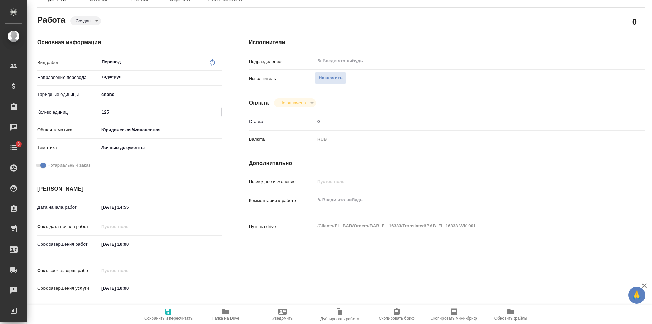
type textarea "x"
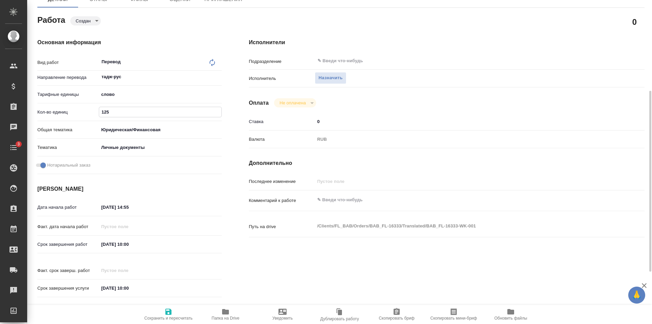
scroll to position [102, 0]
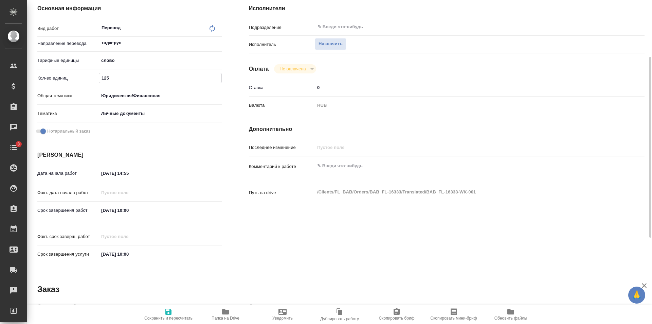
type textarea "x"
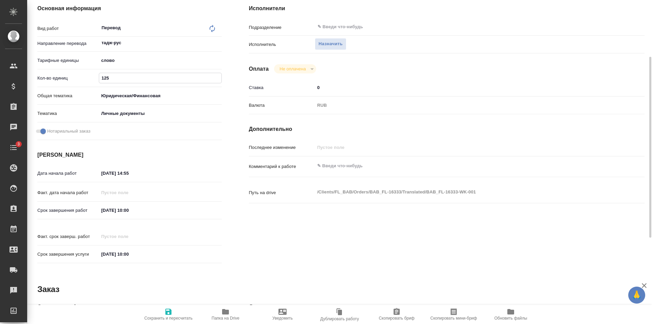
type input "125"
click at [128, 211] on input "[DATE] 10:00" at bounding box center [128, 210] width 59 height 10
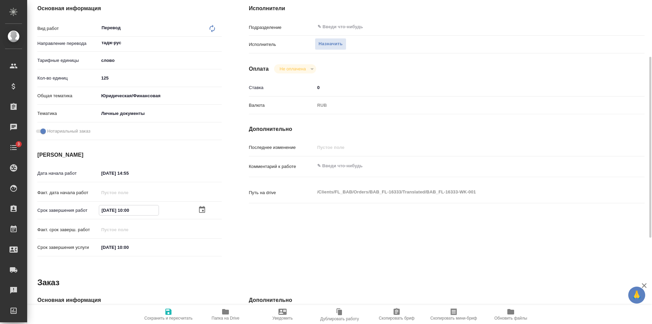
type textarea "x"
type input "15.08.2025 10:0_"
type textarea "x"
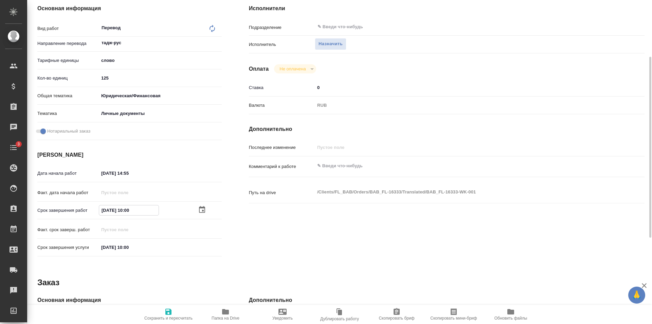
type textarea "x"
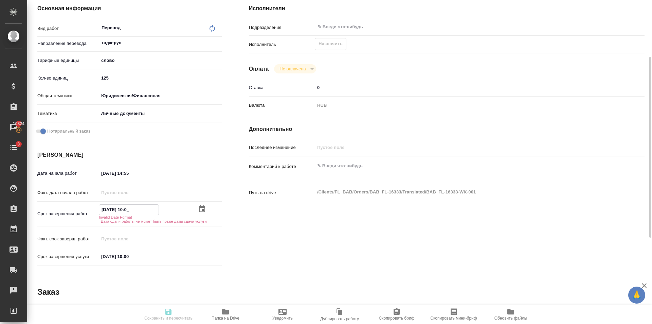
type textarea "x"
type input "15.08.2025 00:__"
type textarea "x"
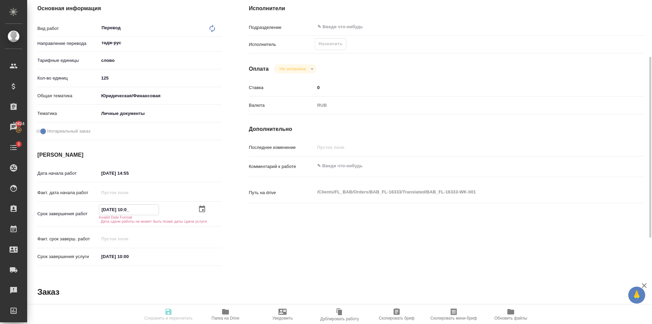
type textarea "x"
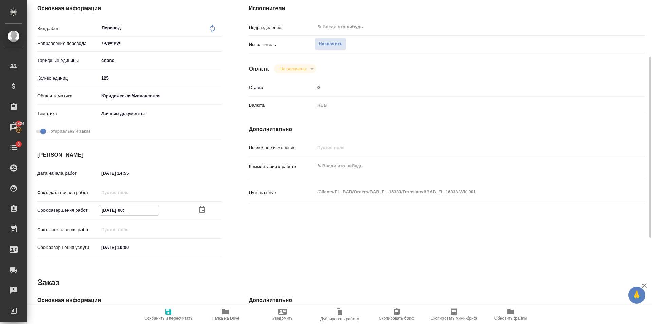
type textarea "x"
type input "15.08.2025 00:0_"
type textarea "x"
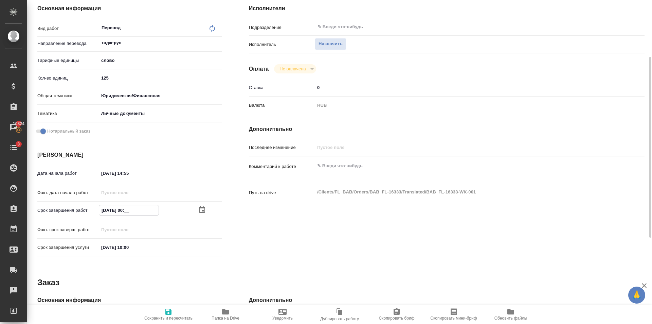
type textarea "x"
type input "15.08.2025 09:00"
type textarea "x"
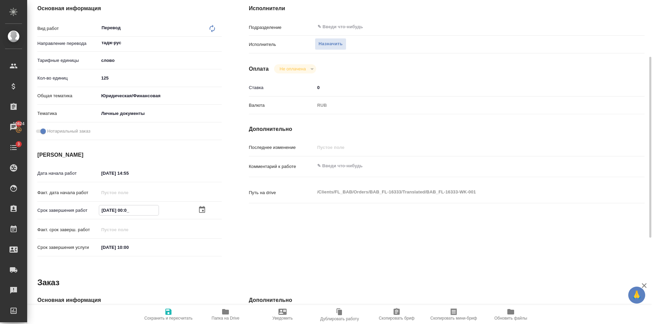
type textarea "x"
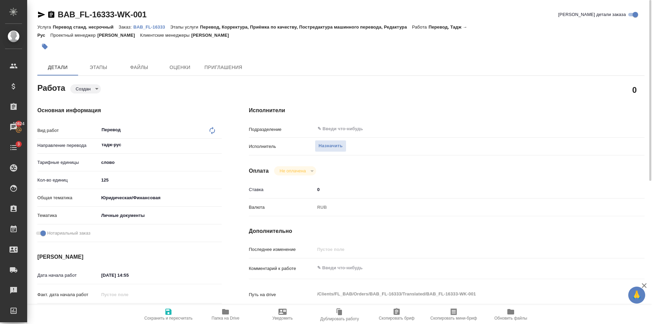
type input "15.08.2025 09:00"
click at [169, 314] on icon "button" at bounding box center [168, 311] width 6 height 6
type textarea "x"
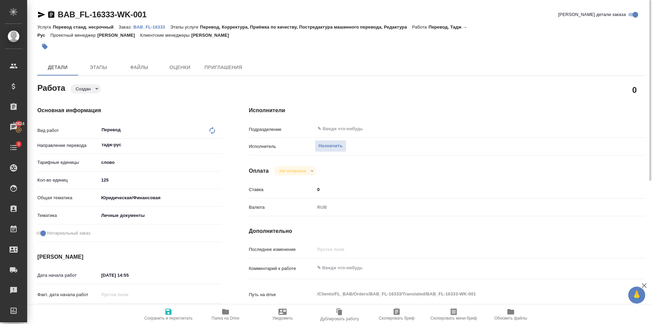
type textarea "x"
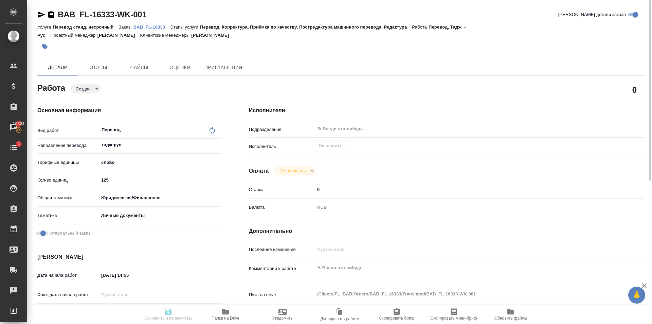
type textarea "x"
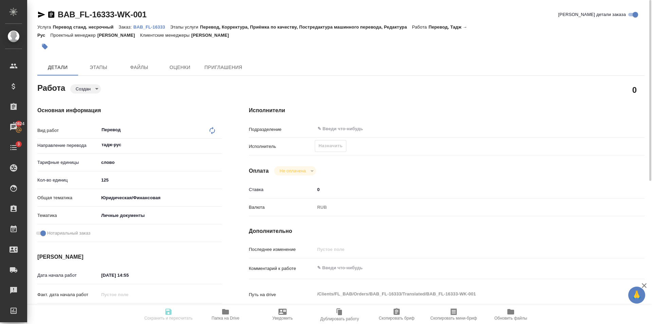
type textarea "x"
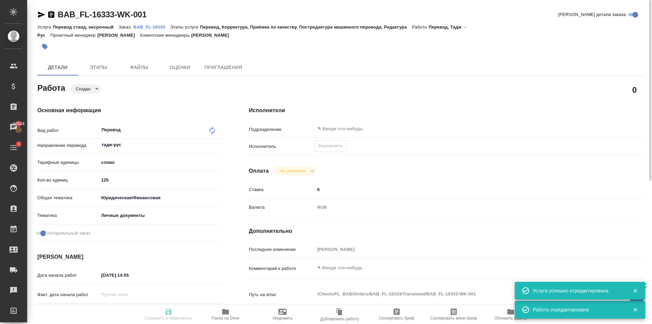
type input "created"
type textarea "Перевод"
type textarea "x"
type input "тадж-рус"
type input "5a8b1489cc6b4906c91bfd90"
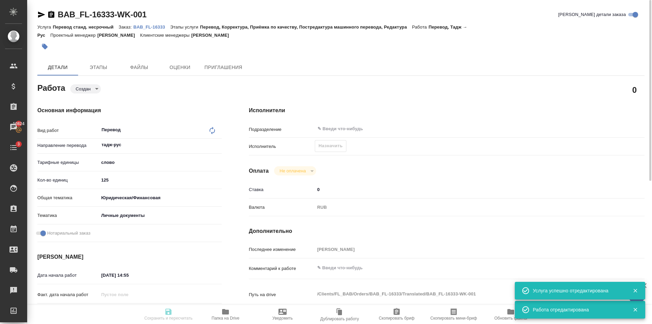
type input "125"
type input "yr-fn"
type input "5a8b8b956a9677013d343cfe"
checkbox input "true"
type input "[DATE] 14:55"
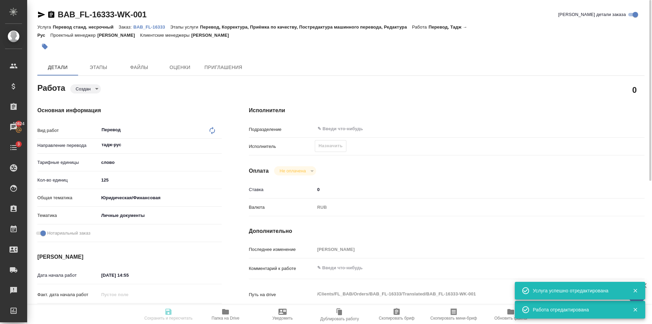
type input "15.08.2025 09:00"
type input "[DATE] 10:00"
type input "notPayed"
type input "0"
type input "RUB"
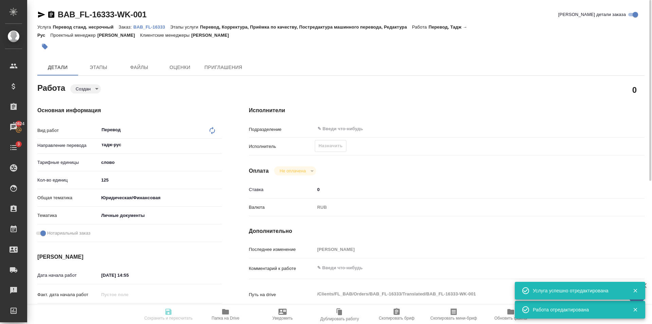
type input "[PERSON_NAME]"
type textarea "x"
type textarea "/Clients/FL_BAB/Orders/BAB_FL-16333/Translated/BAB_FL-16333-WK-001"
type textarea "x"
type input "BAB_FL-16333"
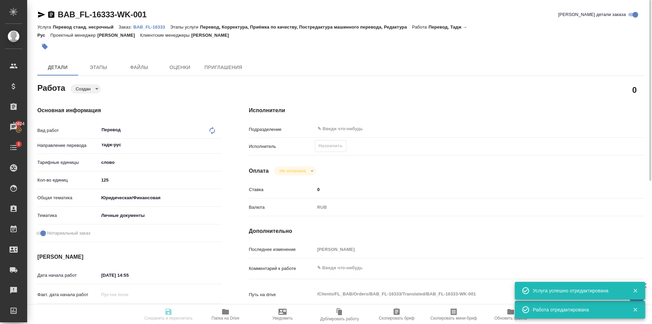
type input "Перевод станд. несрочный"
type input "Перевод, Корректура, Приёмка по качеству, Постредактура машинного перевода, Ред…"
type input "[PERSON_NAME]"
type input "/Clients/FL_BAB/Orders/BAB_FL-16333"
type textarea "x"
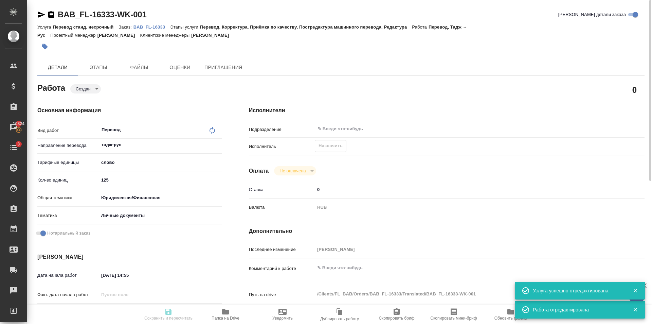
type textarea "[PERSON_NAME]"
type textarea "x"
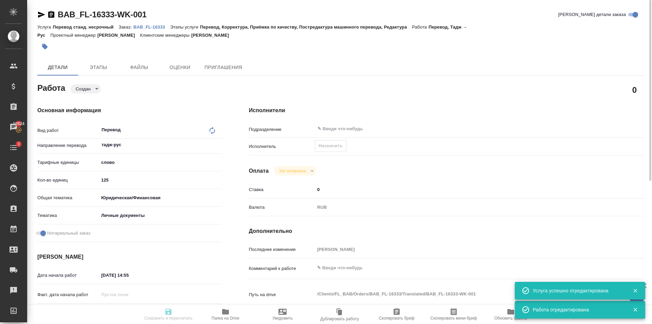
type textarea "x"
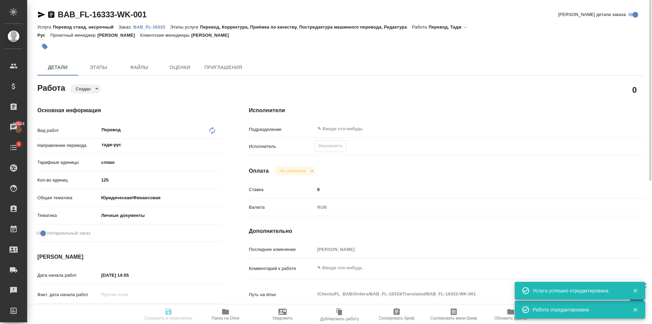
type textarea "x"
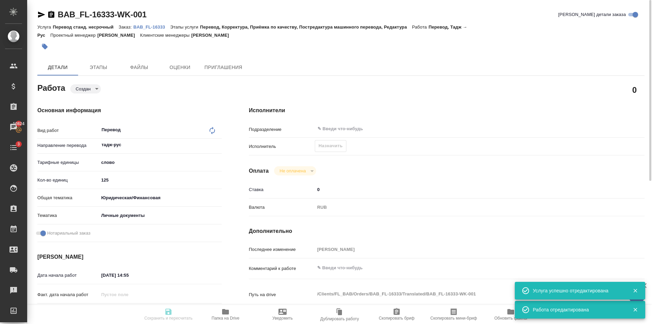
type textarea "x"
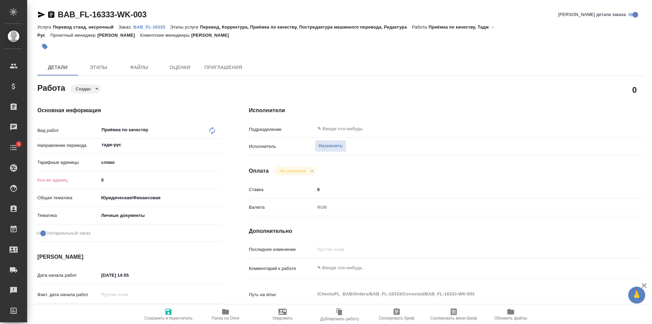
type textarea "x"
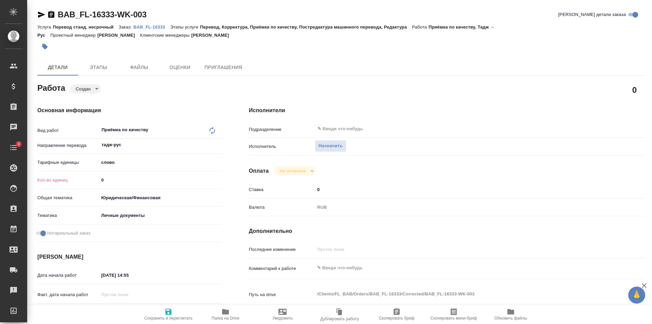
type textarea "x"
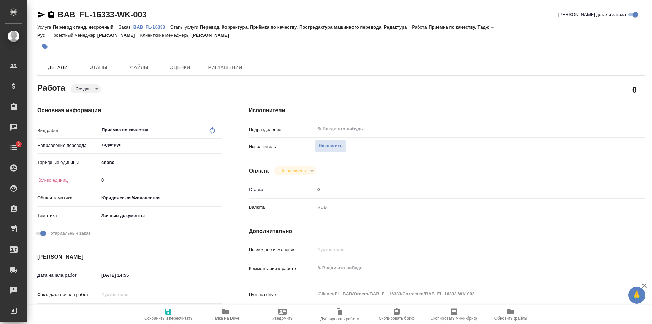
type textarea "x"
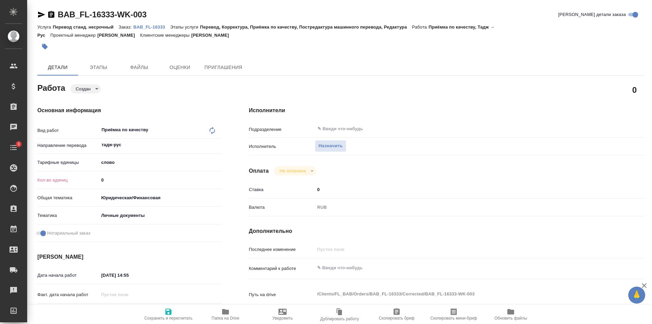
type textarea "x"
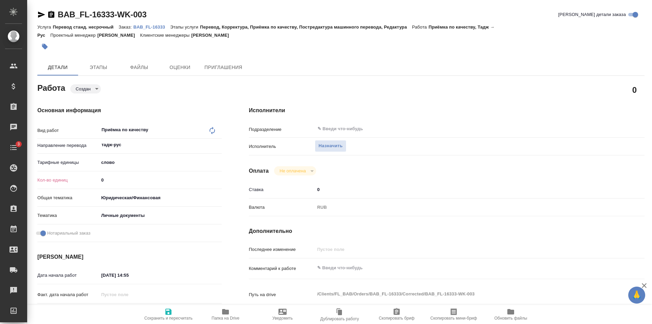
type textarea "x"
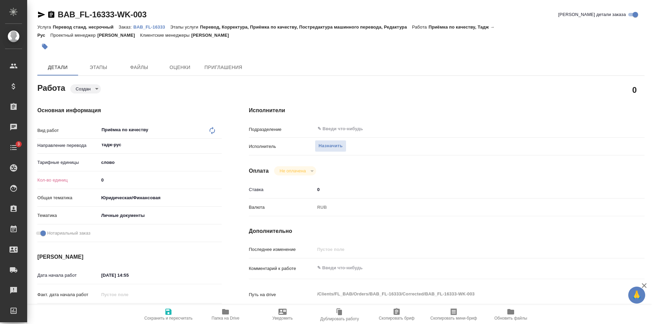
type textarea "x"
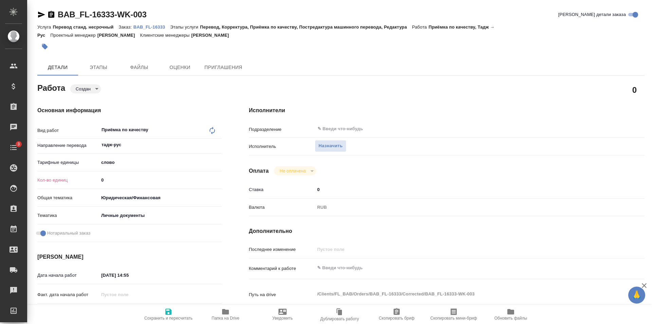
type textarea "x"
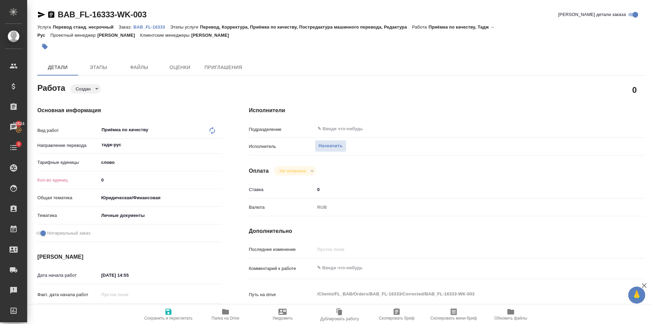
click at [142, 181] on input "0" at bounding box center [160, 180] width 123 height 10
type textarea "x"
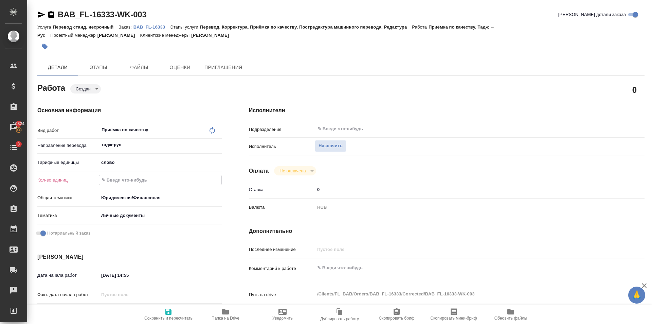
type textarea "x"
type input "2"
type textarea "x"
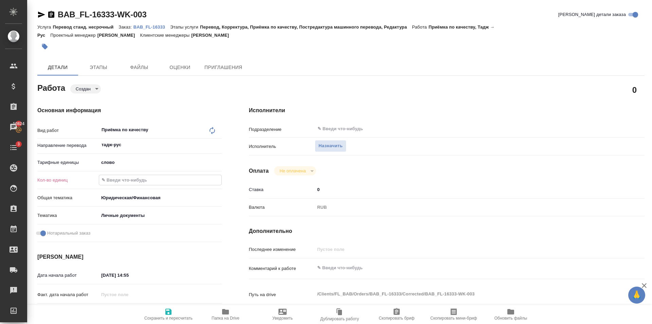
type textarea "x"
type input "20"
type textarea "x"
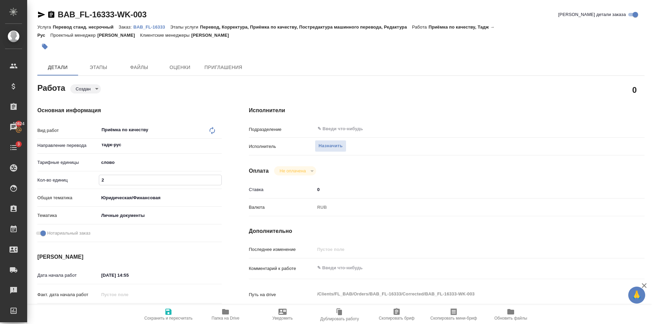
type textarea "x"
type input "200"
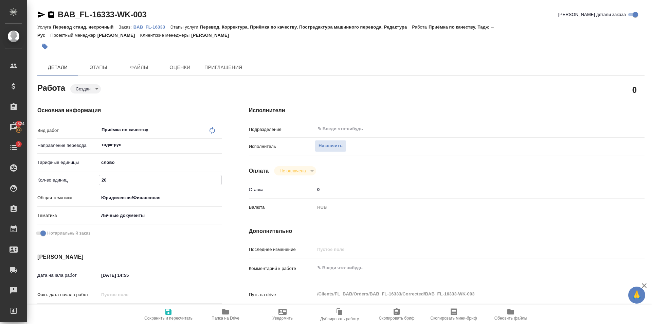
type textarea "x"
type input "200"
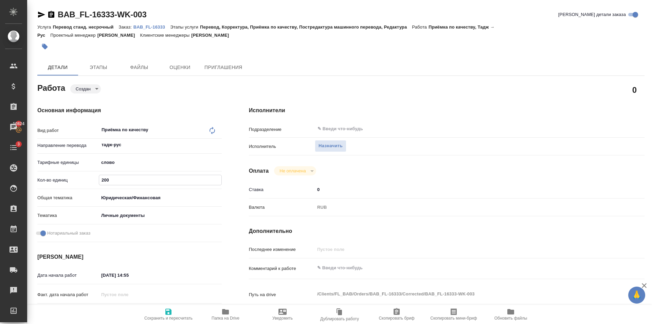
click at [166, 312] on icon "button" at bounding box center [168, 311] width 6 height 6
type textarea "x"
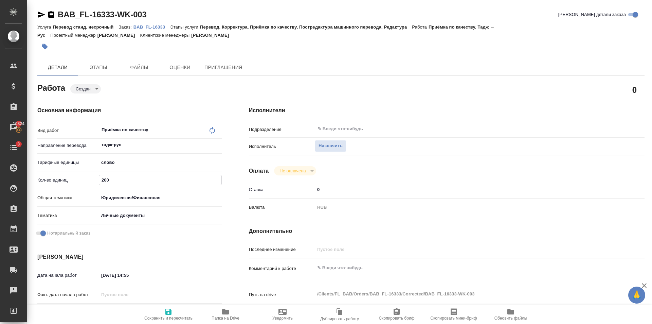
type textarea "x"
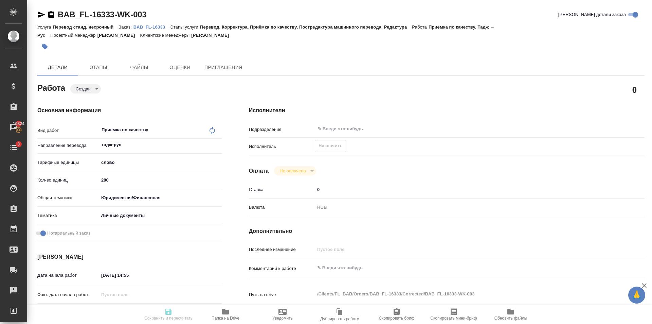
type textarea "x"
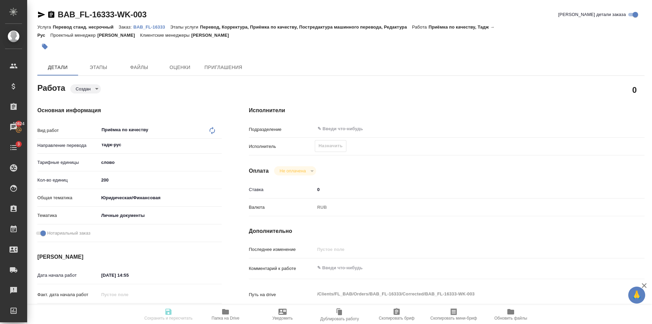
type textarea "x"
type input "created"
type textarea "Приёмка по качеству"
type textarea "x"
type input "тадж-рус"
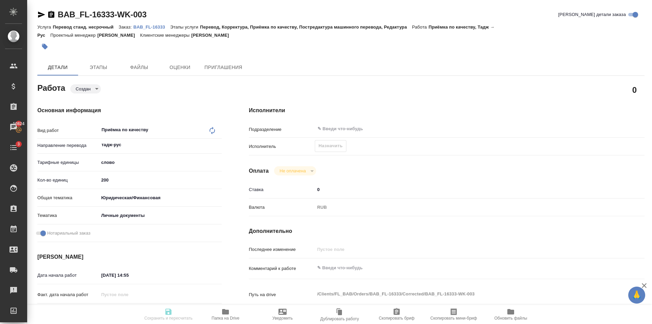
type input "5a8b1489cc6b4906c91bfd90"
type input "200"
type input "yr-fn"
type input "5a8b8b956a9677013d343cfe"
checkbox input "true"
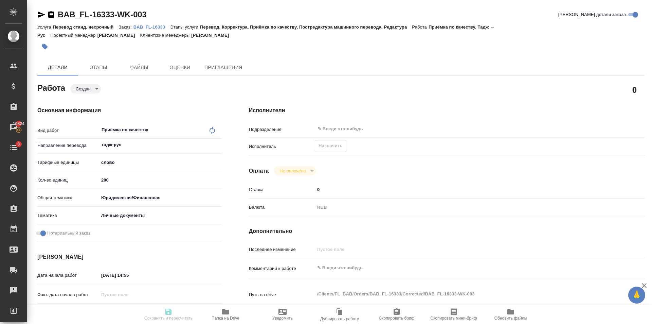
type input "14.08.2025 14:55"
type input "[DATE] 10:00"
type input "notPayed"
type input "0"
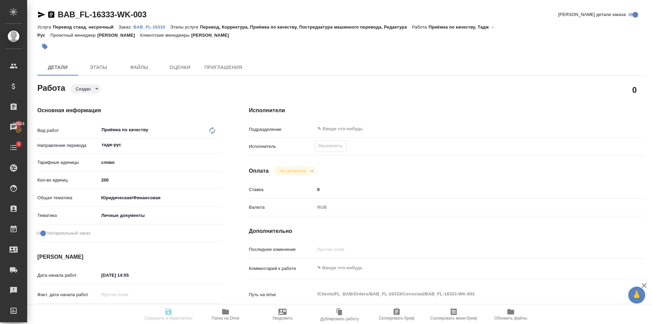
type input "RUB"
type input "[PERSON_NAME]"
type textarea "x"
type textarea "/Clients/FL_BAB/Orders/BAB_FL-16333/Corrected/BAB_FL-16333-WK-003"
type textarea "x"
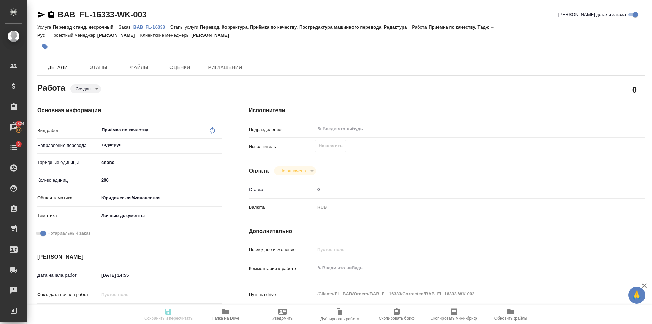
type input "BAB_FL-16333"
type input "Перевод станд. несрочный"
type input "Перевод, Корректура, Приёмка по качеству, Постредактура машинного перевода, Ред…"
type input "[PERSON_NAME]"
type input "/Clients/FL_BAB/Orders/BAB_FL-16333"
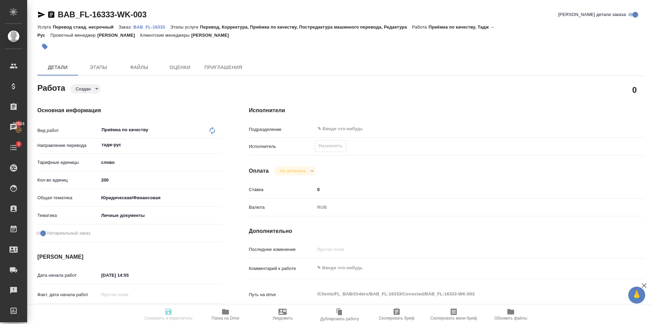
type textarea "x"
type textarea "[PERSON_NAME]"
type textarea "x"
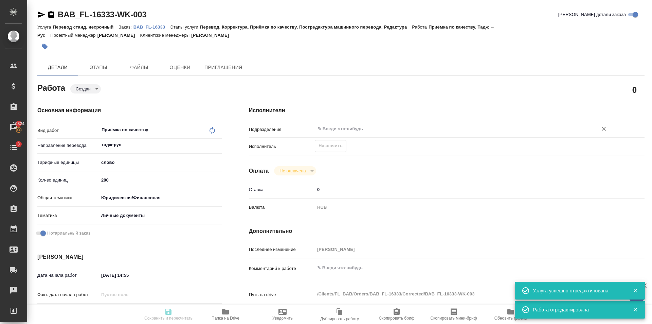
type textarea "x"
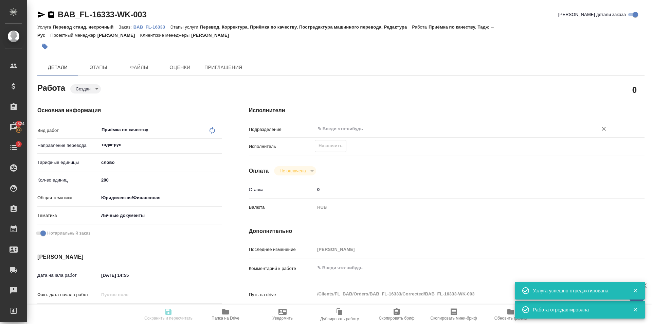
type textarea "x"
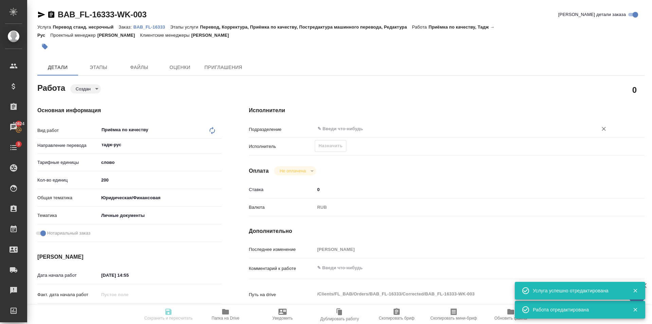
type textarea "x"
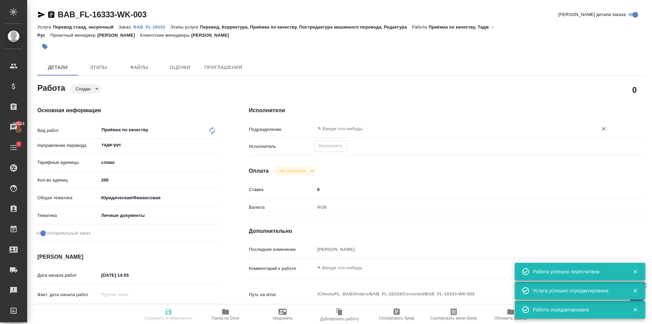
click at [339, 125] on input "text" at bounding box center [452, 129] width 270 height 8
type input "created"
type textarea "Приёмка по качеству"
type textarea "x"
type input "тадж-рус"
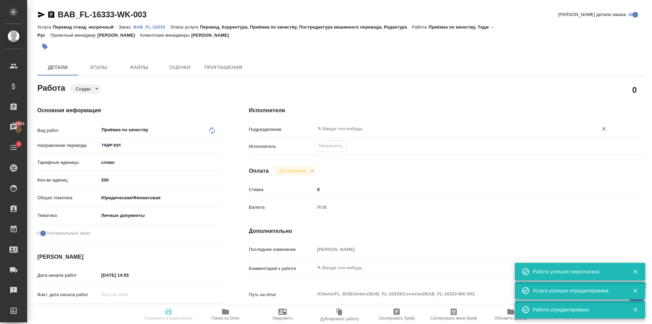
type input "5a8b1489cc6b4906c91bfd90"
type input "200"
type input "yr-fn"
type input "5a8b8b956a9677013d343cfe"
checkbox input "true"
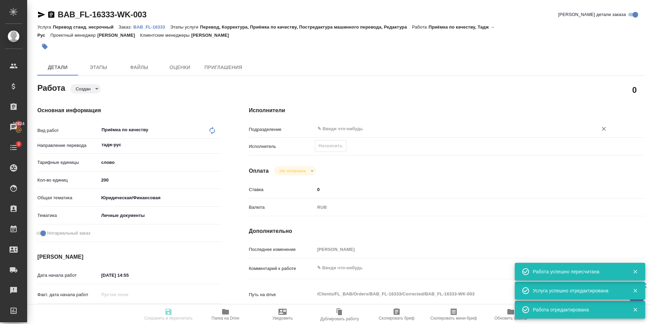
type input "14.08.2025 14:55"
type input "15.08.2025 10:00"
type input "notPayed"
type input "0"
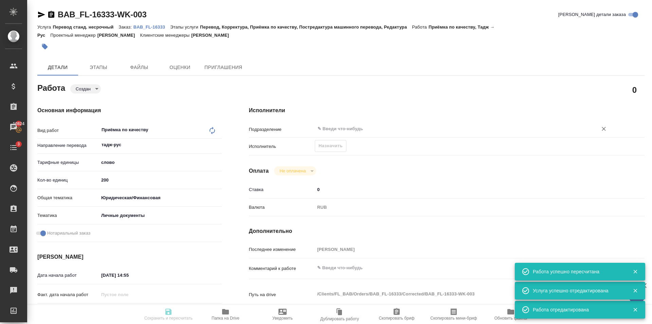
type input "RUB"
type input "[PERSON_NAME]"
type textarea "x"
type textarea "/Clients/FL_BAB/Orders/BAB_FL-16333/Corrected/BAB_FL-16333-WK-003"
type textarea "x"
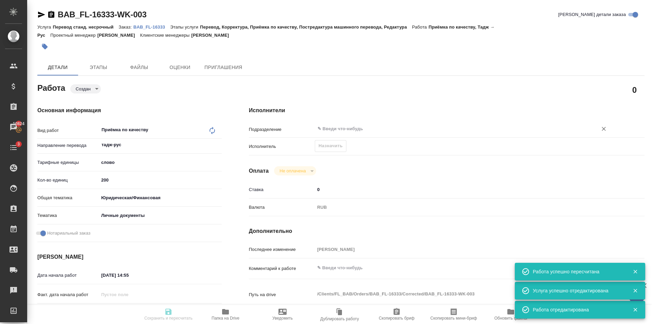
type input "BAB_FL-16333"
type input "Перевод станд. несрочный"
type input "Перевод, Корректура, Приёмка по качеству, Постредактура машинного перевода, Ред…"
type input "[PERSON_NAME]"
type input "/Clients/FL_BAB/Orders/BAB_FL-16333"
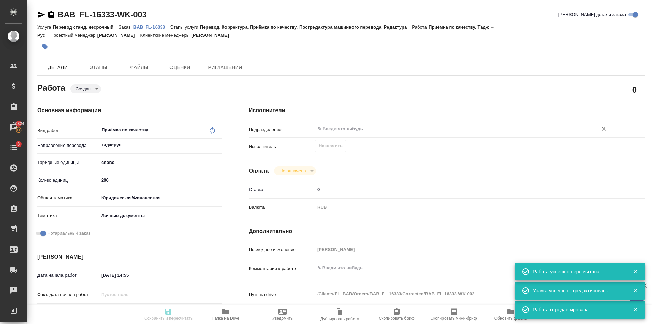
type textarea "x"
type textarea "Сахарово"
type textarea "x"
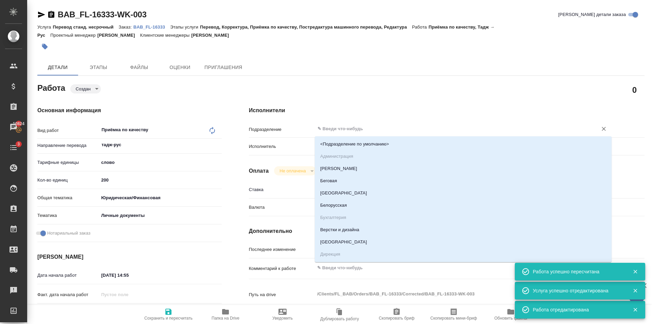
type textarea "x"
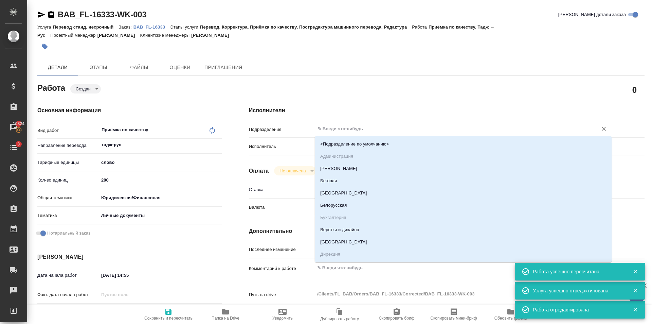
type textarea "x"
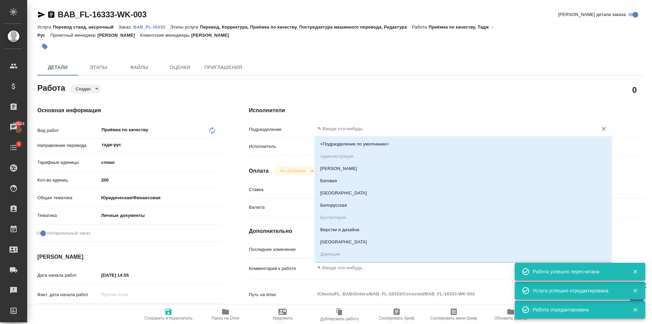
type textarea "x"
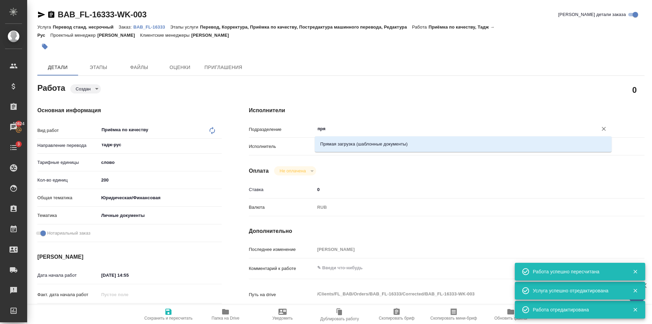
type input "прям"
type textarea "x"
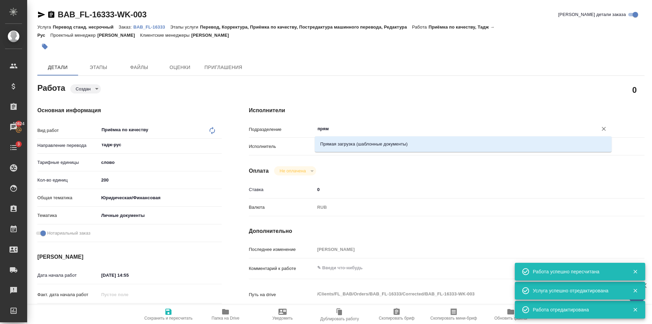
type textarea "x"
drag, startPoint x: 348, startPoint y: 145, endPoint x: 294, endPoint y: 185, distance: 67.0
click at [348, 146] on li "Прямая загрузка (шаблонные документы)" at bounding box center [463, 144] width 297 height 12
type textarea "x"
type input "Прямая загрузка (шаблонные документы)"
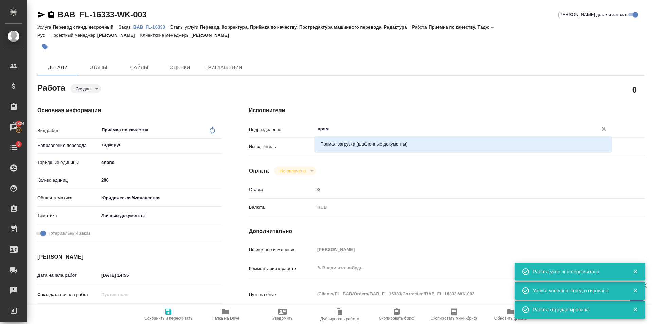
type textarea "x"
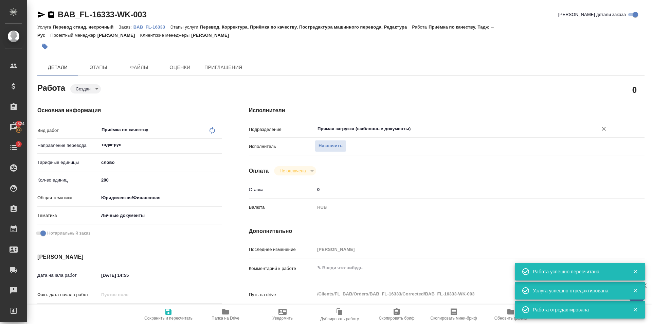
type input "Прямая загрузка (шаблонные документы)"
drag, startPoint x: 174, startPoint y: 306, endPoint x: 218, endPoint y: 40, distance: 269.4
click at [175, 302] on div "Работа Создан created 0 Основная информация Вид работ Приёмка по качеству x ​ Н…" at bounding box center [340, 324] width 607 height 487
drag, startPoint x: 173, startPoint y: 311, endPoint x: 239, endPoint y: 10, distance: 308.2
click at [173, 309] on span "Сохранить и пересчитать" at bounding box center [168, 313] width 49 height 13
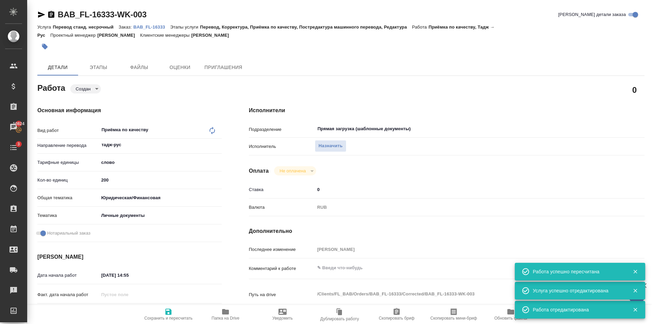
type textarea "x"
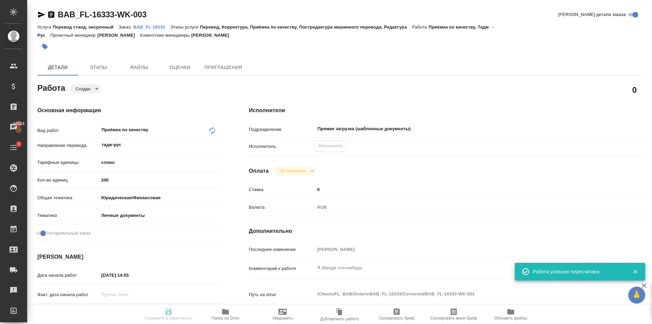
type textarea "x"
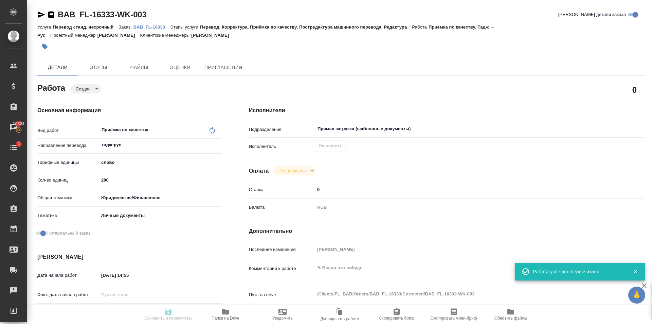
type textarea "x"
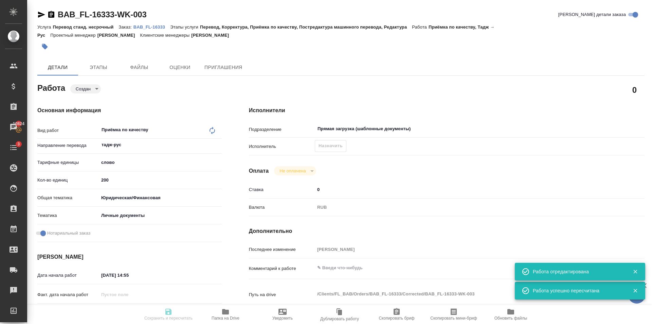
type input "created"
type textarea "Приёмка по качеству"
type textarea "x"
type input "тадж-рус"
type input "5a8b1489cc6b4906c91bfd90"
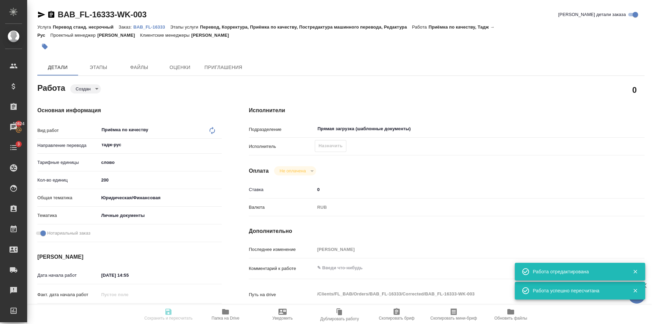
type input "200"
type input "yr-fn"
type input "5a8b8b956a9677013d343cfe"
checkbox input "true"
type input "14.08.2025 14:55"
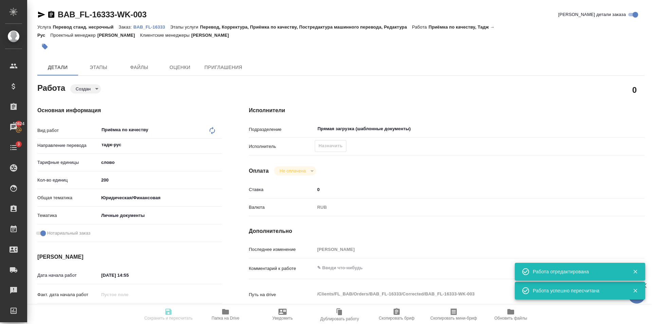
type input "15.08.2025 10:00"
type input "Прямая загрузка (шаблонные документы)"
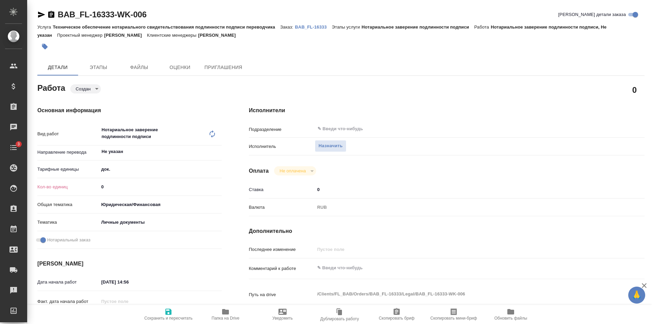
type textarea "x"
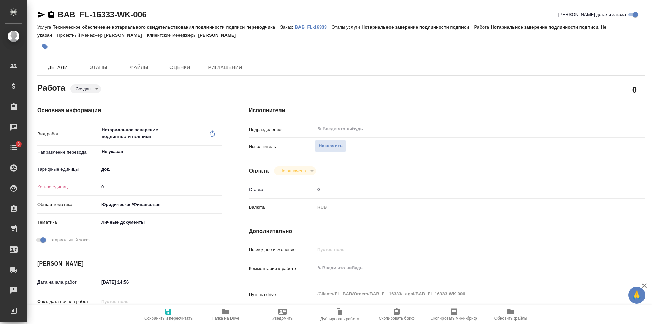
type textarea "x"
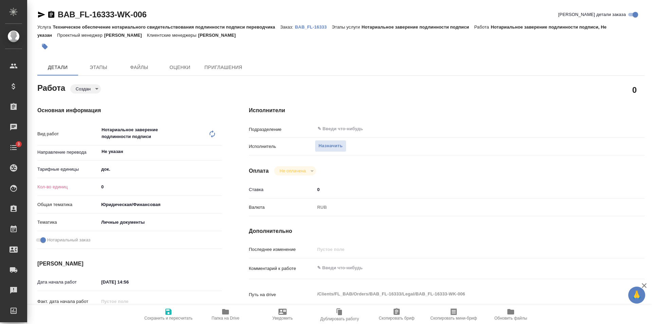
type textarea "x"
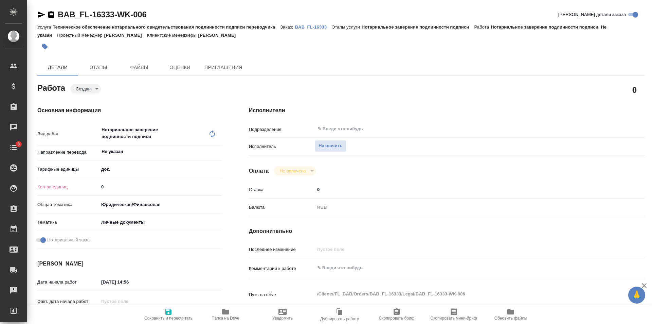
type textarea "x"
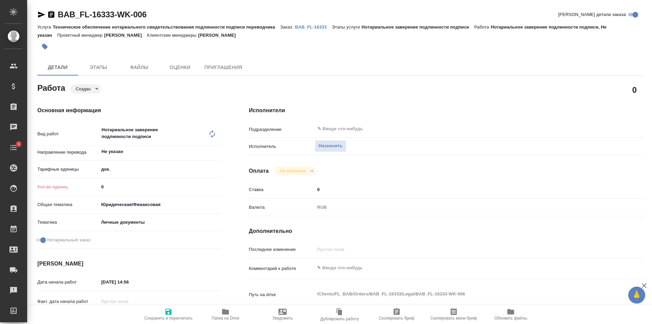
type textarea "x"
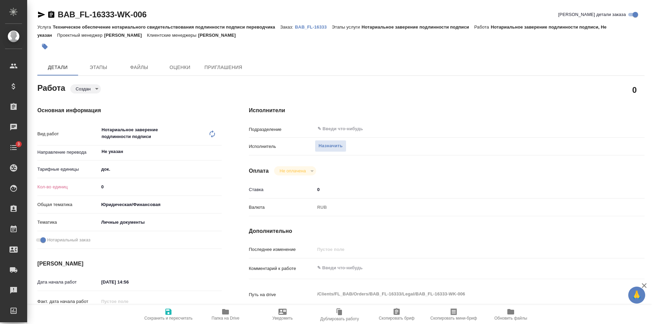
type textarea "x"
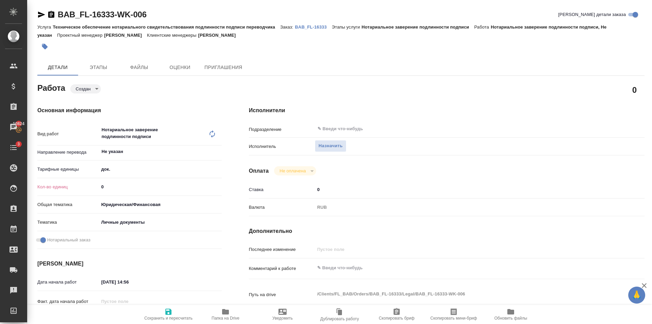
type textarea "x"
type input "1"
type textarea "x"
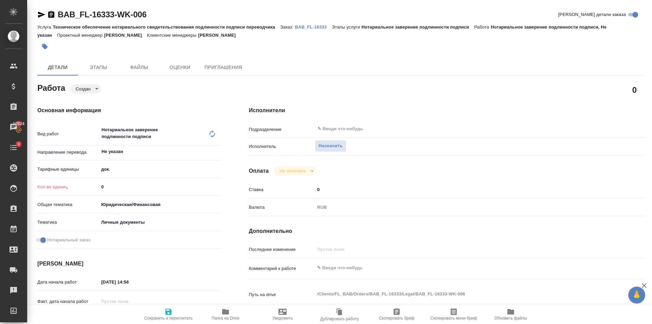
type textarea "x"
type input "1"
click at [217, 184] on input "1" at bounding box center [160, 187] width 122 height 10
click at [177, 316] on span "Сохранить и пересчитать" at bounding box center [168, 317] width 48 height 5
type textarea "x"
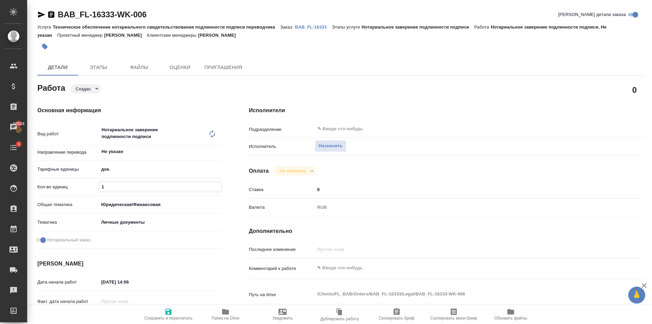
type textarea "x"
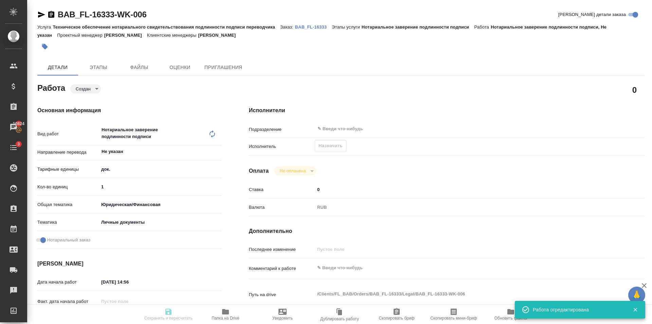
type textarea "x"
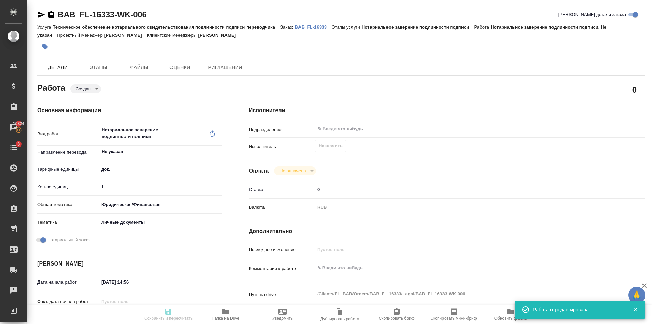
type textarea "x"
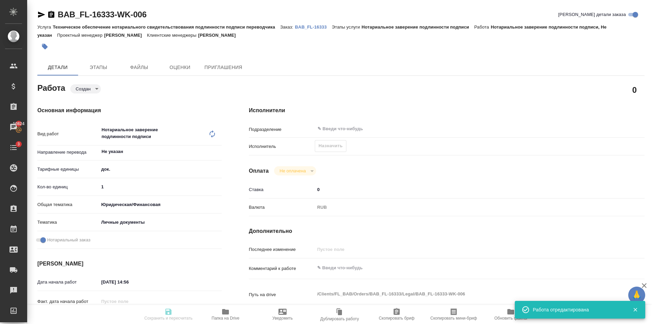
type input "created"
type textarea "Нотариальное заверение подлинности подписи"
type textarea "x"
type input "Не указан"
type input "5a8b1489cc6b4906c91bfd8b"
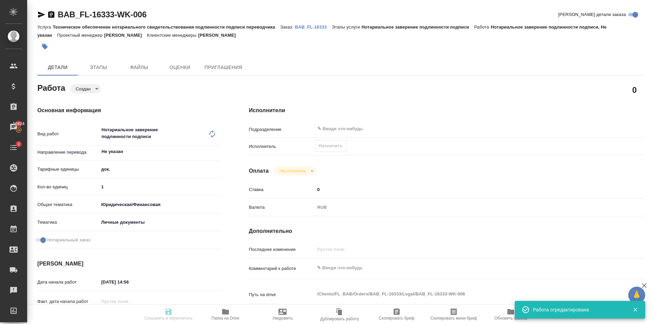
type input "1"
type input "yr-fn"
type input "5a8b8b956a9677013d343cfe"
checkbox input "true"
type input "14.08.2025 14:56"
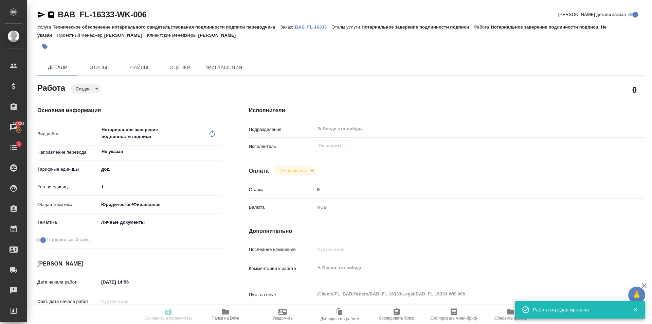
type input "15.08.2025 10:00"
type input "notPayed"
type input "0"
type input "RUB"
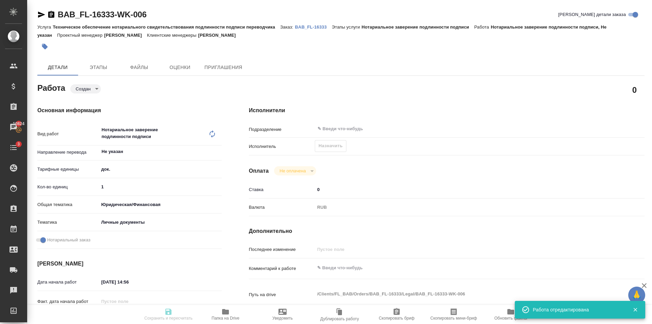
type input "[PERSON_NAME]"
type textarea "x"
type textarea "/Clients/FL_BAB/Orders/BAB_FL-16333/Legal/BAB_FL-16333-WK-006"
type textarea "x"
type input "BAB_FL-16333"
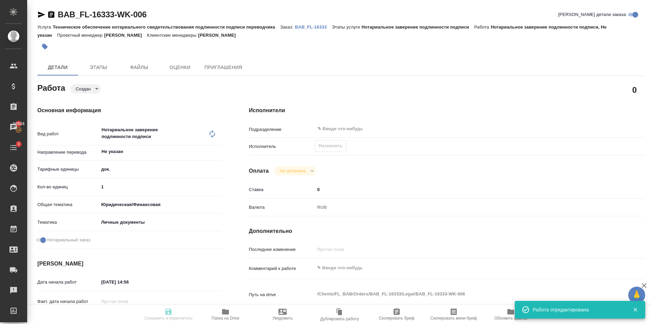
type input "Техническое обеспечение нотариального свидетельствования подлинности подписи пе…"
type input "Нотариальное заверение подлинности подписи"
type input "[PERSON_NAME]"
type input "/Clients/FL_BAB/Orders/BAB_FL-16333"
type textarea "x"
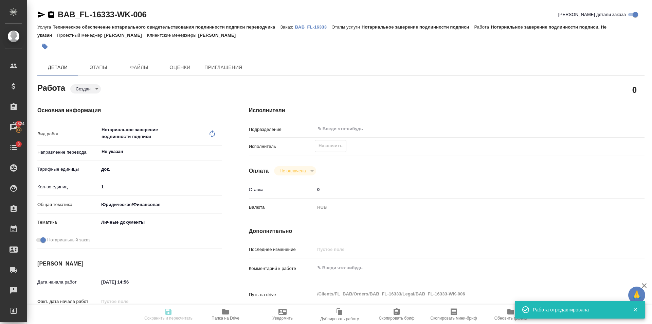
type textarea "Сахарово"
type textarea "x"
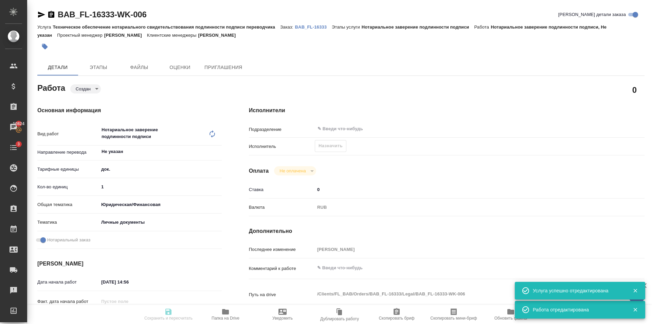
type textarea "x"
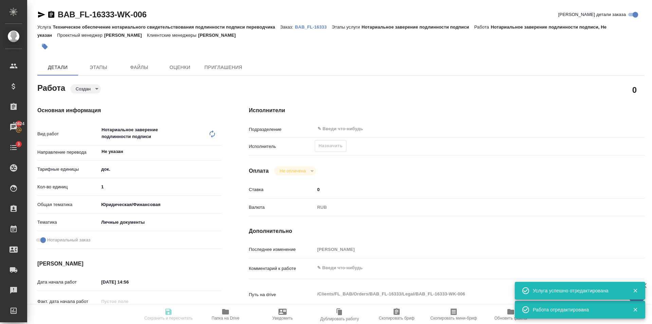
type textarea "x"
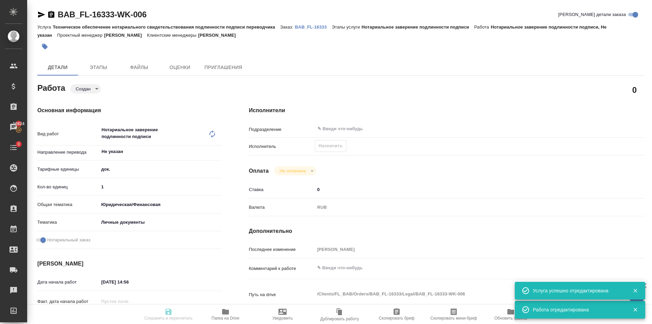
type textarea "x"
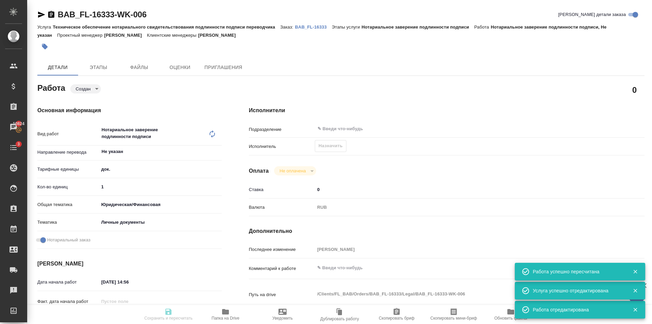
click at [338, 145] on span "Назначить" at bounding box center [330, 146] width 24 height 8
type input "created"
type textarea "Нотариальное заверение подлинности подписи"
type textarea "x"
type input "Не указан"
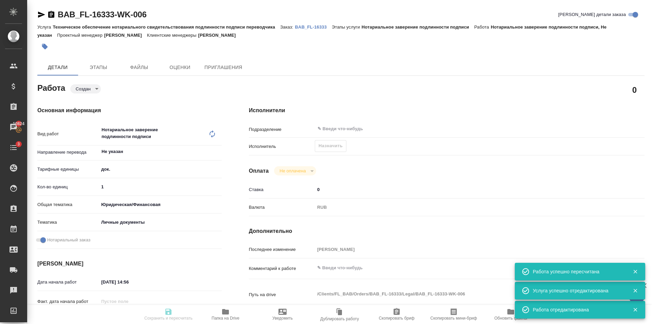
type input "5a8b1489cc6b4906c91bfd8b"
type input "1"
type input "yr-fn"
type input "5a8b8b956a9677013d343cfe"
checkbox input "true"
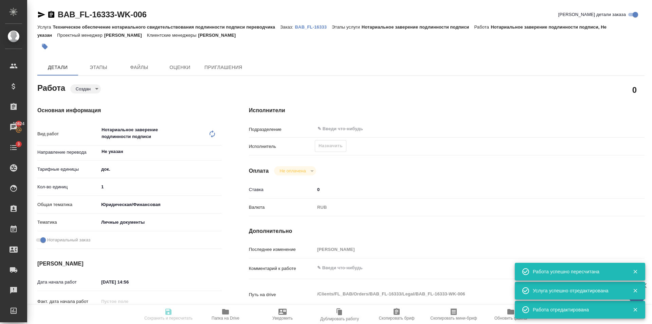
type input "14.08.2025 14:56"
type input "15.08.2025 10:00"
type input "notPayed"
type input "0"
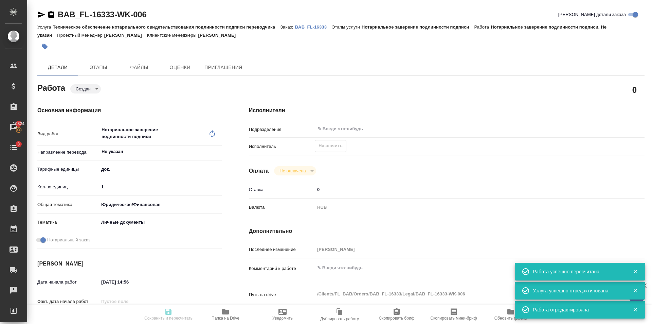
type input "RUB"
type input "[PERSON_NAME]"
type textarea "x"
type textarea "/Clients/FL_BAB/Orders/BAB_FL-16333/Legal/BAB_FL-16333-WK-006"
type textarea "x"
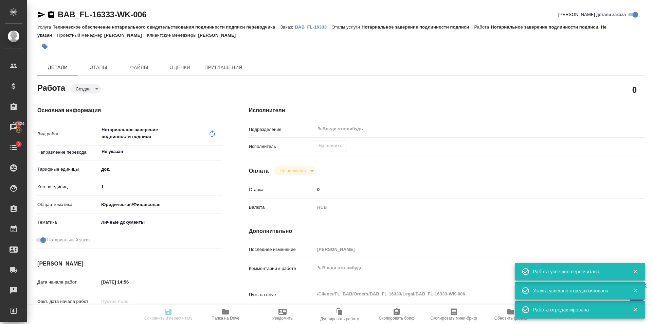
type input "BAB_FL-16333"
type input "Техническое обеспечение нотариального свидетельствования подлинности подписи пе…"
type input "Нотариальное заверение подлинности подписи"
type input "[PERSON_NAME]"
type input "/Clients/FL_BAB/Orders/BAB_FL-16333"
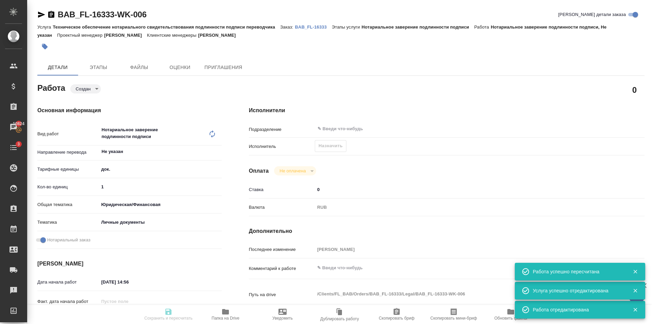
type textarea "x"
type textarea "Сахарово"
type textarea "x"
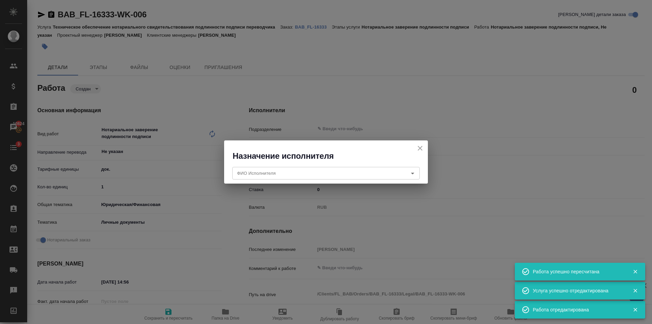
click at [338, 145] on div "Назначение исполнителя" at bounding box center [326, 150] width 204 height 21
type textarea "x"
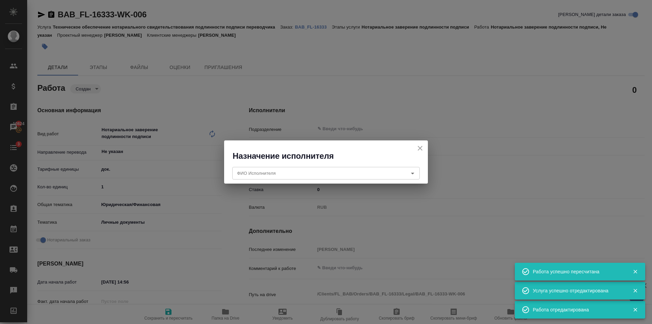
type textarea "x"
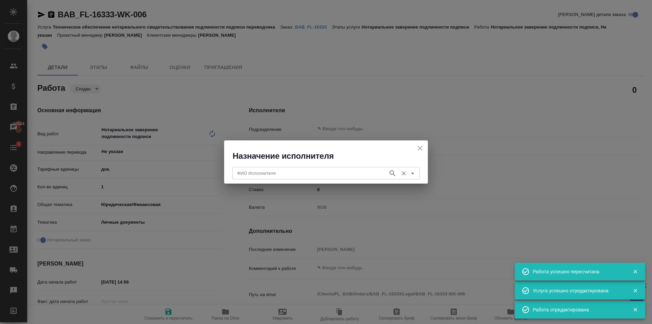
type textarea "x"
drag, startPoint x: 329, startPoint y: 165, endPoint x: 328, endPoint y: 172, distance: 7.6
click at [329, 170] on div "ФИО Исполнителя ФИО Исполнителя" at bounding box center [325, 172] width 187 height 16
click at [328, 172] on input "ФИО Исполнителя" at bounding box center [309, 173] width 150 height 8
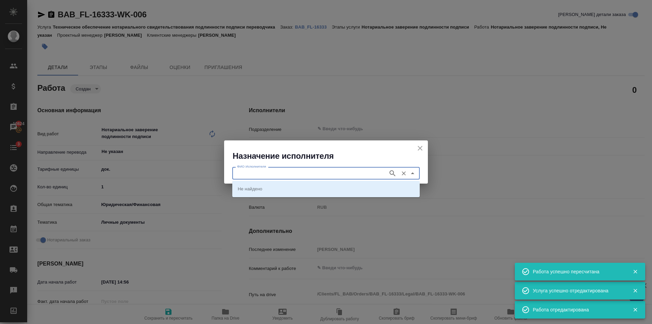
type textarea "x"
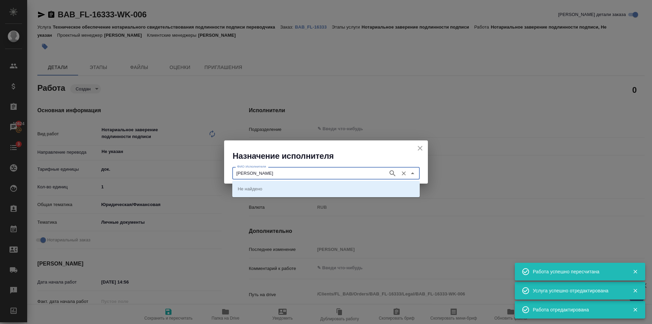
type input "Соколова"
click at [393, 179] on div "Соколова ФИО Исполнителя" at bounding box center [325, 173] width 187 height 12
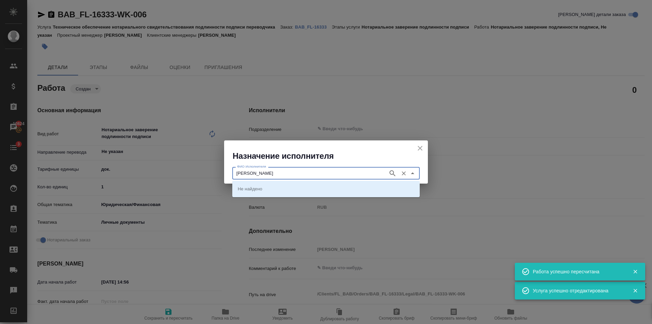
click at [392, 170] on icon "button" at bounding box center [392, 173] width 6 height 6
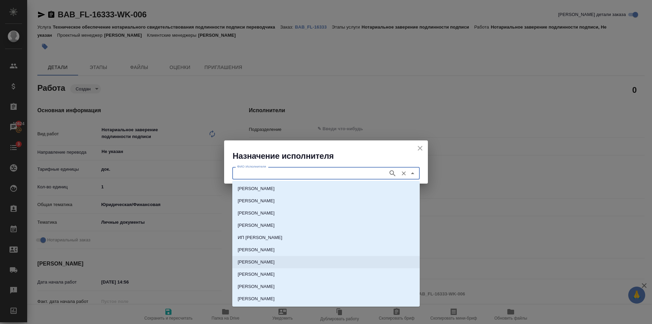
click at [268, 260] on p "НОТАРИУС Соколова Марина Валентиновна" at bounding box center [256, 261] width 37 height 7
type input "[PERSON_NAME]"
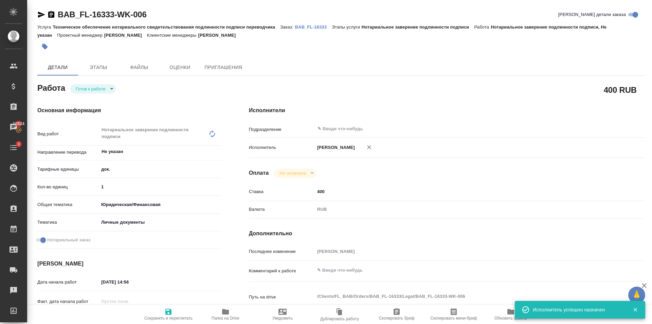
type textarea "x"
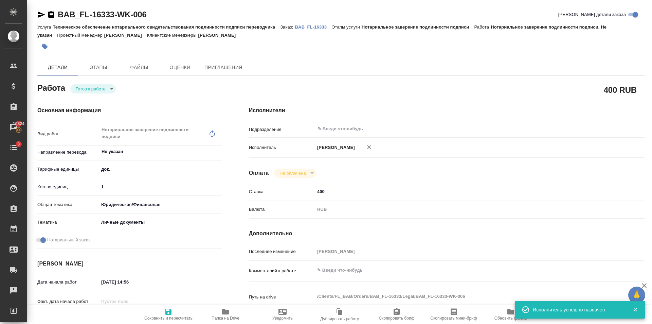
type textarea "x"
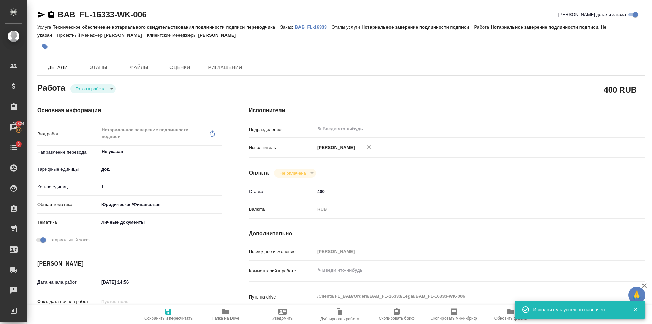
click at [177, 304] on div at bounding box center [160, 301] width 123 height 10
click at [173, 316] on span "Сохранить и пересчитать" at bounding box center [168, 317] width 48 height 5
type textarea "x"
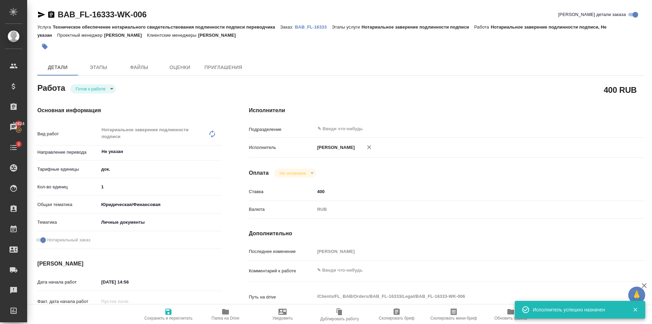
type textarea "x"
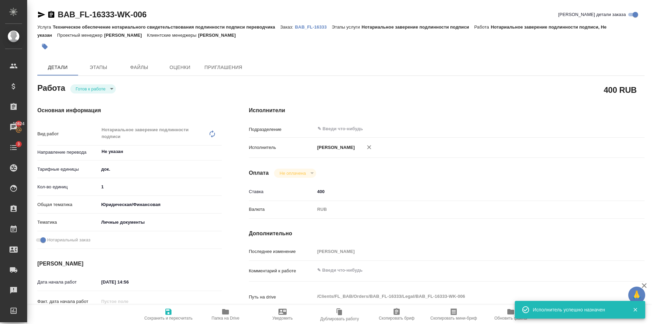
type textarea "x"
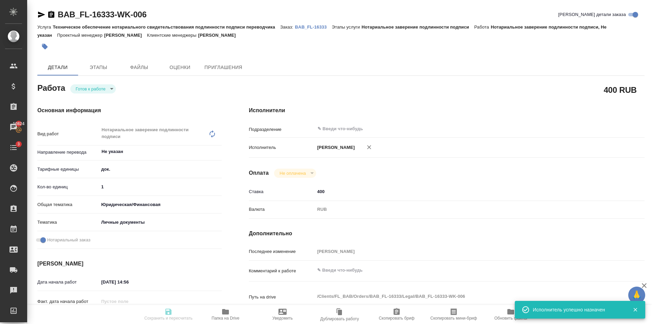
type textarea "x"
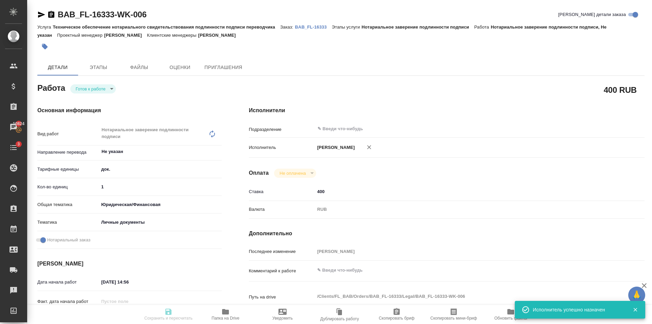
type textarea "x"
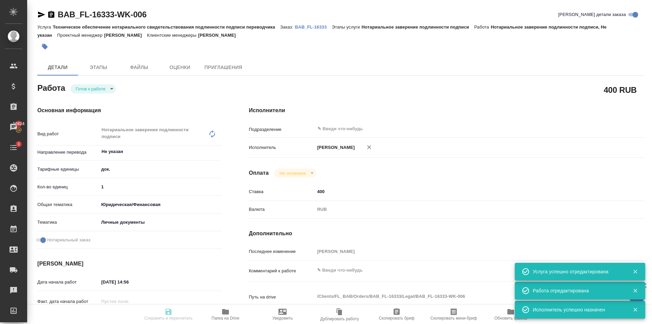
type input "readyForWork"
type textarea "Нотариальное заверение подлинности подписи"
type textarea "x"
type input "Не указан"
type input "5a8b1489cc6b4906c91bfd8b"
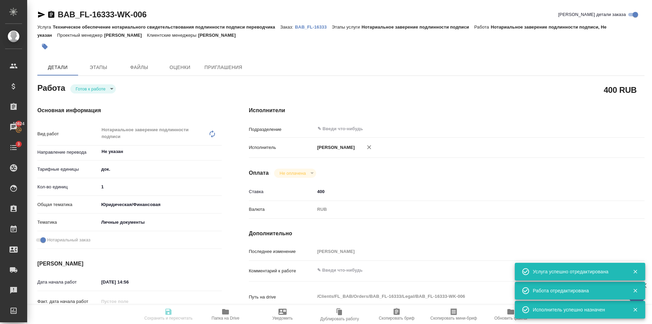
type input "1"
type input "yr-fn"
type input "5a8b8b956a9677013d343cfe"
checkbox input "true"
type input "14.08.2025 14:56"
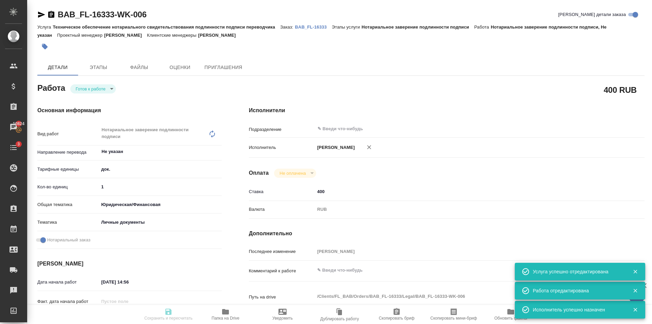
type input "15.08.2025 10:00"
type input "notPayed"
type input "400"
type input "RUB"
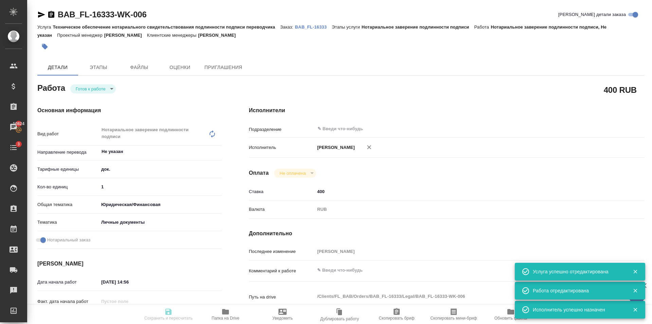
type input "[PERSON_NAME]"
type textarea "x"
type textarea "/Clients/FL_BAB/Orders/BAB_FL-16333/Legal/BAB_FL-16333-WK-006"
type textarea "x"
type input "BAB_FL-16333"
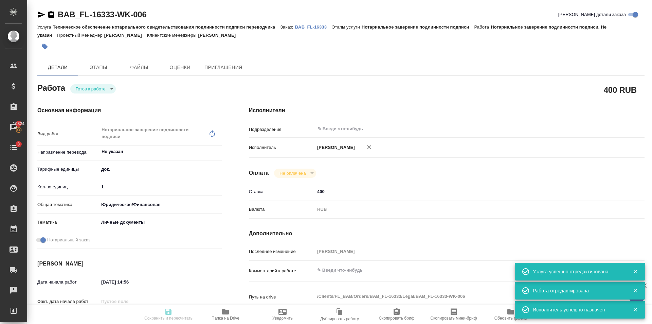
type input "Техническое обеспечение нотариального свидетельствования подлинности подписи пе…"
type input "Нотариальное заверение подлинности подписи"
type input "[PERSON_NAME]"
type input "/Clients/FL_BAB/Orders/BAB_FL-16333"
type textarea "x"
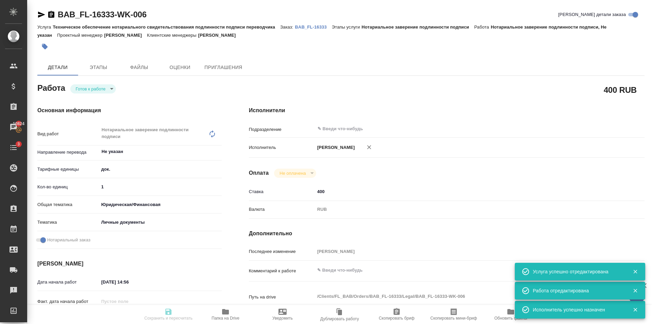
type textarea "Сахарово"
type textarea "x"
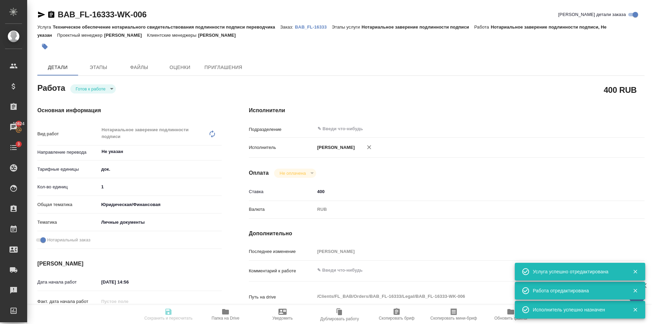
type textarea "x"
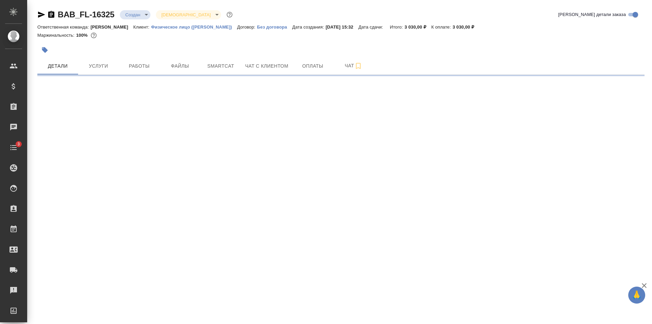
select select "RU"
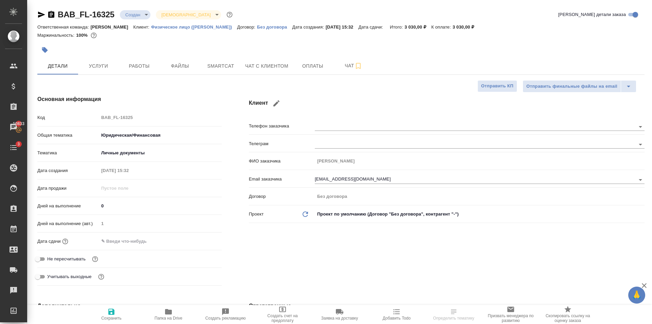
type textarea "x"
click at [148, 245] on input "text" at bounding box center [128, 241] width 59 height 10
click at [204, 239] on icon "button" at bounding box center [202, 240] width 6 height 7
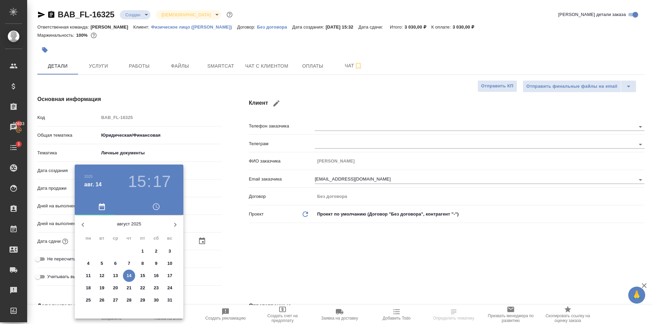
click at [142, 274] on p "15" at bounding box center [142, 275] width 5 height 7
type input "[DATE] 15:17"
type textarea "x"
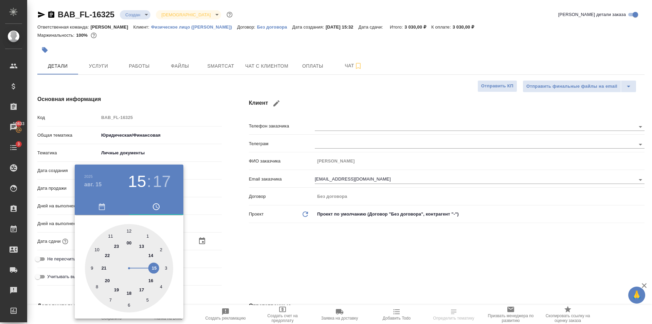
click at [143, 248] on div at bounding box center [129, 268] width 88 height 88
type input "[DATE] 13:17"
type textarea "x"
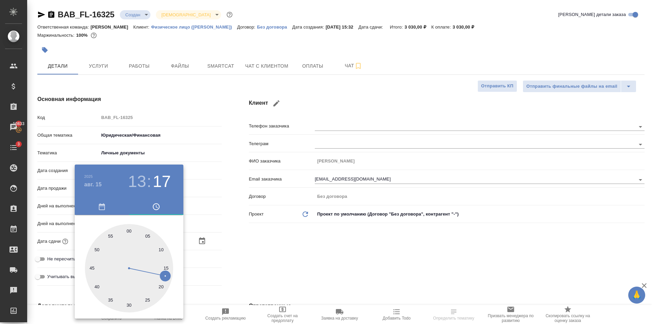
click at [129, 236] on div at bounding box center [129, 268] width 88 height 88
type input "[DATE] 13:00"
type textarea "x"
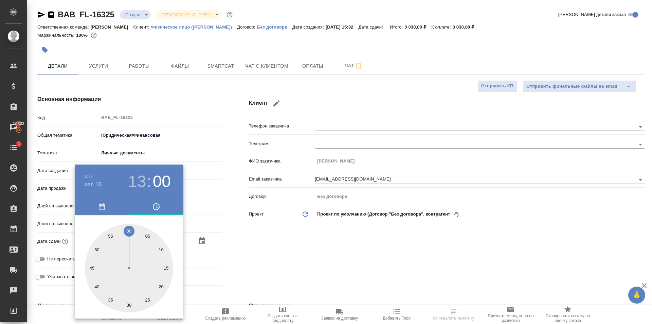
drag, startPoint x: 307, startPoint y: 243, endPoint x: 272, endPoint y: 246, distance: 35.1
click at [307, 243] on div at bounding box center [326, 162] width 652 height 324
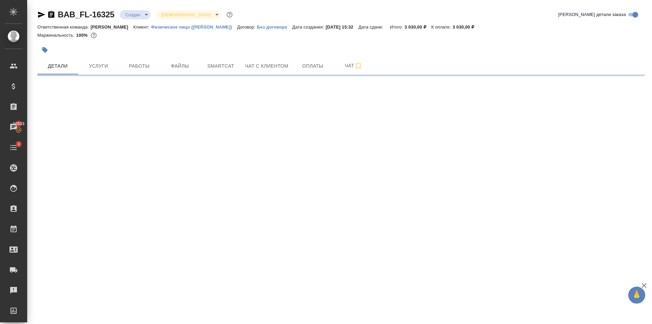
select select "RU"
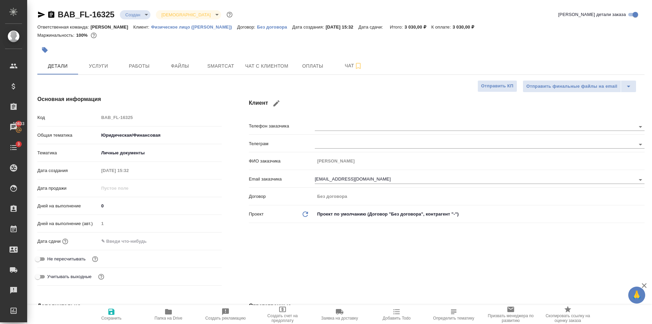
type textarea "x"
click at [144, 241] on input "text" at bounding box center [128, 241] width 59 height 10
click at [198, 241] on icon "button" at bounding box center [202, 241] width 8 height 8
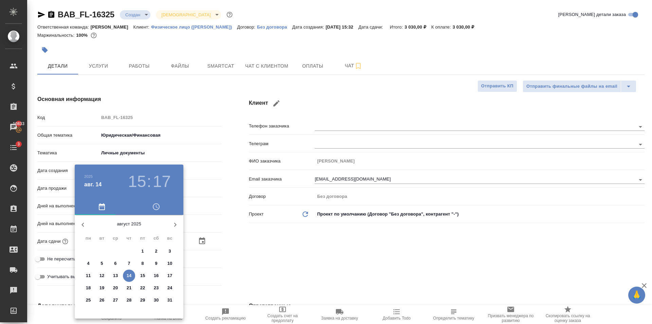
click at [144, 275] on p "15" at bounding box center [142, 275] width 5 height 7
type input "[DATE] 15:17"
type textarea "x"
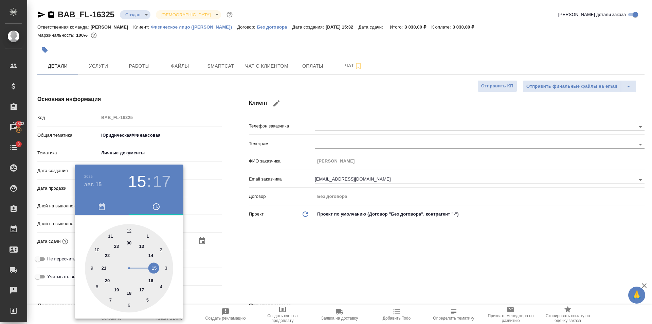
click at [142, 248] on div at bounding box center [129, 268] width 88 height 88
type input "[DATE] 13:17"
type textarea "x"
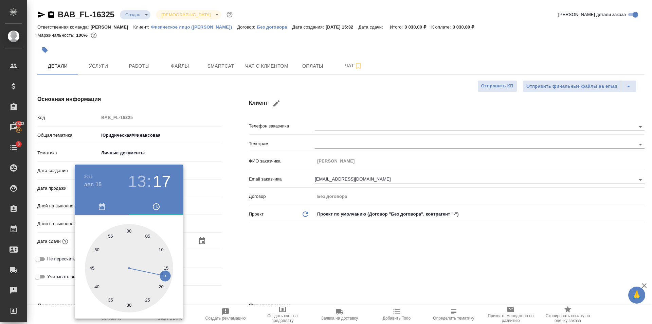
click at [128, 228] on div at bounding box center [129, 268] width 88 height 88
type input "[DATE] 13:00"
type textarea "x"
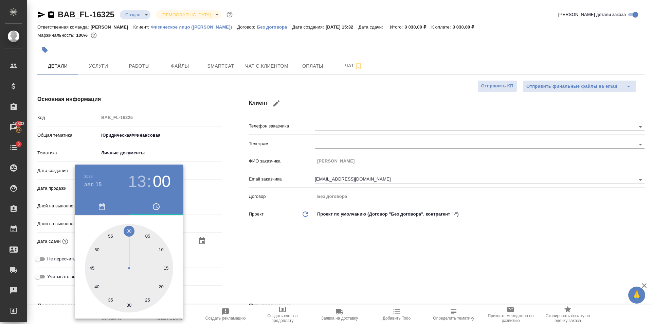
click at [293, 272] on div at bounding box center [326, 162] width 652 height 324
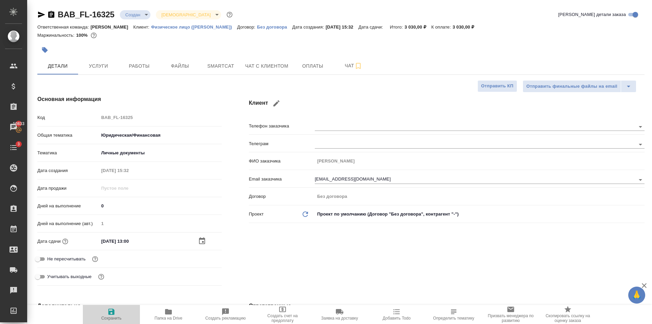
drag, startPoint x: 114, startPoint y: 309, endPoint x: 121, endPoint y: 313, distance: 7.3
click at [114, 309] on icon "button" at bounding box center [111, 311] width 8 height 8
type textarea "x"
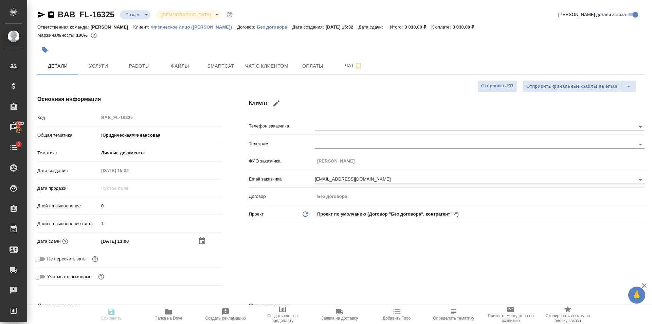
type textarea "x"
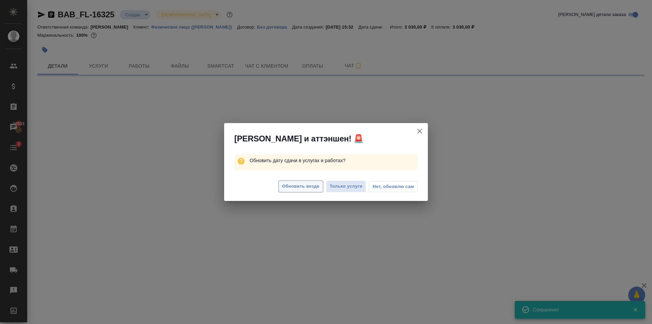
click at [311, 191] on button "Обновить везде" at bounding box center [300, 186] width 45 height 12
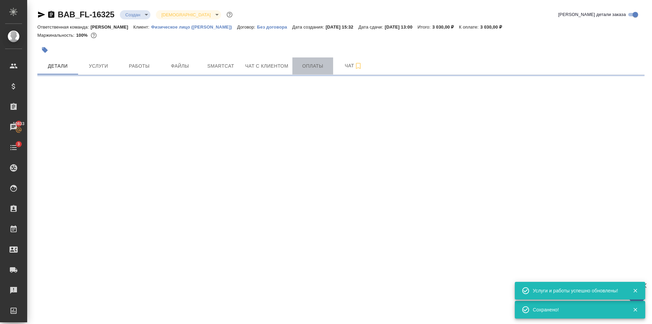
click at [310, 65] on span "Оплаты" at bounding box center [312, 66] width 33 height 8
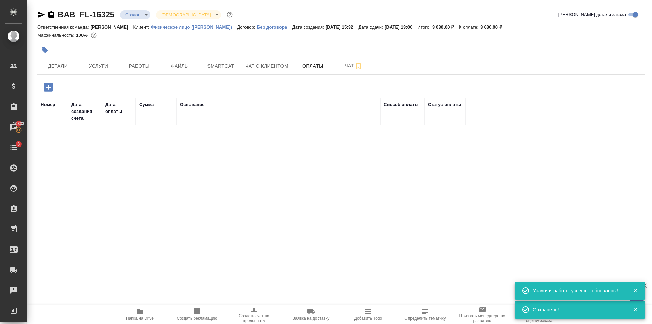
click at [44, 84] on icon "button" at bounding box center [48, 86] width 9 height 9
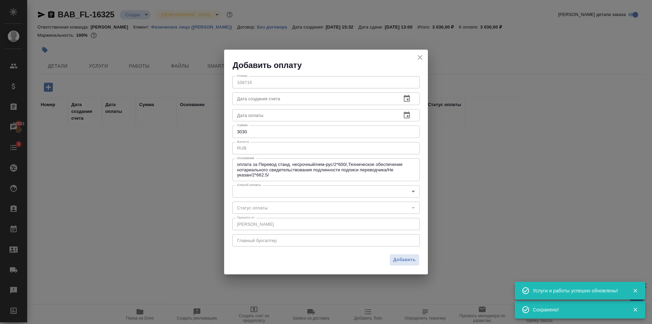
drag, startPoint x: 294, startPoint y: 208, endPoint x: 292, endPoint y: 196, distance: 12.4
click at [293, 206] on div "​" at bounding box center [325, 207] width 187 height 12
click at [291, 188] on body "🙏 .cls-1 fill:#fff; AWATERA [PERSON_NAME] Клиенты Спецификации Заказы 10833 Чат…" at bounding box center [326, 162] width 652 height 324
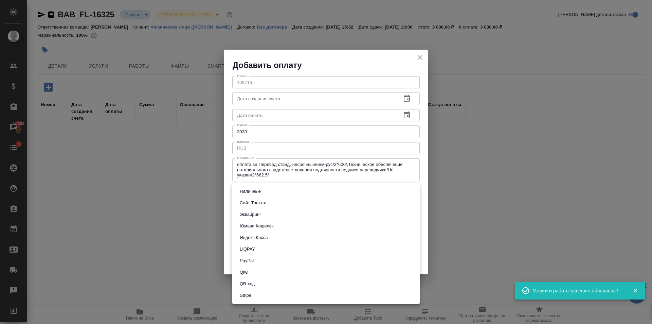
click at [288, 200] on li "Сайт Трактат" at bounding box center [325, 203] width 187 height 12
type input "site-traktat"
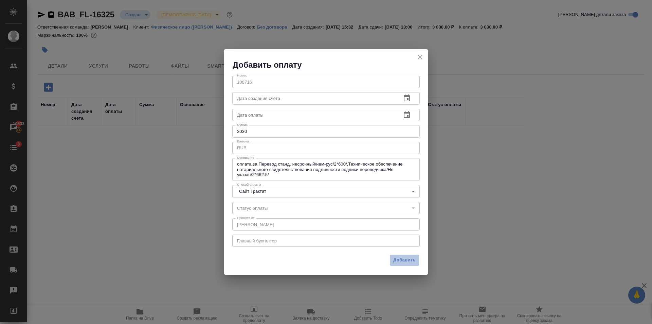
click at [405, 256] on span "Добавить" at bounding box center [404, 260] width 22 height 8
type input "0"
type input "auto-kassa"
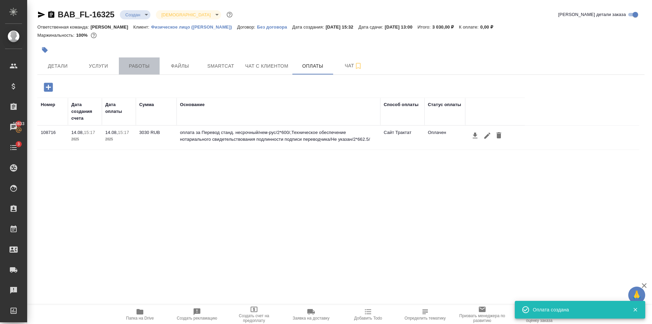
click at [145, 67] on span "Работы" at bounding box center [139, 66] width 33 height 8
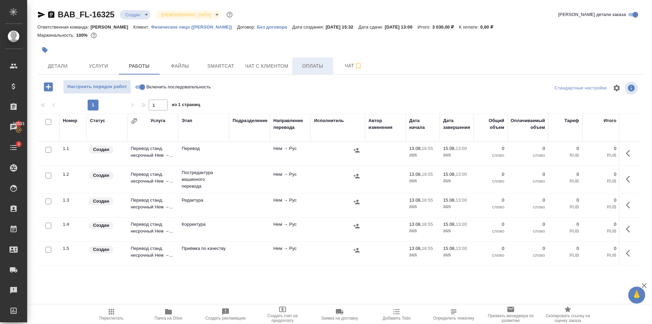
click at [309, 71] on button "Оплаты" at bounding box center [312, 65] width 41 height 17
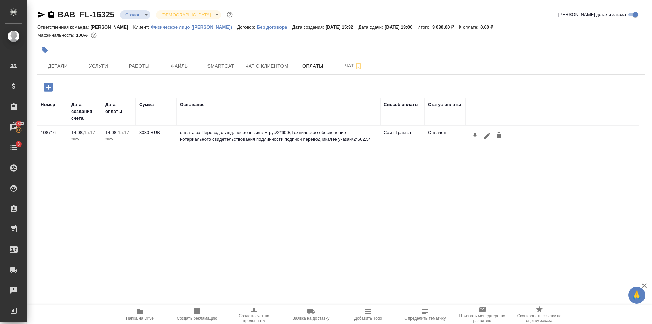
click at [136, 16] on body "🙏 .cls-1 fill:#fff; AWATERA Golubev Dmitry Клиенты Спецификации Заказы 10833 Ча…" at bounding box center [326, 162] width 652 height 324
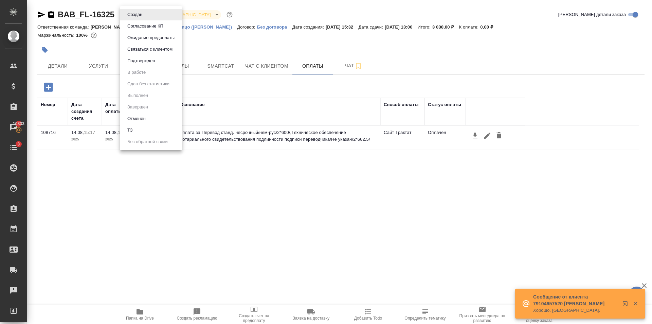
click at [150, 57] on li "Подтвержден" at bounding box center [151, 61] width 62 height 12
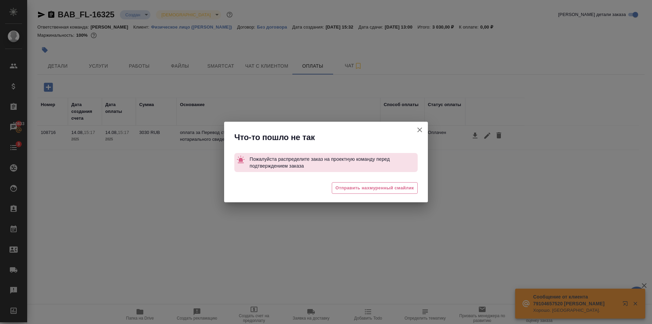
click at [416, 128] on icon "button" at bounding box center [420, 130] width 8 height 8
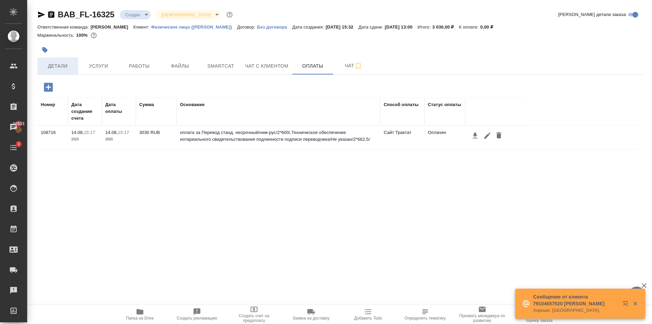
click at [63, 69] on span "Детали" at bounding box center [57, 66] width 33 height 8
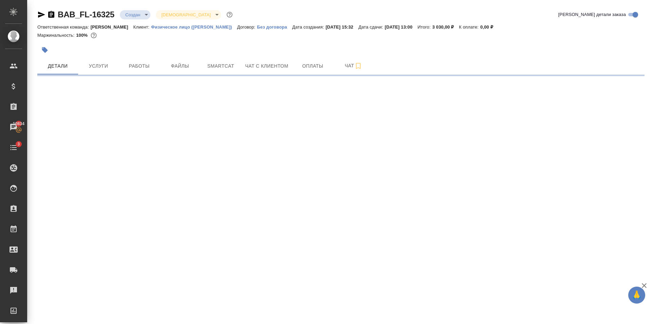
select select "RU"
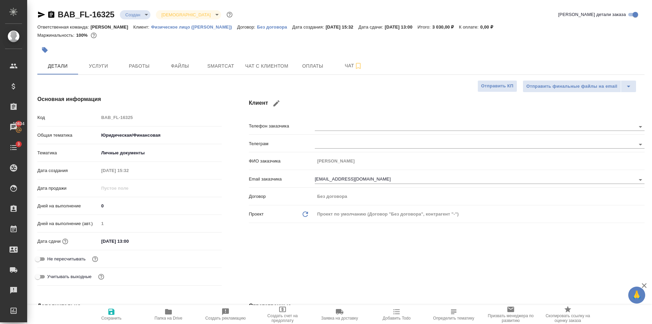
type textarea "x"
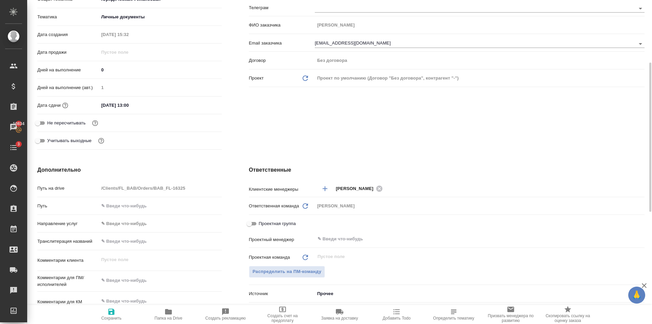
scroll to position [204, 0]
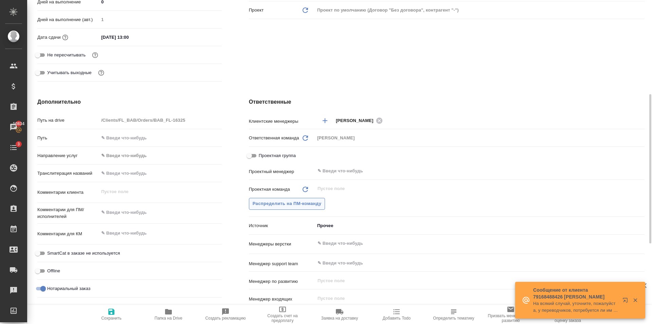
click at [305, 206] on span "Распределить на ПМ-команду" at bounding box center [287, 204] width 69 height 8
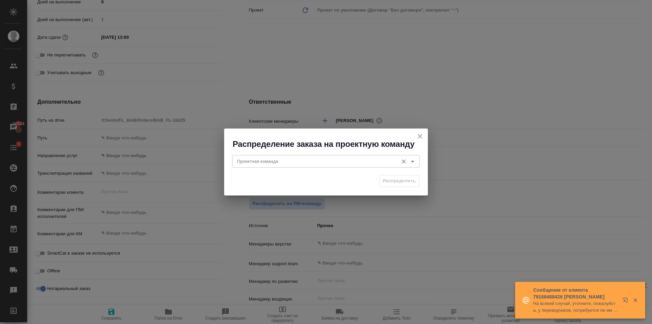
click at [288, 156] on div "Проектная команда" at bounding box center [325, 161] width 187 height 12
click at [540, 182] on div "Распределение заказа на проектную команду Проектная команда Проектная команда Р…" at bounding box center [326, 162] width 652 height 324
click at [422, 135] on icon "close" at bounding box center [420, 136] width 8 height 8
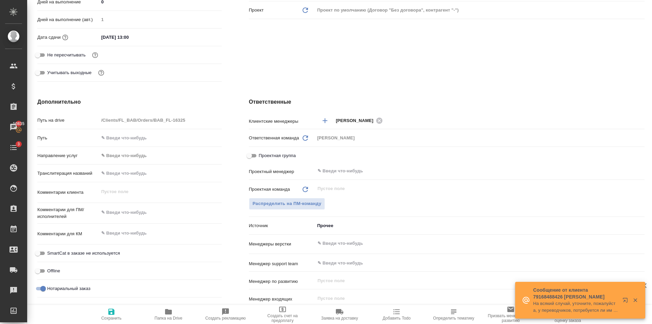
click at [263, 155] on span "Проектная группа" at bounding box center [277, 155] width 37 height 7
click at [261, 155] on input "Проектная группа" at bounding box center [249, 155] width 24 height 8
checkbox input "true"
type textarea "x"
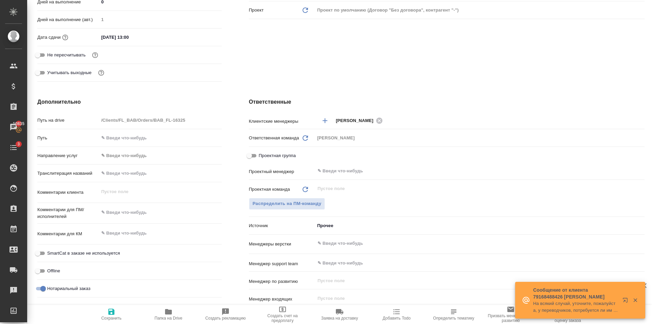
type textarea "x"
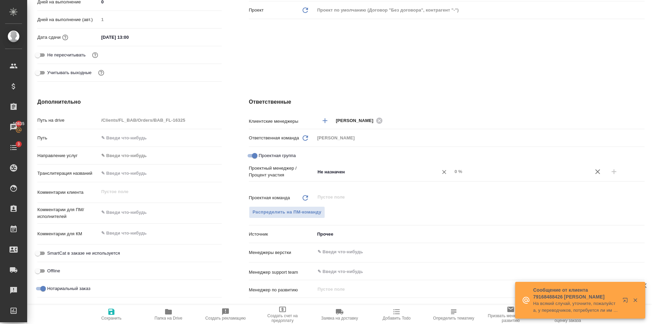
click at [384, 174] on input "Не назначен" at bounding box center [372, 171] width 111 height 8
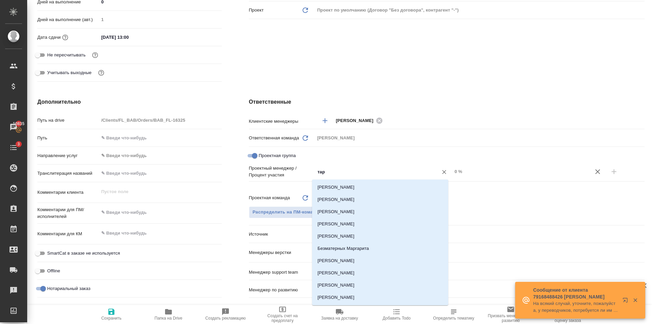
type input "тара"
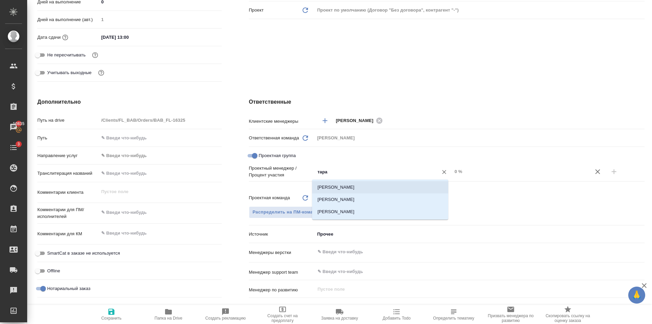
click at [390, 182] on li "Тарабановская Анастасия" at bounding box center [380, 187] width 136 height 12
type textarea "x"
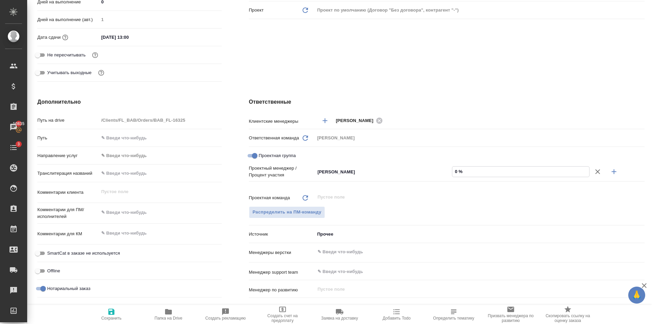
click at [513, 172] on input "0 %" at bounding box center [520, 171] width 137 height 10
type textarea "x"
type input "8 %"
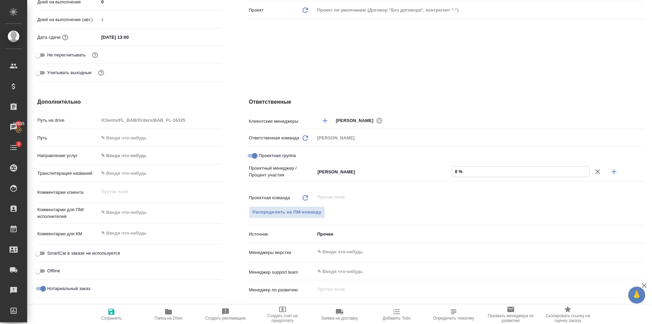
type textarea "x"
type input "85 %"
type textarea "x"
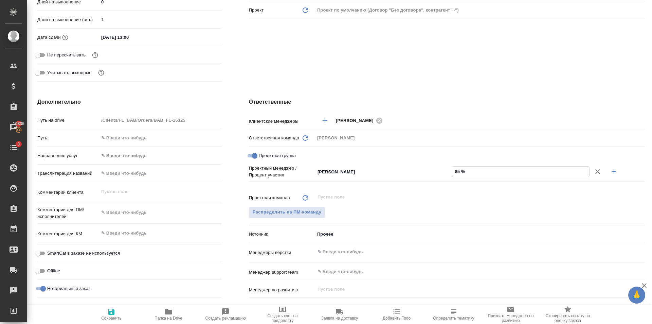
type textarea "x"
type input "85 %"
click at [610, 173] on icon "button" at bounding box center [614, 171] width 8 height 8
type textarea "x"
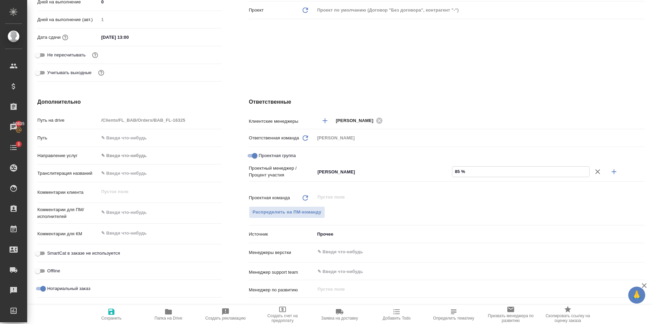
type textarea "x"
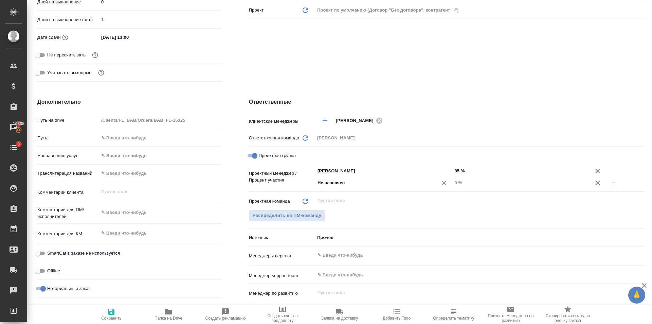
drag, startPoint x: 356, startPoint y: 176, endPoint x: 353, endPoint y: 186, distance: 10.9
click at [356, 182] on div "Тарабановская Анастасия ​ 85 % Не назначен ​ 0 %" at bounding box center [480, 177] width 330 height 24
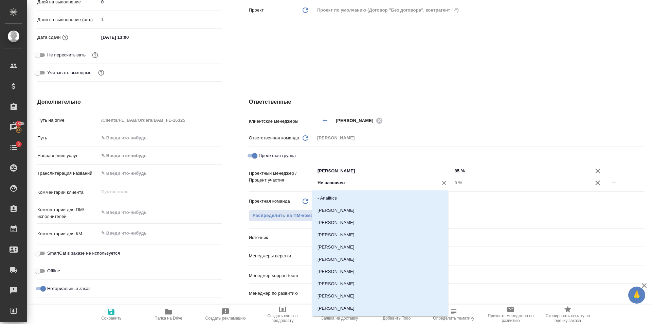
click at [353, 186] on input "Не назначен" at bounding box center [372, 183] width 111 height 8
type input "гол"
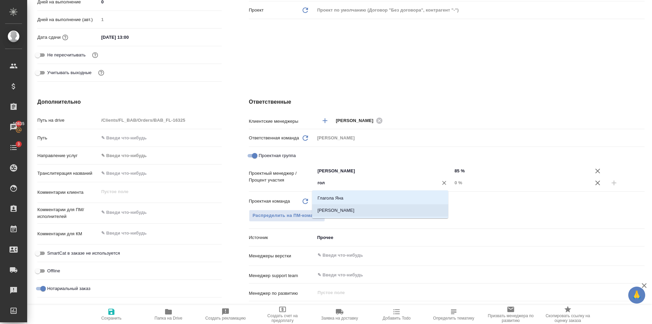
click at [357, 205] on li "[PERSON_NAME]" at bounding box center [380, 210] width 136 height 12
type textarea "x"
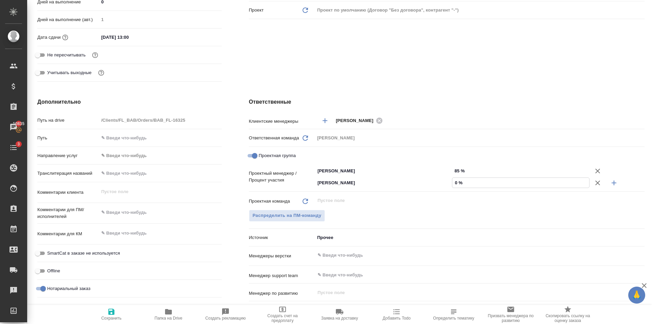
click at [510, 180] on input "0 %" at bounding box center [520, 183] width 137 height 10
type textarea "x"
type input "1 %"
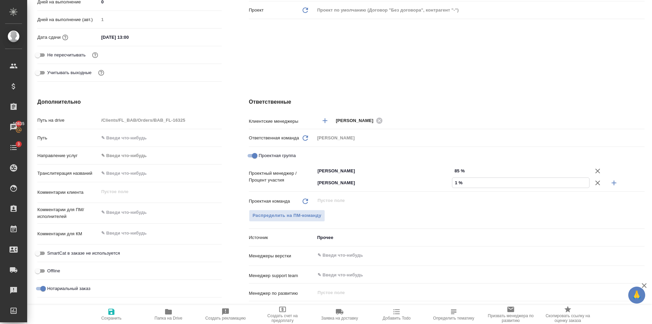
type textarea "x"
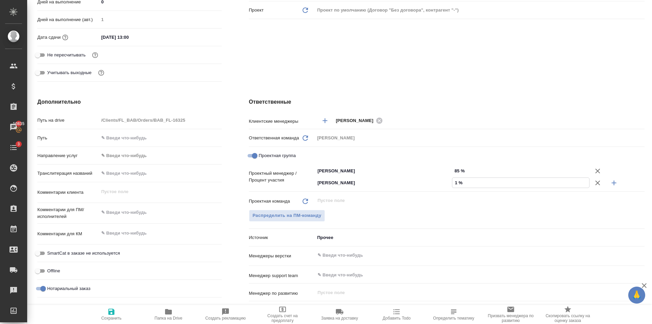
type textarea "x"
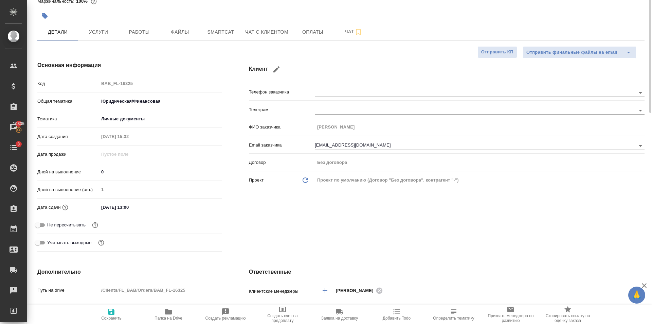
scroll to position [0, 0]
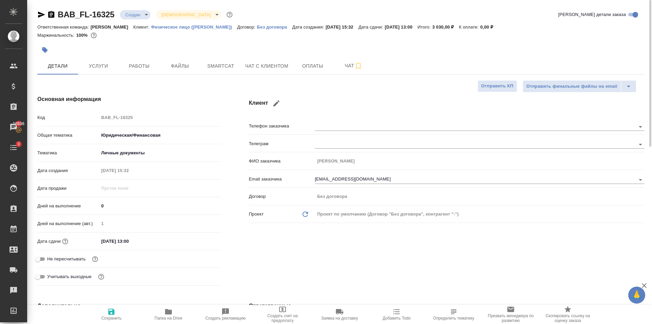
type input "15 %"
click at [114, 309] on icon "button" at bounding box center [111, 311] width 8 height 8
type textarea "x"
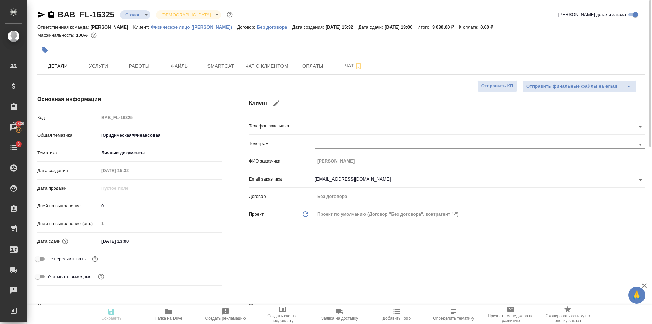
type textarea "x"
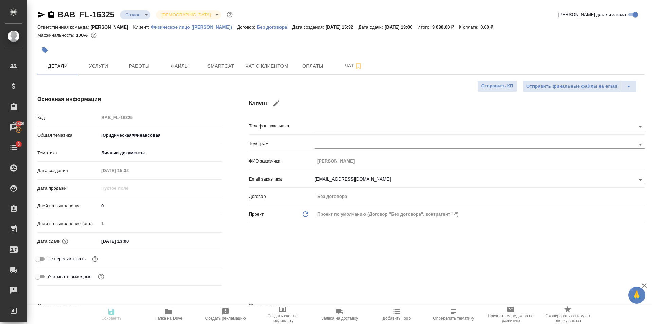
type textarea "x"
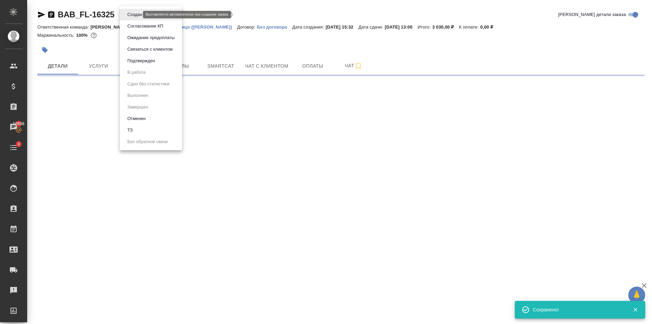
click at [138, 16] on body "🙏 .cls-1 fill:#fff; AWATERA Golubev Dmitry Клиенты Спецификации Заказы 10836 Ча…" at bounding box center [326, 162] width 652 height 324
click at [162, 60] on li "Подтвержден" at bounding box center [151, 61] width 62 height 12
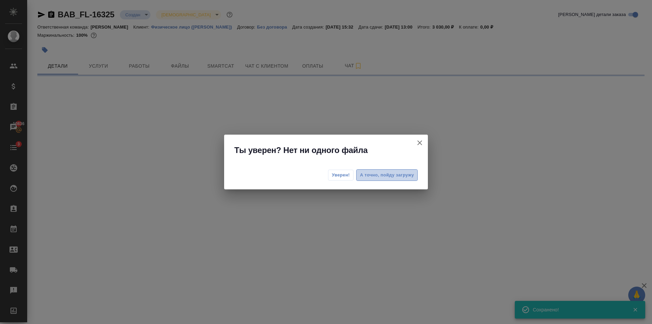
click at [373, 178] on span "А точно, пойду загружу" at bounding box center [387, 175] width 54 height 8
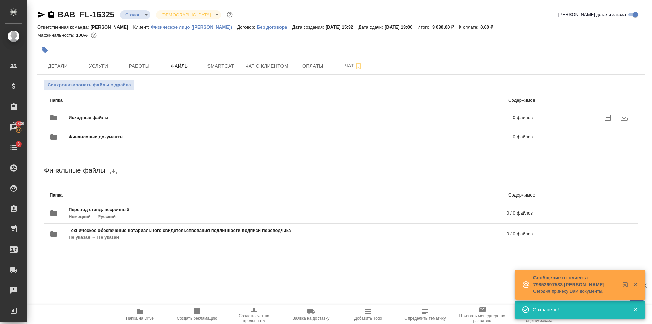
click at [155, 114] on div "Исходные файлы 0 файлов" at bounding box center [291, 117] width 483 height 16
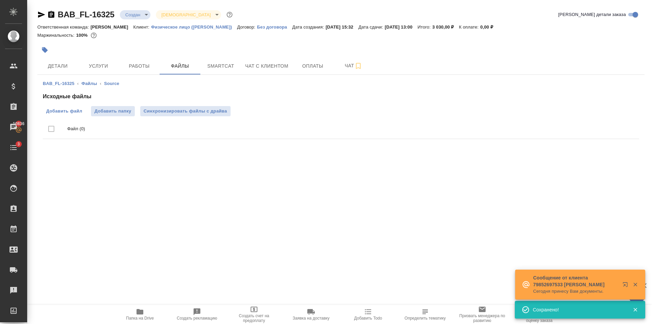
click at [79, 111] on span "Добавить файл" at bounding box center [64, 111] width 36 height 7
click at [0, 0] on input "Добавить файл" at bounding box center [0, 0] width 0 height 0
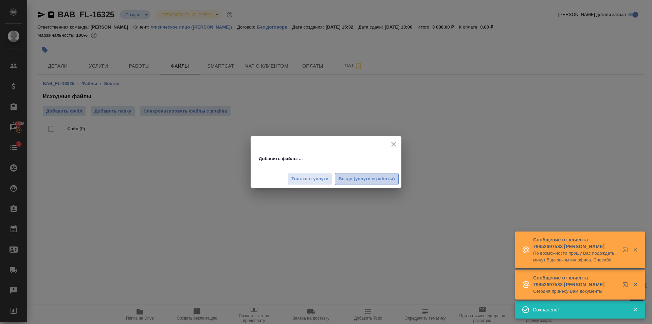
click at [391, 177] on span "Везде (услуги и работы)" at bounding box center [366, 179] width 56 height 8
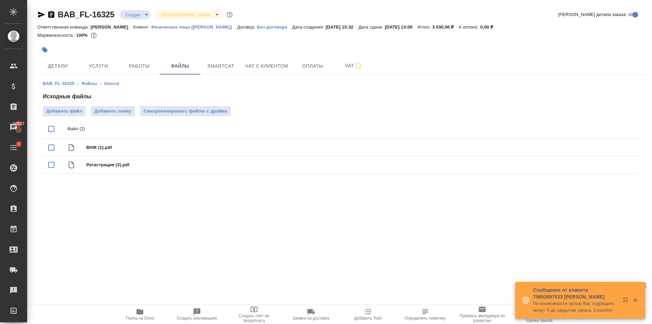
click at [143, 13] on body "🙏 .cls-1 fill:#fff; AWATERA Golubev Dmitry Клиенты Спецификации Заказы 10837 Ча…" at bounding box center [326, 162] width 652 height 324
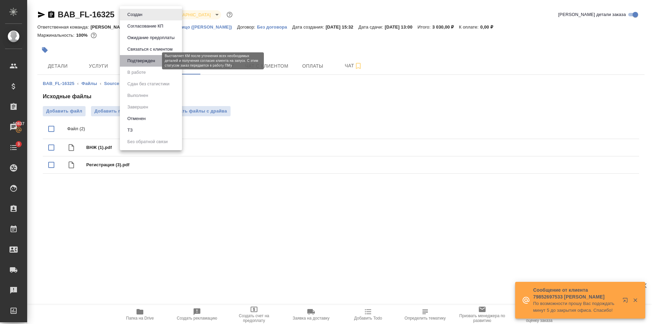
click at [136, 63] on button "Подтвержден" at bounding box center [141, 60] width 32 height 7
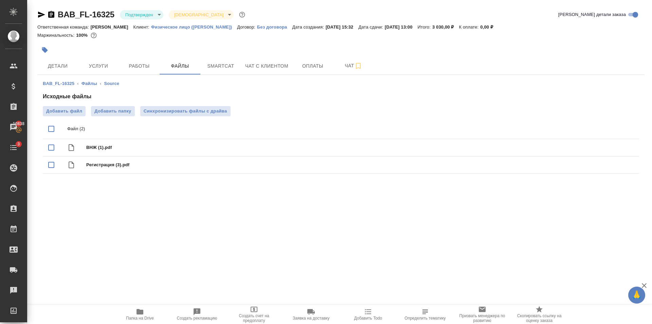
click at [104, 54] on div at bounding box center [239, 49] width 405 height 15
click at [108, 70] on span "Услуги" at bounding box center [98, 66] width 33 height 8
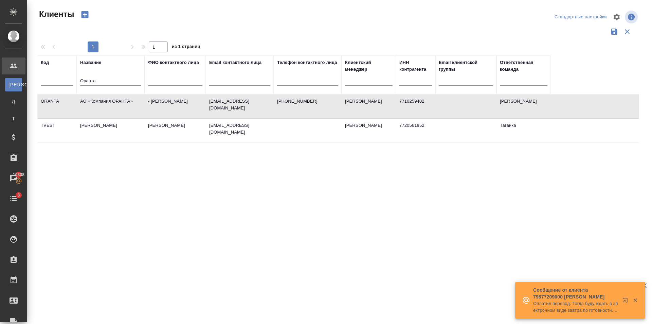
select select "RU"
drag, startPoint x: 53, startPoint y: 80, endPoint x: 4, endPoint y: 87, distance: 49.0
click at [1, 82] on div ".cls-1 fill:#fff; AWATERA [PERSON_NAME] Клиенты К Клиенты Д Договоры Т Тендеры …" at bounding box center [326, 162] width 652 height 324
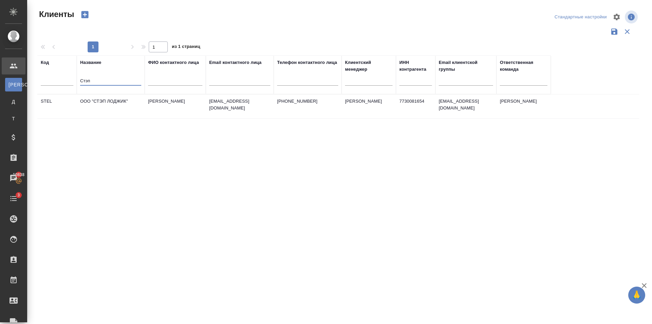
type input "Стэп"
click at [153, 106] on td "[PERSON_NAME]" at bounding box center [175, 106] width 61 height 24
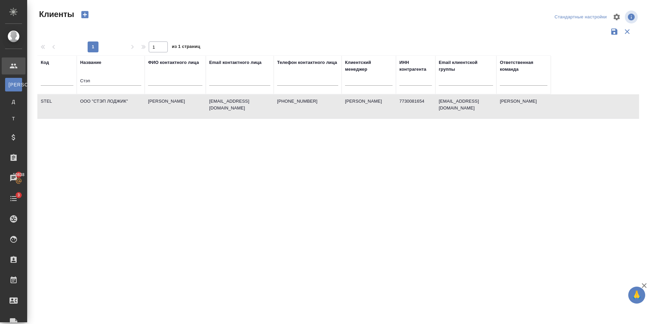
click at [153, 106] on td "[PERSON_NAME]" at bounding box center [175, 106] width 61 height 24
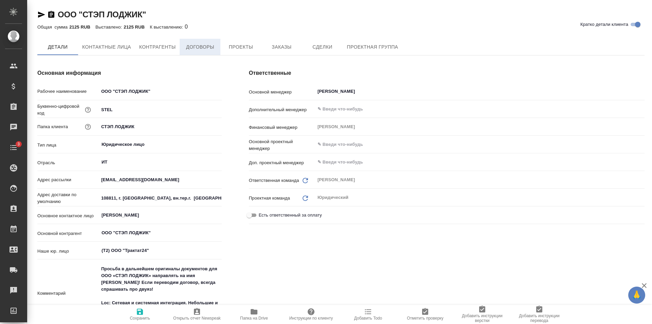
click at [212, 48] on span "Договоры" at bounding box center [200, 47] width 33 height 8
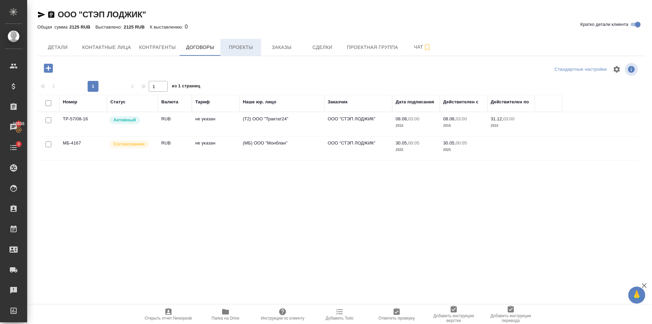
click at [241, 42] on button "Проекты" at bounding box center [240, 47] width 41 height 17
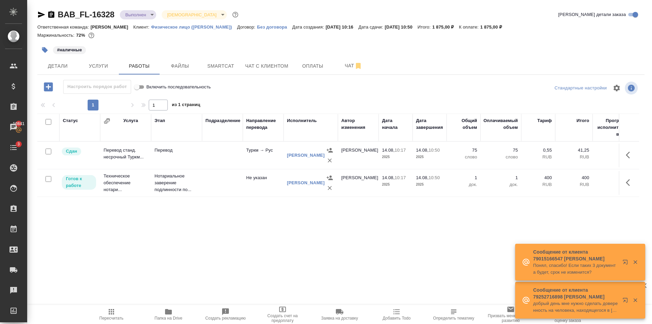
click at [138, 21] on div "BAB_FL-16328 Выполнен completed Святая троица holyTrinity Кратко детали заказа" at bounding box center [340, 16] width 607 height 14
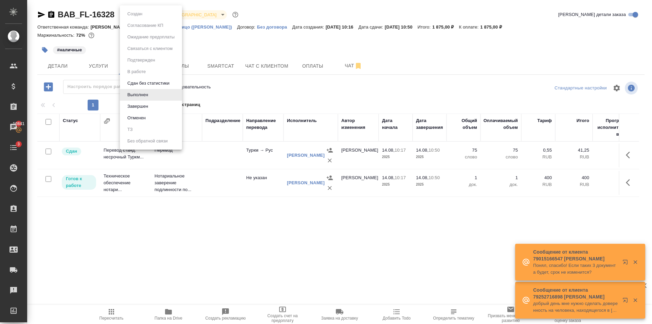
click at [138, 17] on body "🙏 .cls-1 fill:#fff; AWATERA [PERSON_NAME] Клиенты Спецификации Заказы 10841 Чат…" at bounding box center [326, 162] width 652 height 324
click at [163, 107] on li "Завершен" at bounding box center [151, 106] width 62 height 12
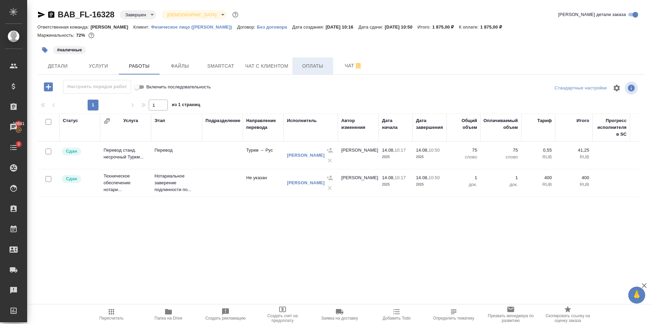
click at [326, 67] on span "Оплаты" at bounding box center [312, 66] width 33 height 8
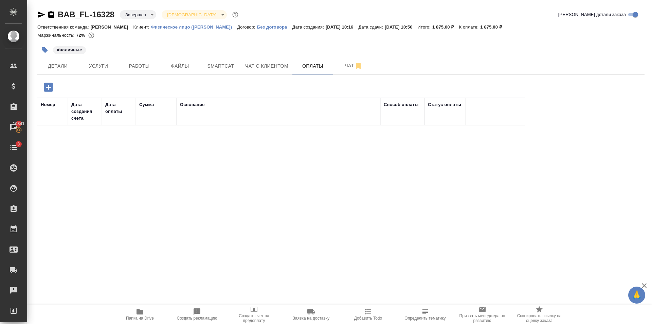
click at [53, 88] on icon "button" at bounding box center [48, 87] width 12 height 12
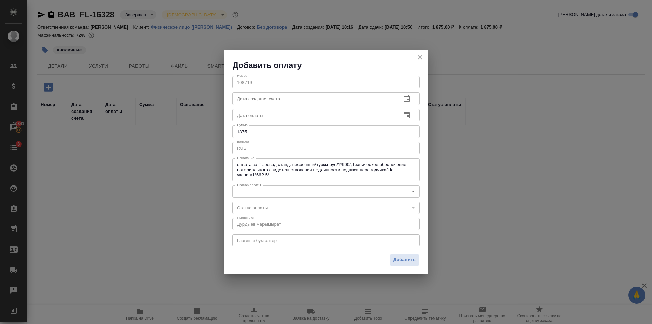
click at [278, 194] on body "🙏 .cls-1 fill:#fff; AWATERA Golubev Dmitry Клиенты Спецификации Заказы 10841 Ча…" at bounding box center [326, 162] width 652 height 324
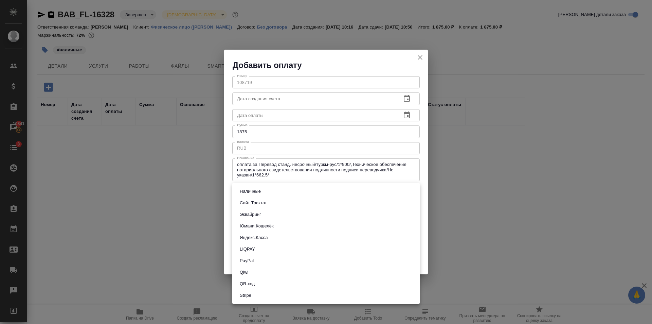
click at [275, 191] on li "Наличные" at bounding box center [325, 191] width 187 height 12
type input "cash"
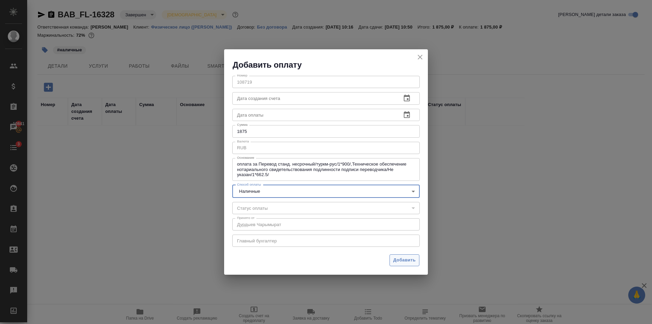
click at [411, 257] on span "Добавить" at bounding box center [404, 260] width 22 height 8
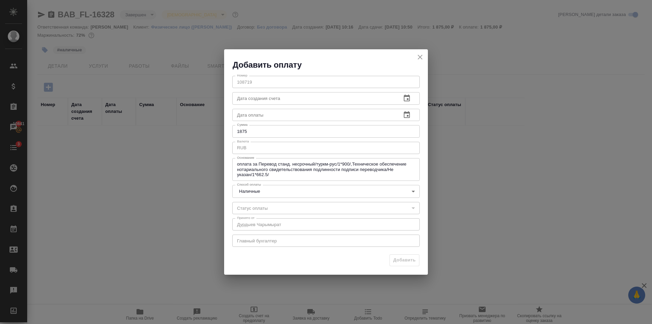
type input "0"
type input "auto-kassa"
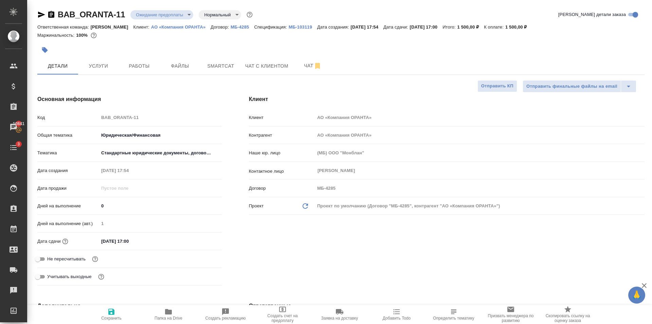
select select "RU"
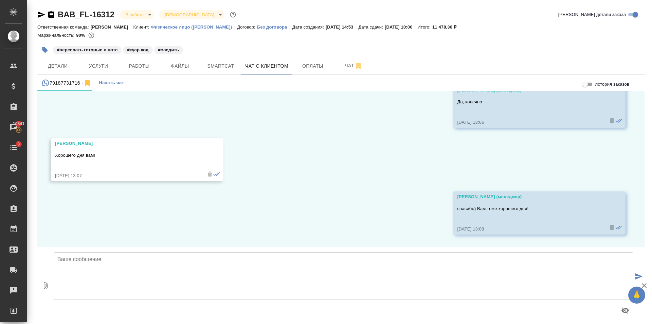
scroll to position [1330, 0]
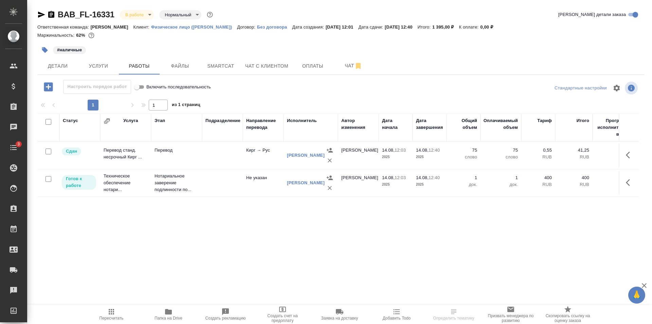
click at [145, 12] on body "🙏 .cls-1 fill:#fff; AWATERA [PERSON_NAME] Клиенты Спецификации Заказы Чаты 3 To…" at bounding box center [326, 162] width 652 height 324
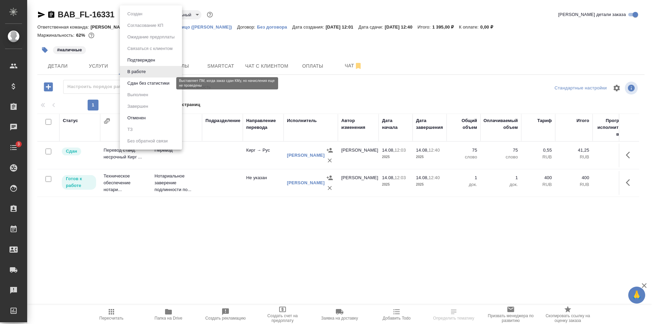
click at [136, 80] on button "Сдан без статистики" at bounding box center [148, 82] width 46 height 7
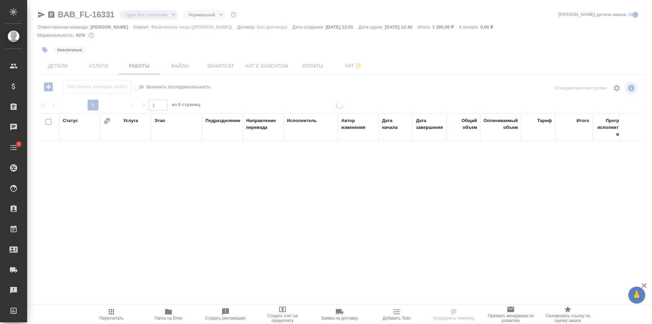
click at [134, 17] on div at bounding box center [339, 141] width 625 height 283
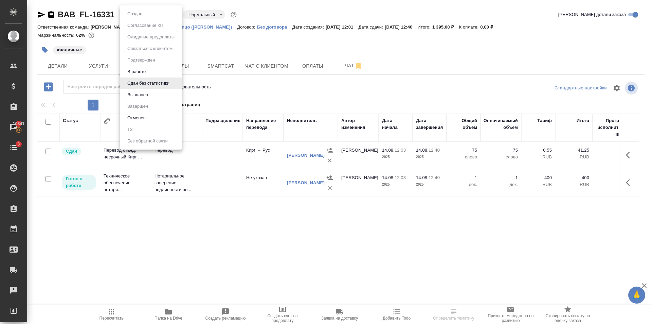
click at [134, 17] on body "🙏 .cls-1 fill:#fff; AWATERA [PERSON_NAME] Клиенты Спецификации Заказы 10841 Чат…" at bounding box center [326, 162] width 652 height 324
click at [153, 94] on li "Выполнен" at bounding box center [151, 95] width 62 height 12
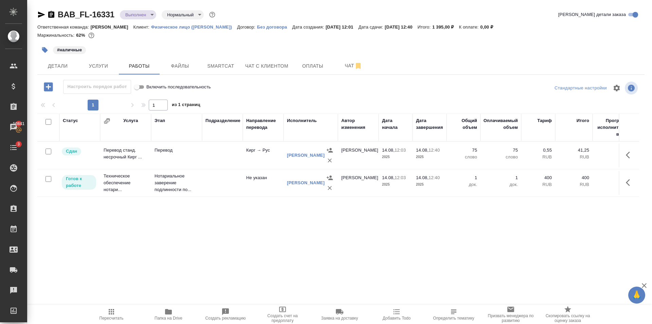
click at [148, 14] on body "🙏 .cls-1 fill:#fff; AWATERA [PERSON_NAME] Клиенты Спецификации Заказы 10841 Чат…" at bounding box center [326, 162] width 652 height 324
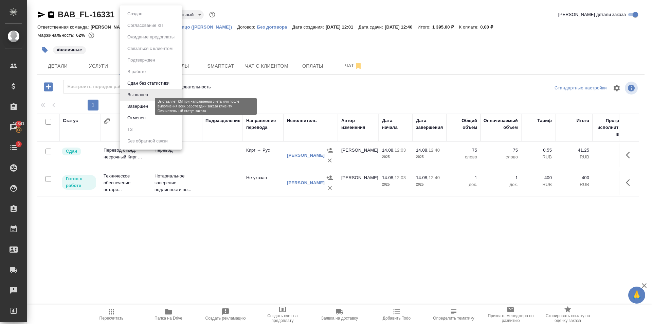
click at [142, 108] on button "Завершен" at bounding box center [137, 106] width 25 height 7
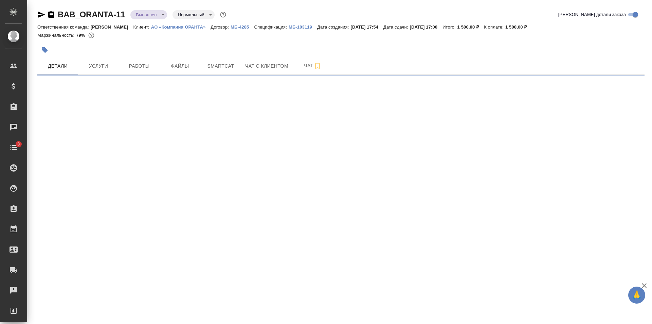
select select "RU"
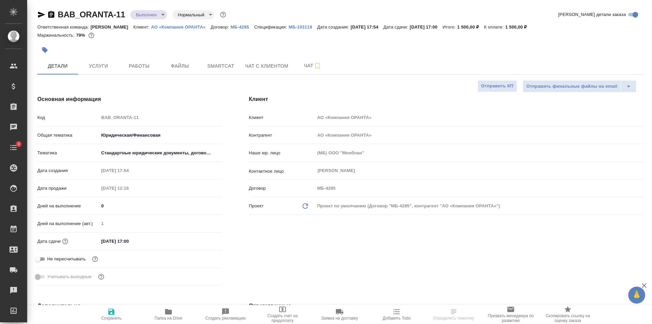
type textarea "x"
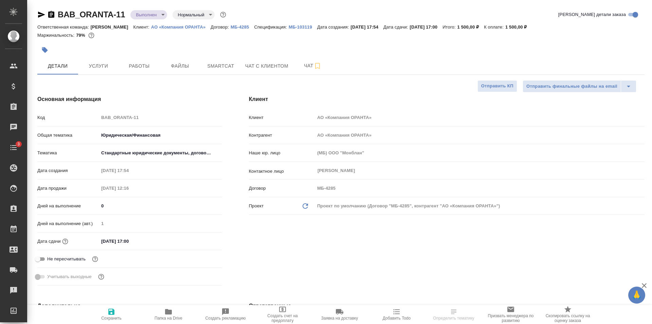
type textarea "x"
click at [124, 67] on span "Работы" at bounding box center [139, 66] width 33 height 8
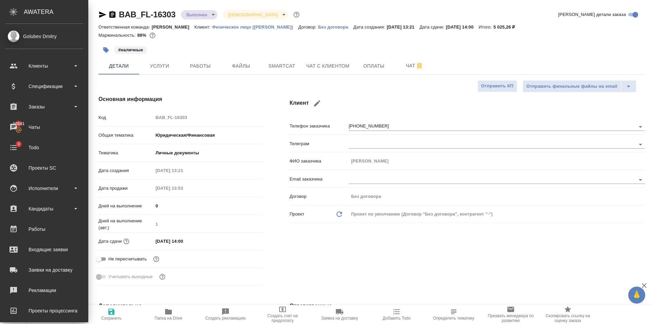
select select "RU"
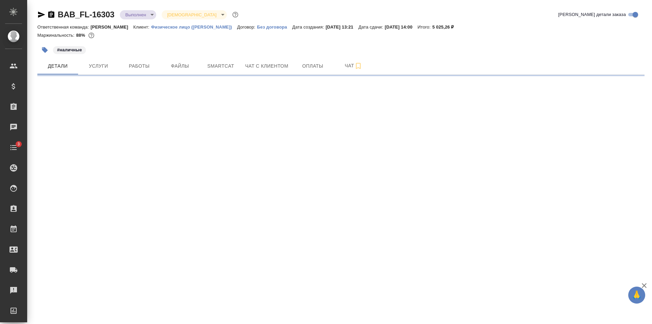
click at [141, 64] on span "Работы" at bounding box center [139, 66] width 33 height 8
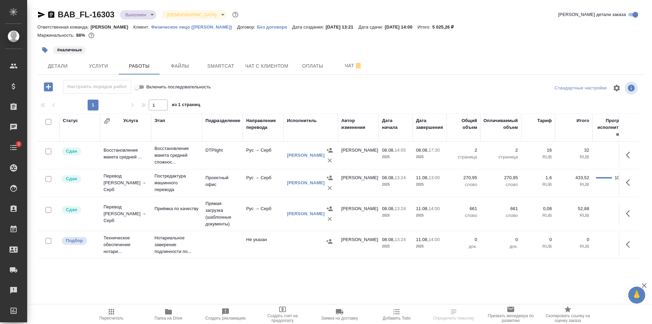
click at [239, 167] on td at bounding box center [222, 155] width 41 height 24
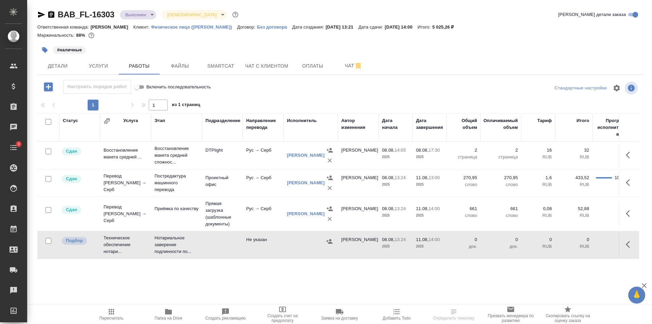
click at [239, 167] on td at bounding box center [222, 155] width 41 height 24
click at [117, 313] on span "Пересчитать" at bounding box center [111, 313] width 49 height 13
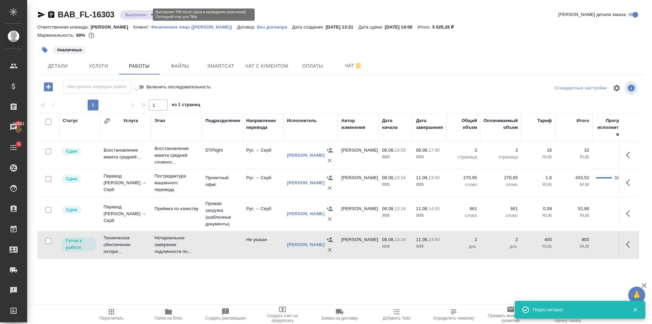
click at [146, 14] on body "🙏 .cls-1 fill:#fff; AWATERA [PERSON_NAME] Клиенты Спецификации Заказы 10841 Чат…" at bounding box center [326, 162] width 652 height 324
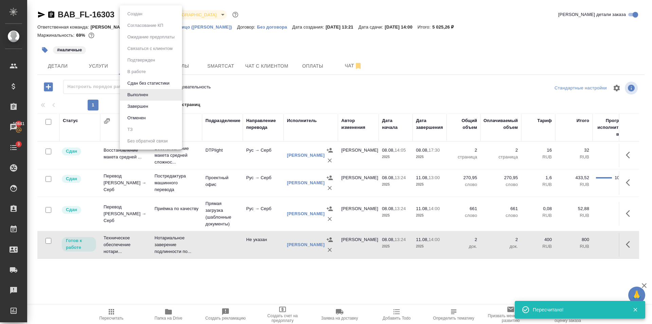
click at [165, 105] on li "Завершен" at bounding box center [151, 106] width 62 height 12
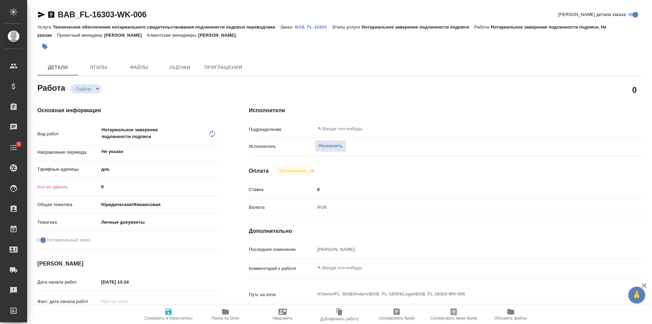
type textarea "x"
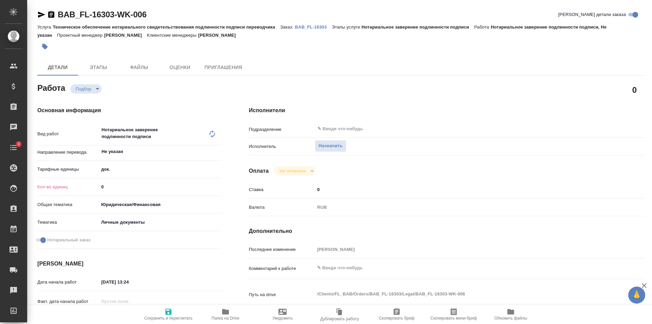
type textarea "x"
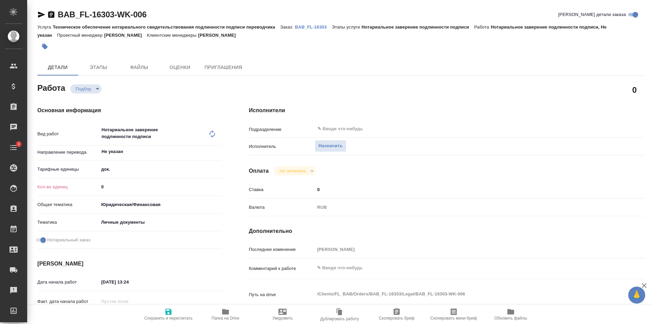
type textarea "x"
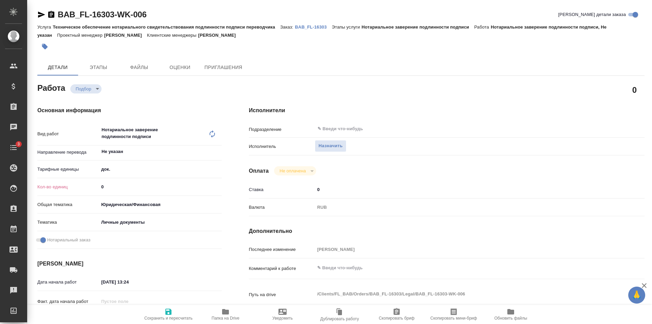
type textarea "x"
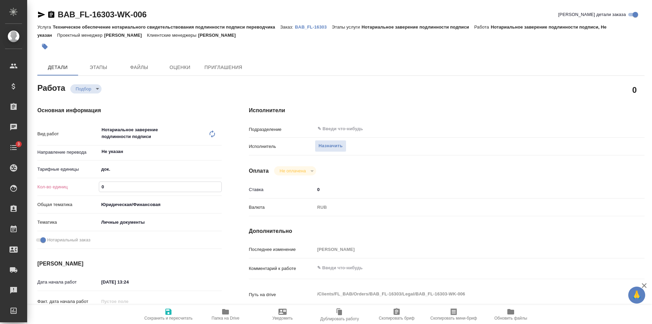
click at [218, 183] on input "0" at bounding box center [160, 187] width 122 height 10
type input "1"
click at [217, 184] on input "1" at bounding box center [160, 187] width 122 height 10
type textarea "x"
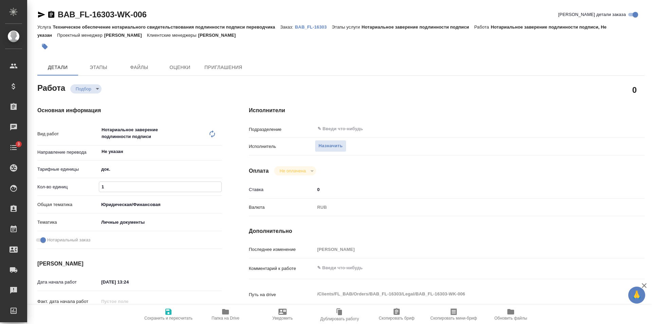
type textarea "x"
type input "2"
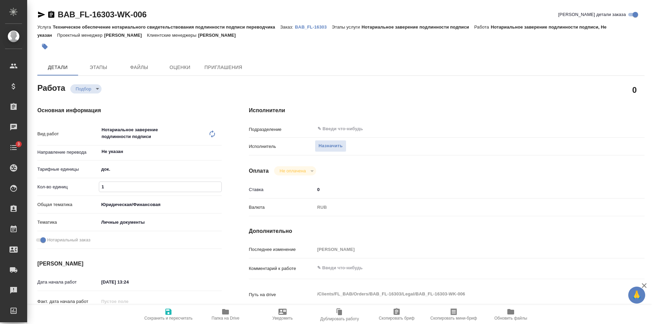
type textarea "x"
type input "2"
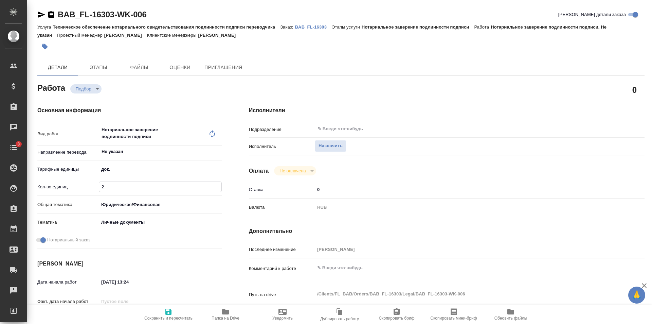
click at [217, 184] on input "2" at bounding box center [160, 187] width 122 height 10
type textarea "x"
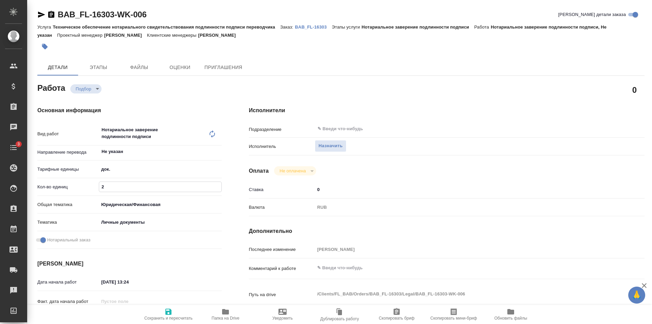
type textarea "x"
click at [164, 322] on button "Сохранить и пересчитать" at bounding box center [168, 314] width 57 height 19
type textarea "x"
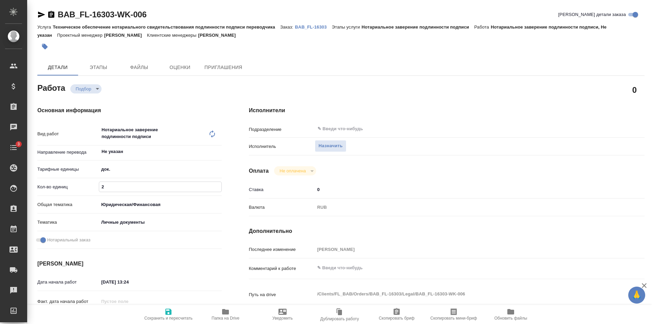
type textarea "x"
type input "recruiting"
type textarea "Нотариальное заверение подлинности подписи"
type textarea "x"
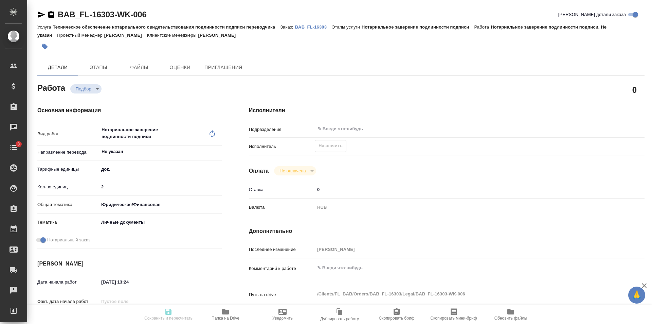
type input "Не указан"
type input "5a8b1489cc6b4906c91bfd8b"
type input "2"
type input "yr-fn"
type input "5a8b8b956a9677013d343cfe"
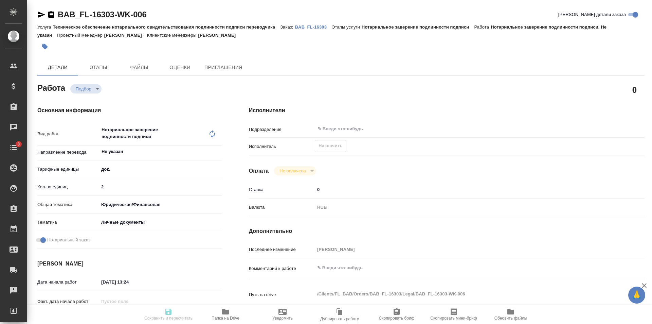
checkbox input "true"
type input "08.08.2025 13:24"
type input "11.08.2025 14:00"
type input "notPayed"
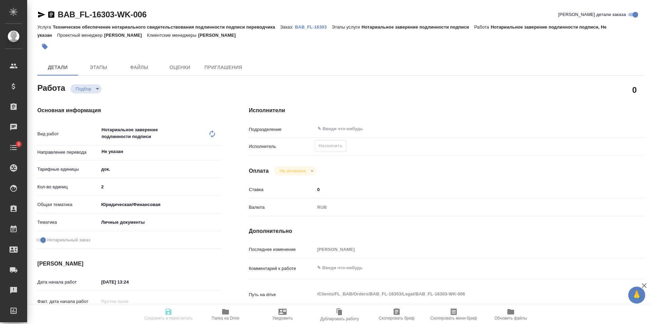
type input "0"
type input "RUB"
type input "[PERSON_NAME]"
type textarea "x"
type textarea "/Clients/FL_BAB/Orders/BAB_FL-16303/Legal/BAB_FL-16303-WK-006"
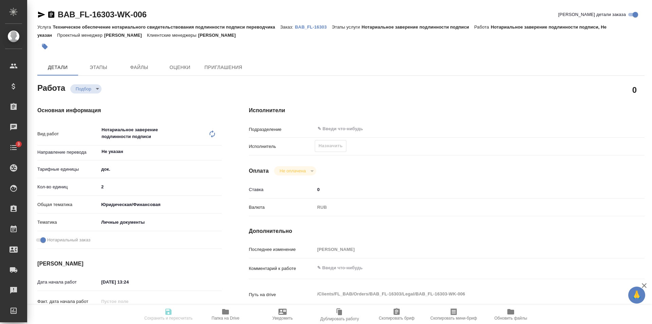
type textarea "x"
type input "BAB_FL-16303"
type input "Техническое обеспечение нотариального свидетельствования подлинности подписи пе…"
type input "Нотариальное заверение подлинности подписи"
type input "[PERSON_NAME]"
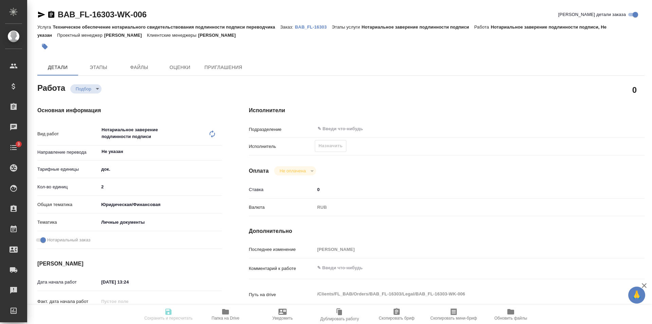
type input "Оксютович Ирина"
type input "/Clients/FL_BAB/Orders/BAB_FL-16303"
type textarea "x"
type textarea "кириллица, для Сербии"
type textarea "x"
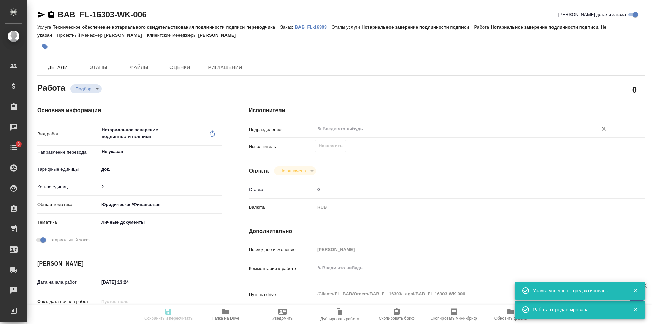
type textarea "x"
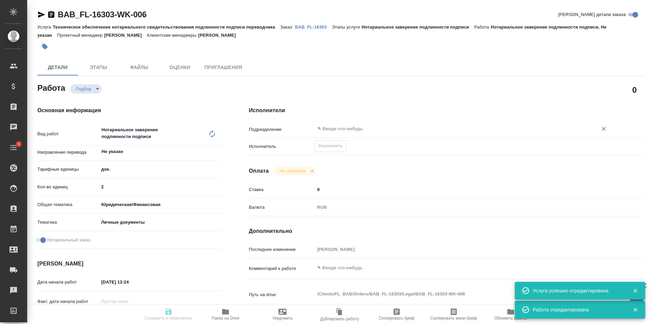
type textarea "x"
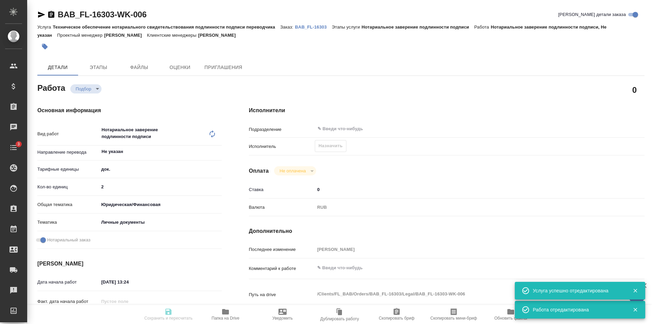
type textarea "x"
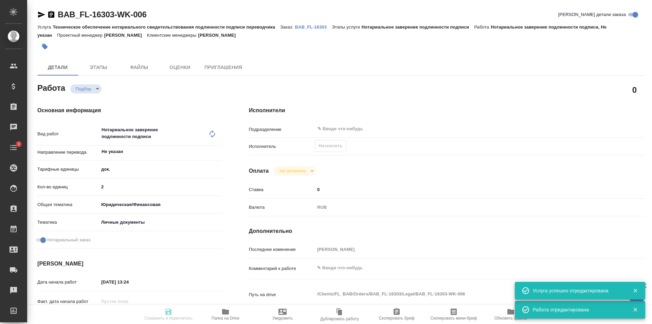
type textarea "x"
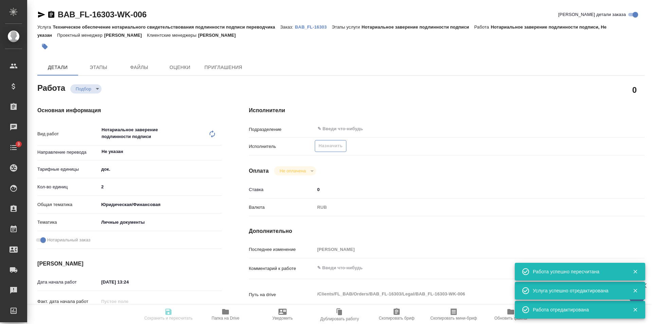
type input "recruiting"
type textarea "Нотариальное заверение подлинности подписи"
type textarea "x"
type input "Не указан"
type input "5a8b1489cc6b4906c91bfd8b"
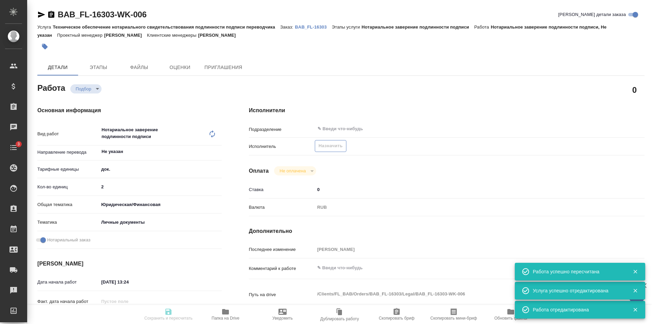
type input "2"
type input "yr-fn"
type input "5a8b8b956a9677013d343cfe"
checkbox input "true"
type input "08.08.2025 13:24"
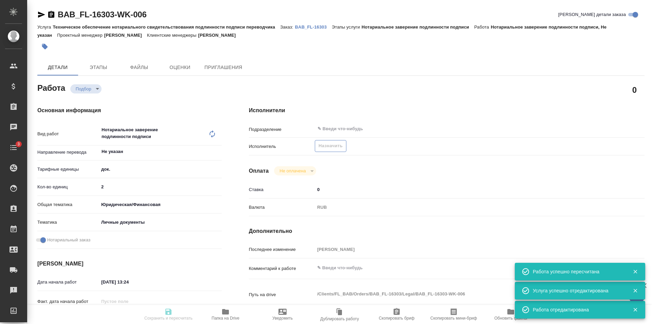
type input "11.08.2025 14:00"
type input "notPayed"
type input "0"
type input "RUB"
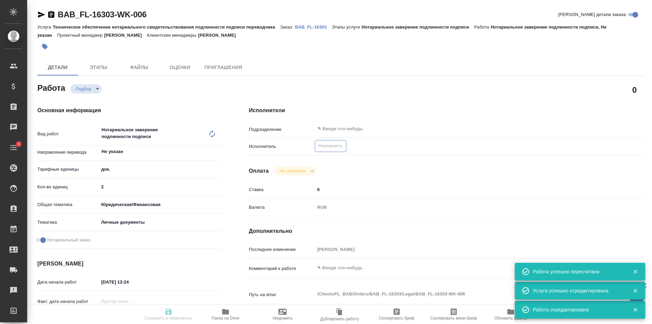
type input "[PERSON_NAME]"
type textarea "x"
type textarea "/Clients/FL_BAB/Orders/BAB_FL-16303/Legal/BAB_FL-16303-WK-006"
type textarea "x"
type input "BAB_FL-16303"
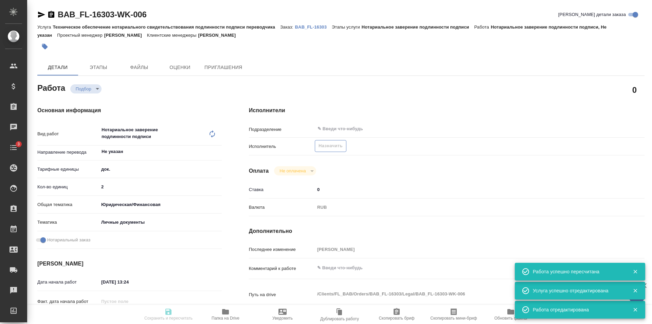
type input "Техническое обеспечение нотариального свидетельствования подлинности подписи пе…"
type input "Нотариальное заверение подлинности подписи"
type input "[PERSON_NAME]"
type input "Оксютович Ирина"
type input "/Clients/FL_BAB/Orders/BAB_FL-16303"
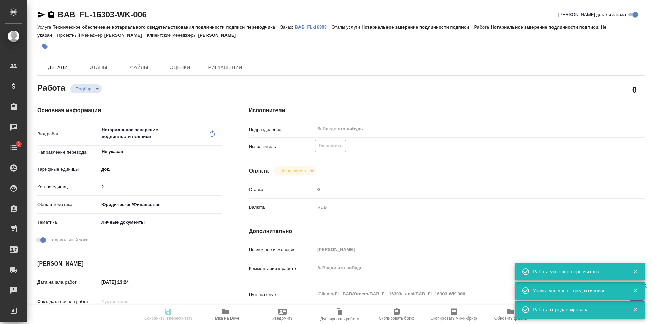
type textarea "x"
type textarea "кириллица, для Сербии"
type textarea "x"
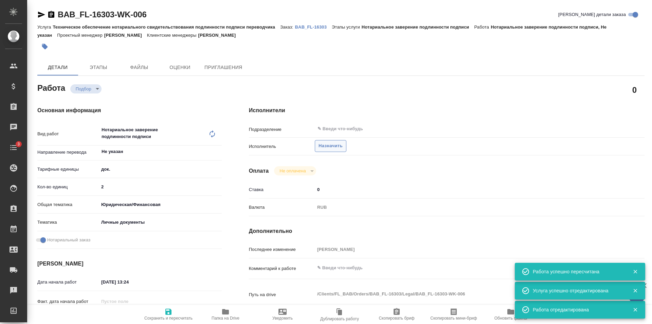
type textarea "x"
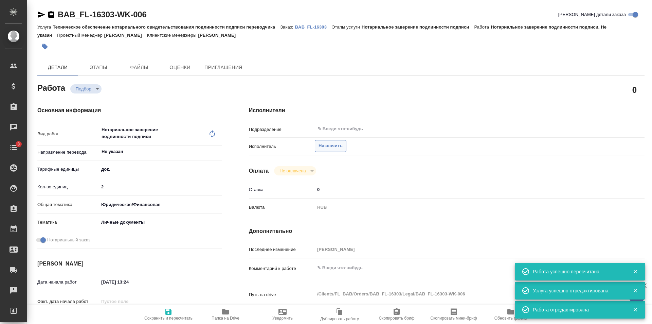
type textarea "x"
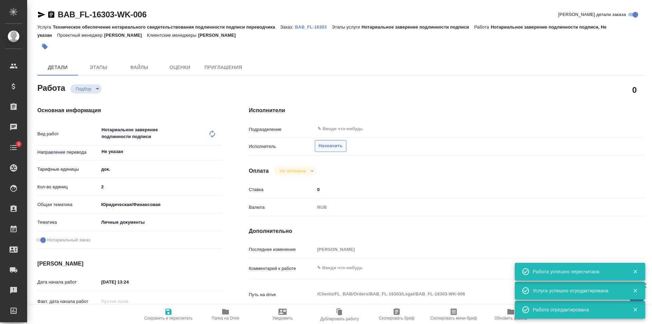
type textarea "x"
click at [334, 143] on span "Назначить" at bounding box center [330, 146] width 24 height 8
type textarea "x"
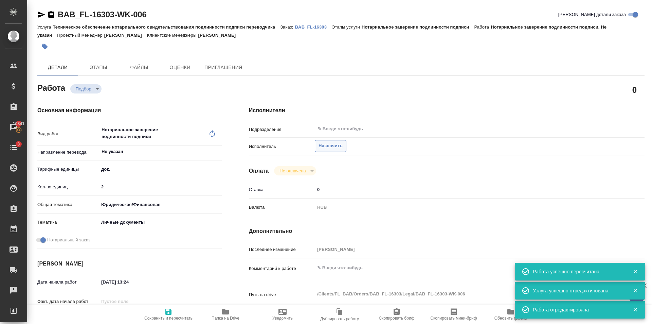
type textarea "x"
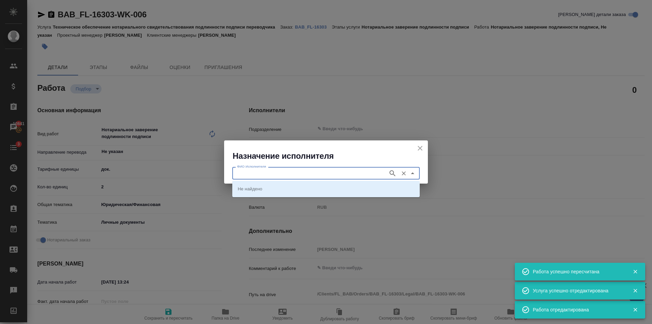
click at [252, 175] on input "ФИО Исполнителя" at bounding box center [309, 173] width 150 height 8
type textarea "x"
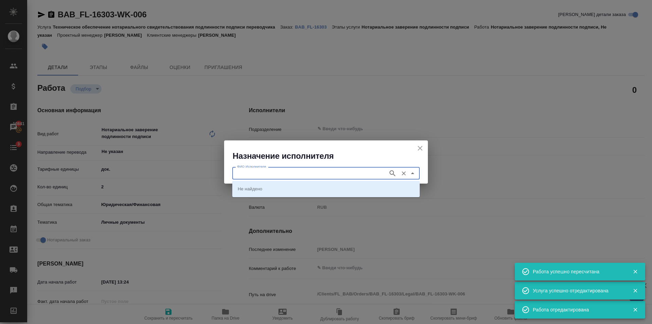
type textarea "x"
type input "Соколова"
click at [393, 170] on icon "button" at bounding box center [392, 173] width 8 height 8
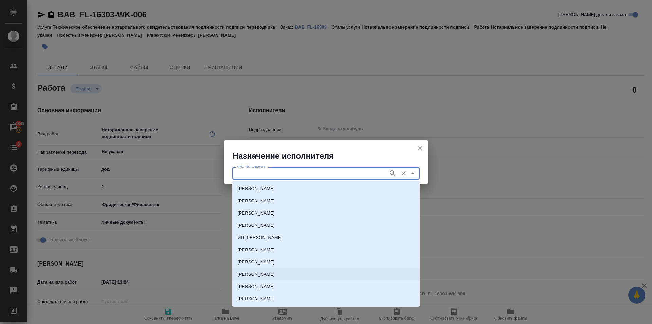
click at [284, 269] on li "Соколова Оксана Александровна" at bounding box center [325, 274] width 187 height 12
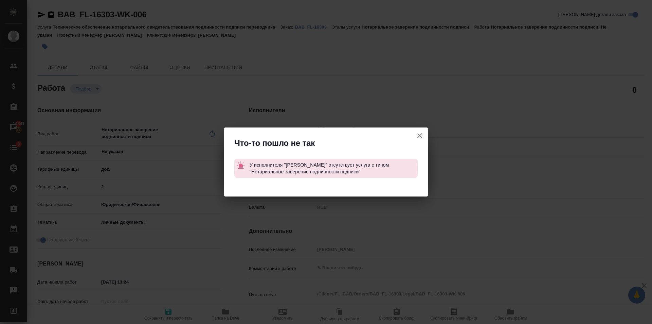
click at [420, 137] on icon "button" at bounding box center [420, 135] width 8 height 8
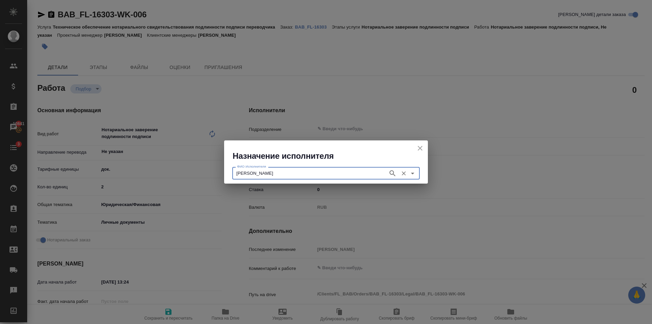
click at [339, 174] on input "Соколова Оксана Александровна" at bounding box center [309, 173] width 150 height 8
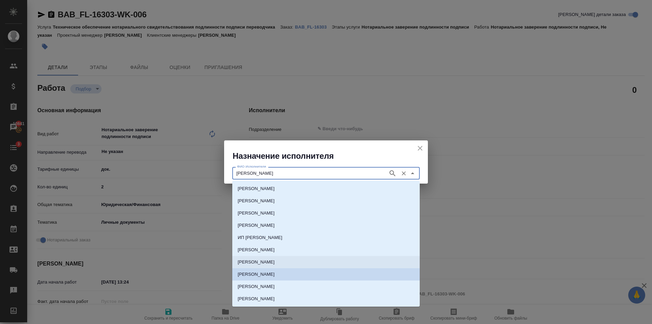
click at [347, 260] on li "[PERSON_NAME]" at bounding box center [325, 262] width 187 height 12
type input "[PERSON_NAME]"
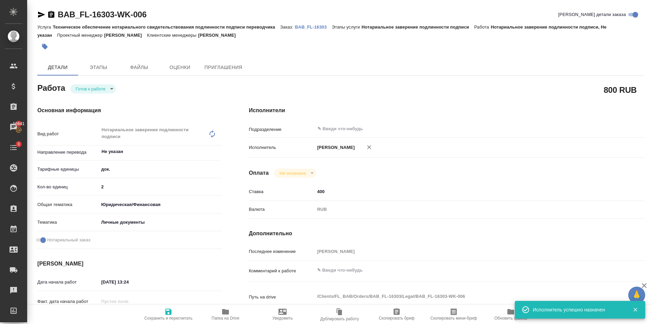
type textarea "x"
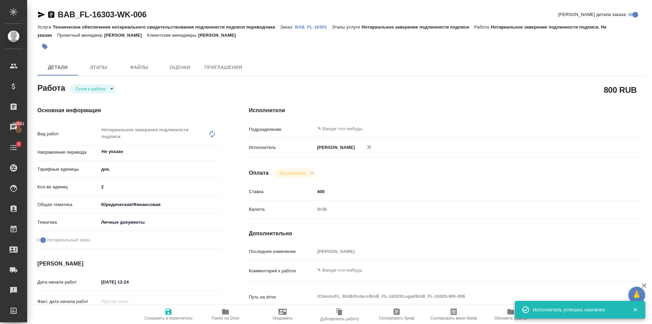
type textarea "x"
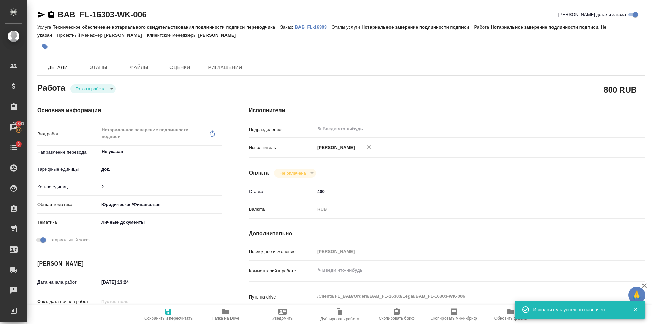
type textarea "x"
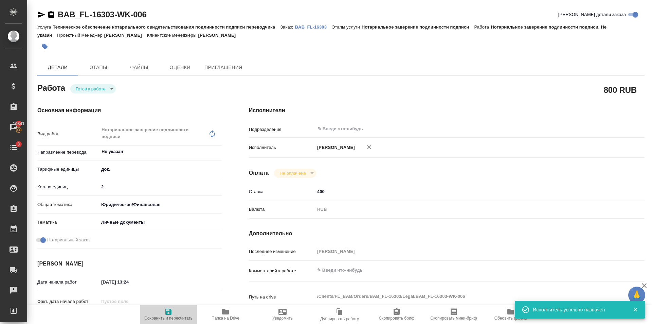
click at [154, 309] on span "Сохранить и пересчитать" at bounding box center [168, 313] width 49 height 13
type textarea "x"
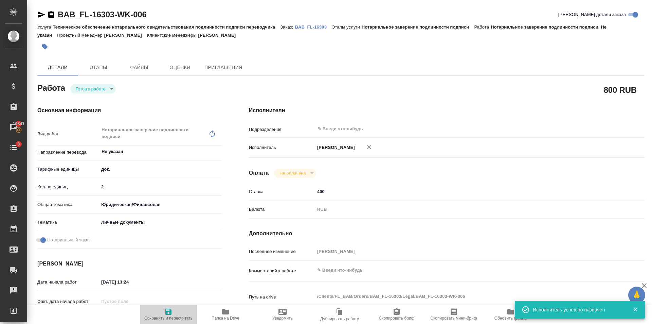
type textarea "x"
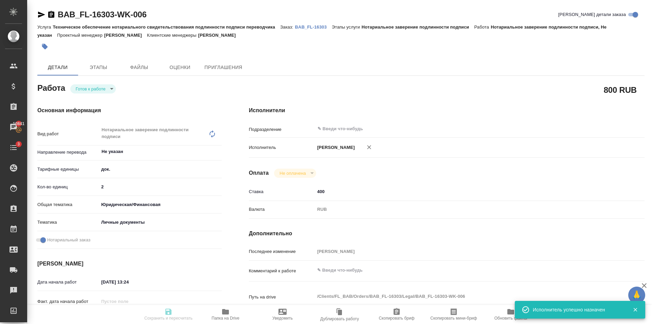
type textarea "x"
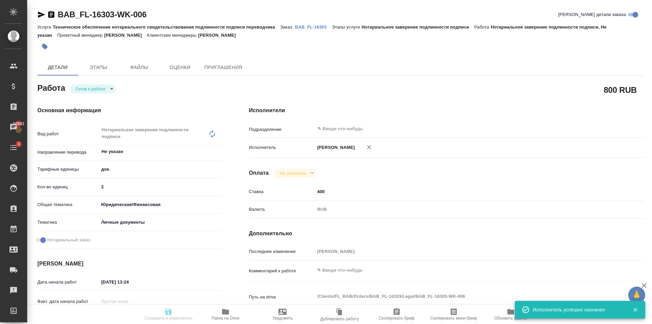
type textarea "x"
type input "readyForWork"
type textarea "Нотариальное заверение подлинности подписи"
type textarea "x"
type input "Не указан"
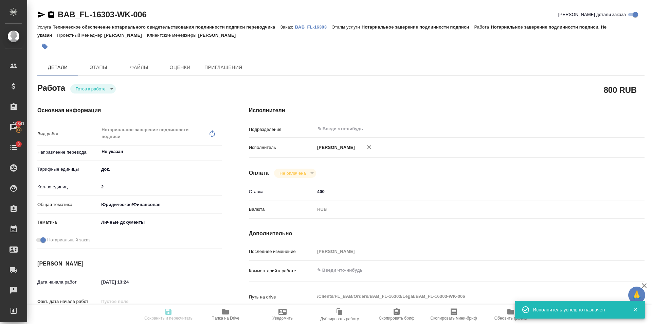
type input "5a8b1489cc6b4906c91bfd8b"
type input "2"
type input "yr-fn"
type input "5a8b8b956a9677013d343cfe"
checkbox input "true"
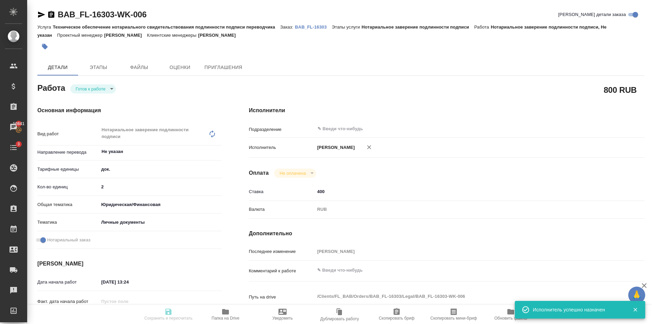
type input "08.08.2025 13:24"
type input "11.08.2025 14:00"
type input "notPayed"
type input "400"
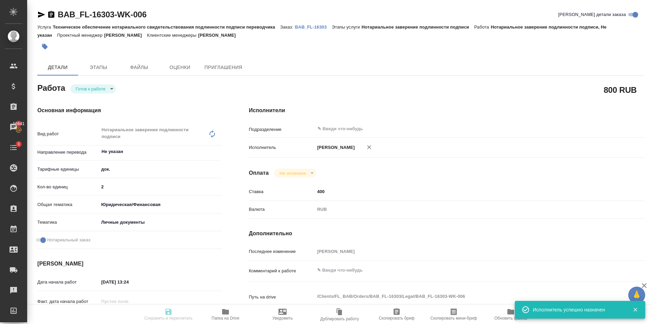
type input "RUB"
type input "[PERSON_NAME]"
type textarea "x"
type textarea "/Clients/FL_BAB/Orders/BAB_FL-16303/Legal/BAB_FL-16303-WK-006"
type textarea "x"
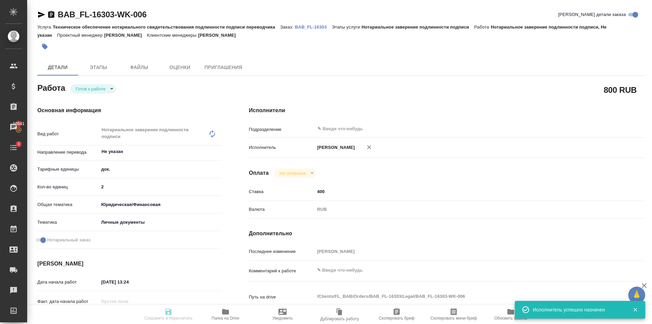
type input "BAB_FL-16303"
type input "Техническое обеспечение нотариального свидетельствования подлинности подписи пе…"
type input "Нотариальное заверение подлинности подписи"
type input "[PERSON_NAME]"
type input "Оксютович Ирина"
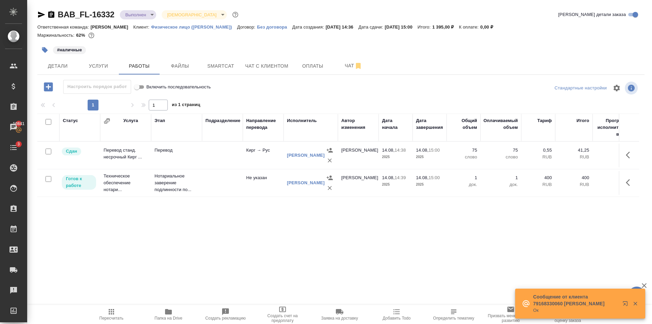
click at [136, 13] on body "🙏 .cls-1 fill:#fff; AWATERA [PERSON_NAME] Клиенты Спецификации Заказы 10841 Чат…" at bounding box center [326, 162] width 652 height 324
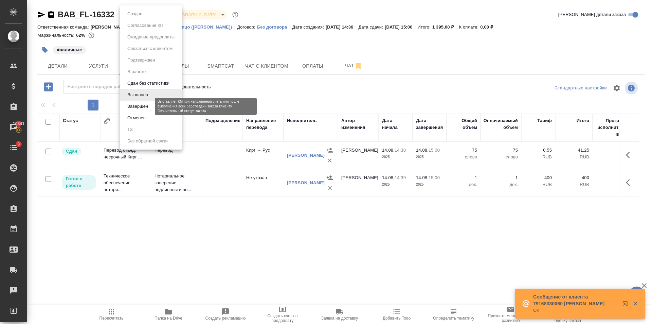
click at [146, 105] on button "Завершен" at bounding box center [137, 106] width 25 height 7
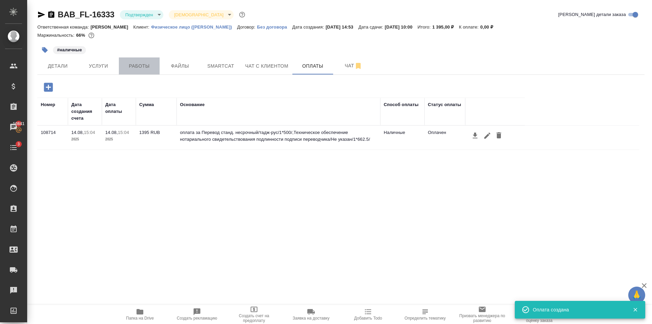
click at [146, 70] on span "Работы" at bounding box center [139, 66] width 33 height 8
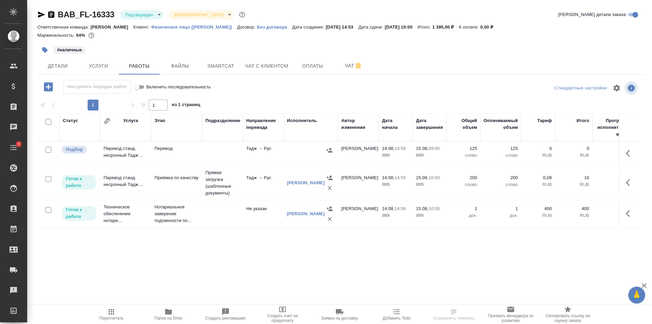
click at [40, 11] on icon "button" at bounding box center [41, 15] width 8 height 8
